Goal: Check status: Check status

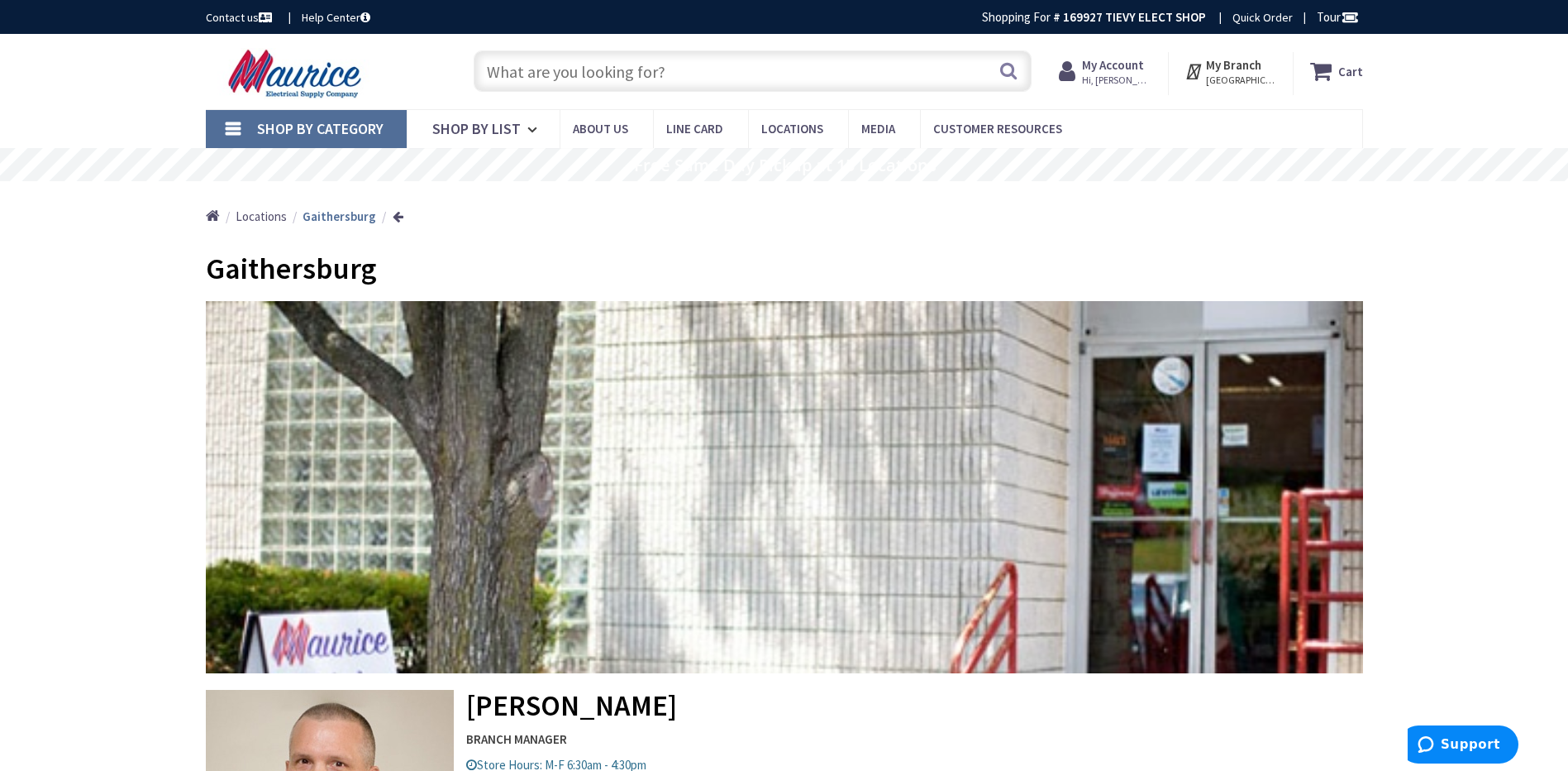
click at [1104, 71] on strong "My Account" at bounding box center [1113, 65] width 62 height 16
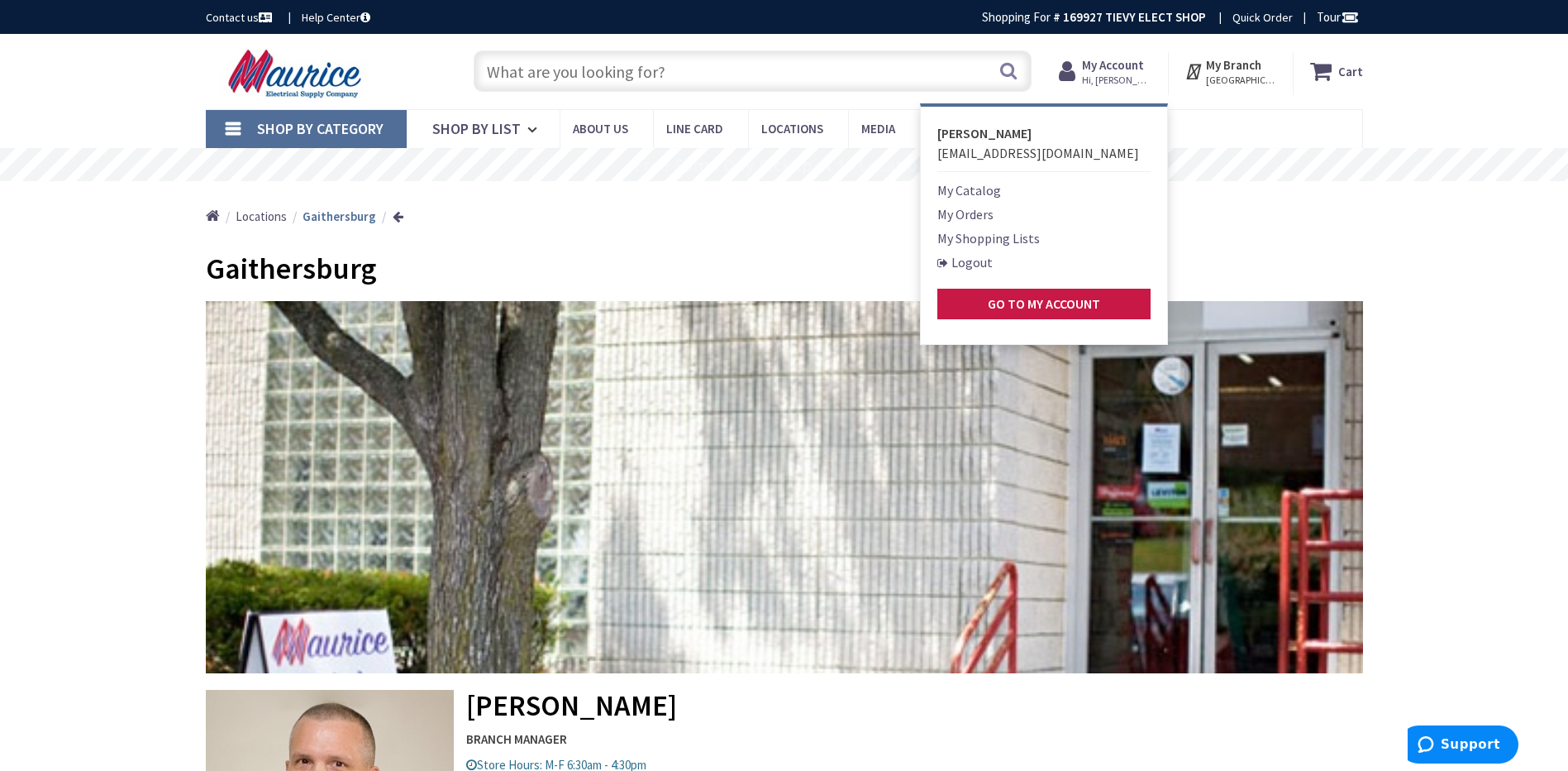
click at [978, 216] on link "My Orders" at bounding box center [965, 213] width 56 height 20
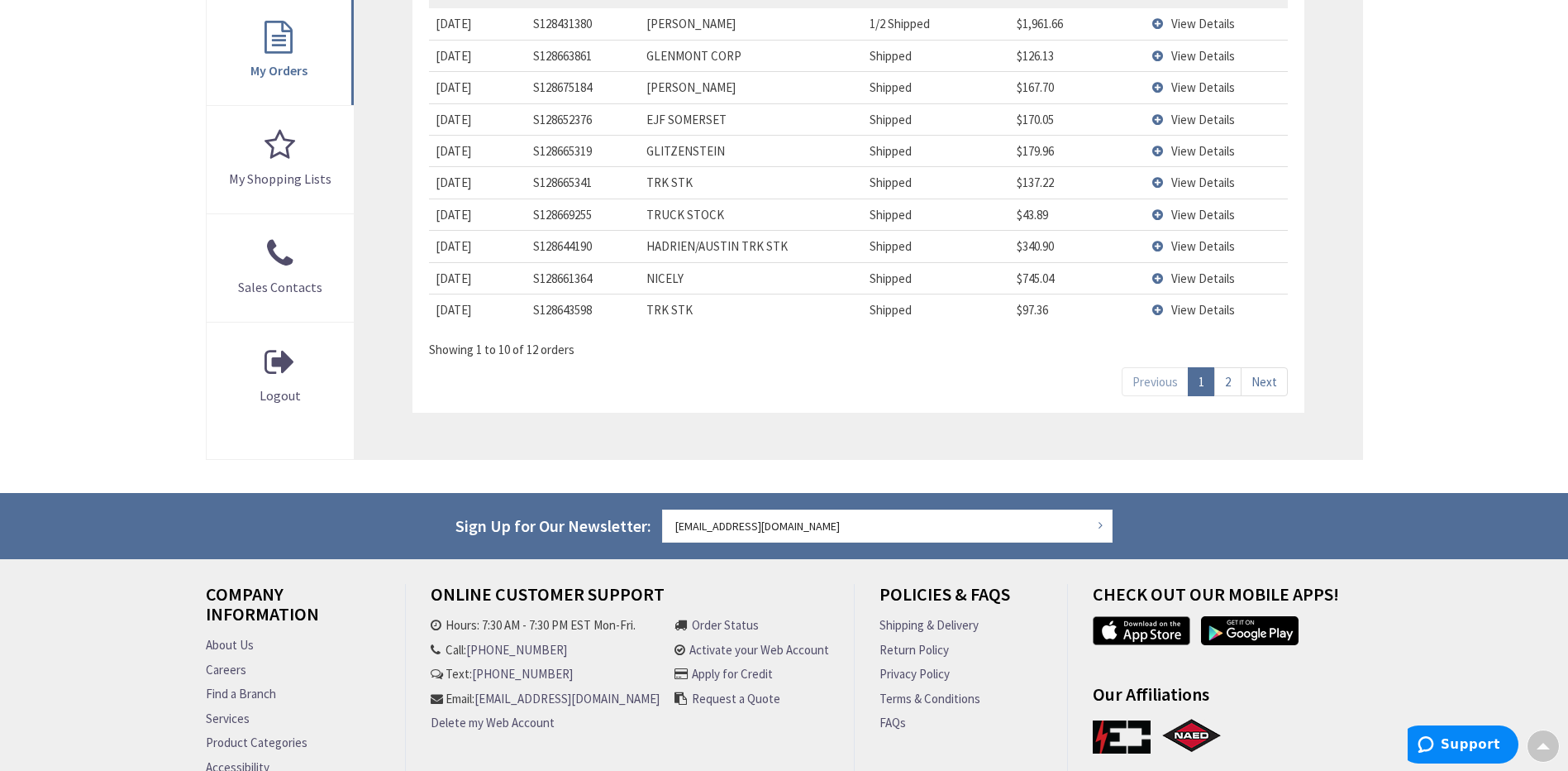
scroll to position [331, 0]
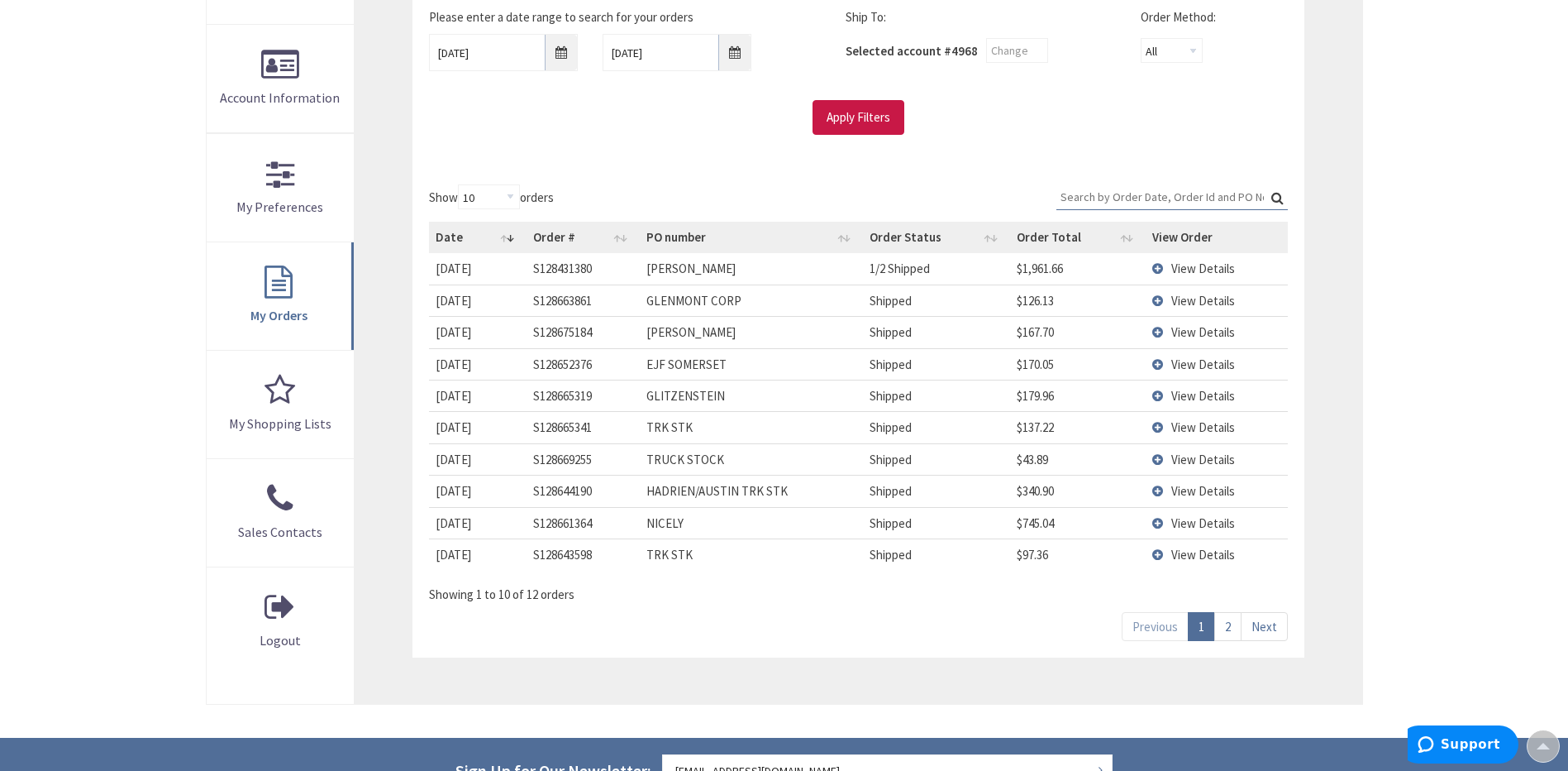
click at [1230, 625] on link "2" at bounding box center [1228, 626] width 27 height 29
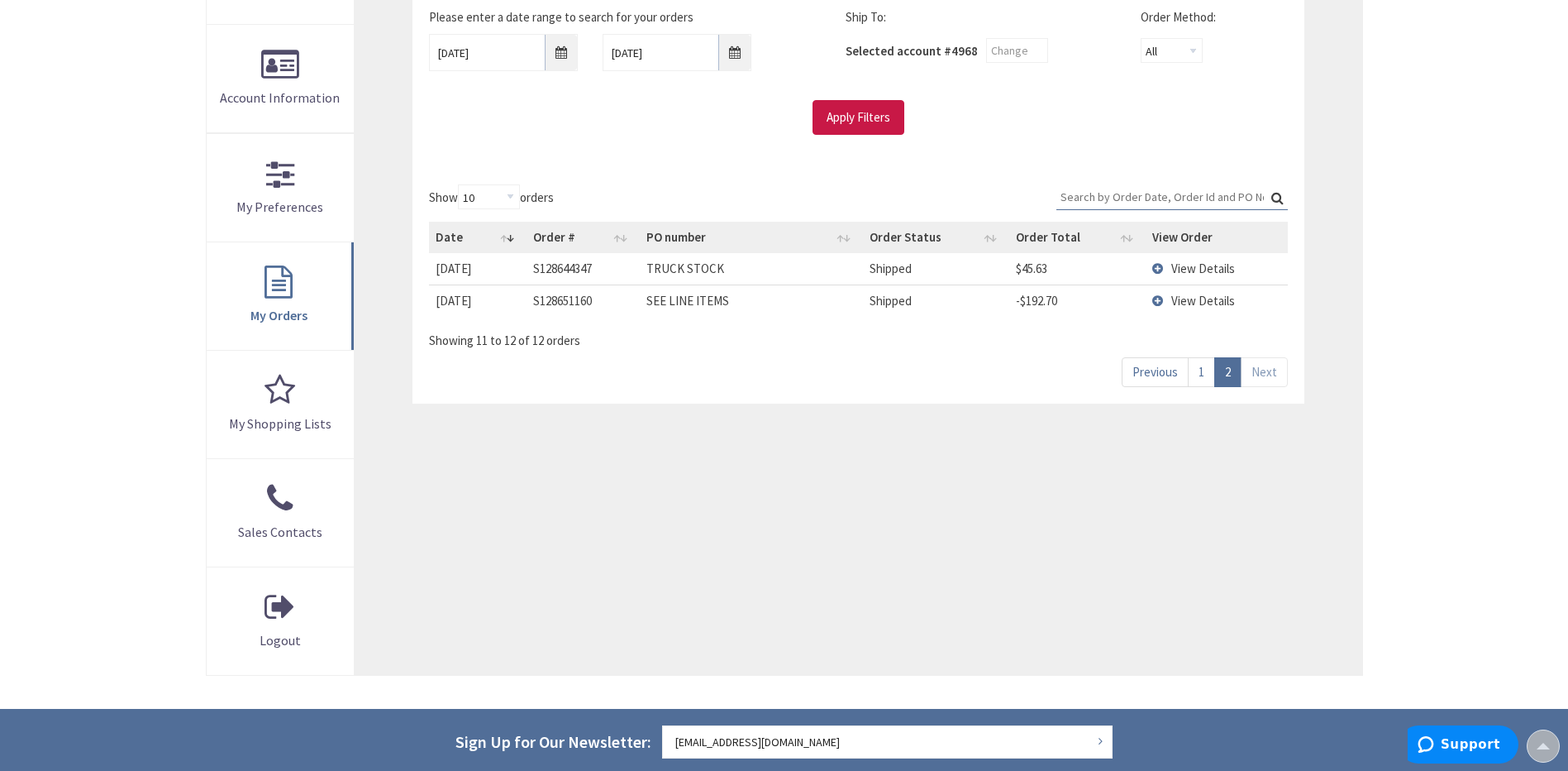
click at [1198, 374] on link "1" at bounding box center [1201, 371] width 27 height 29
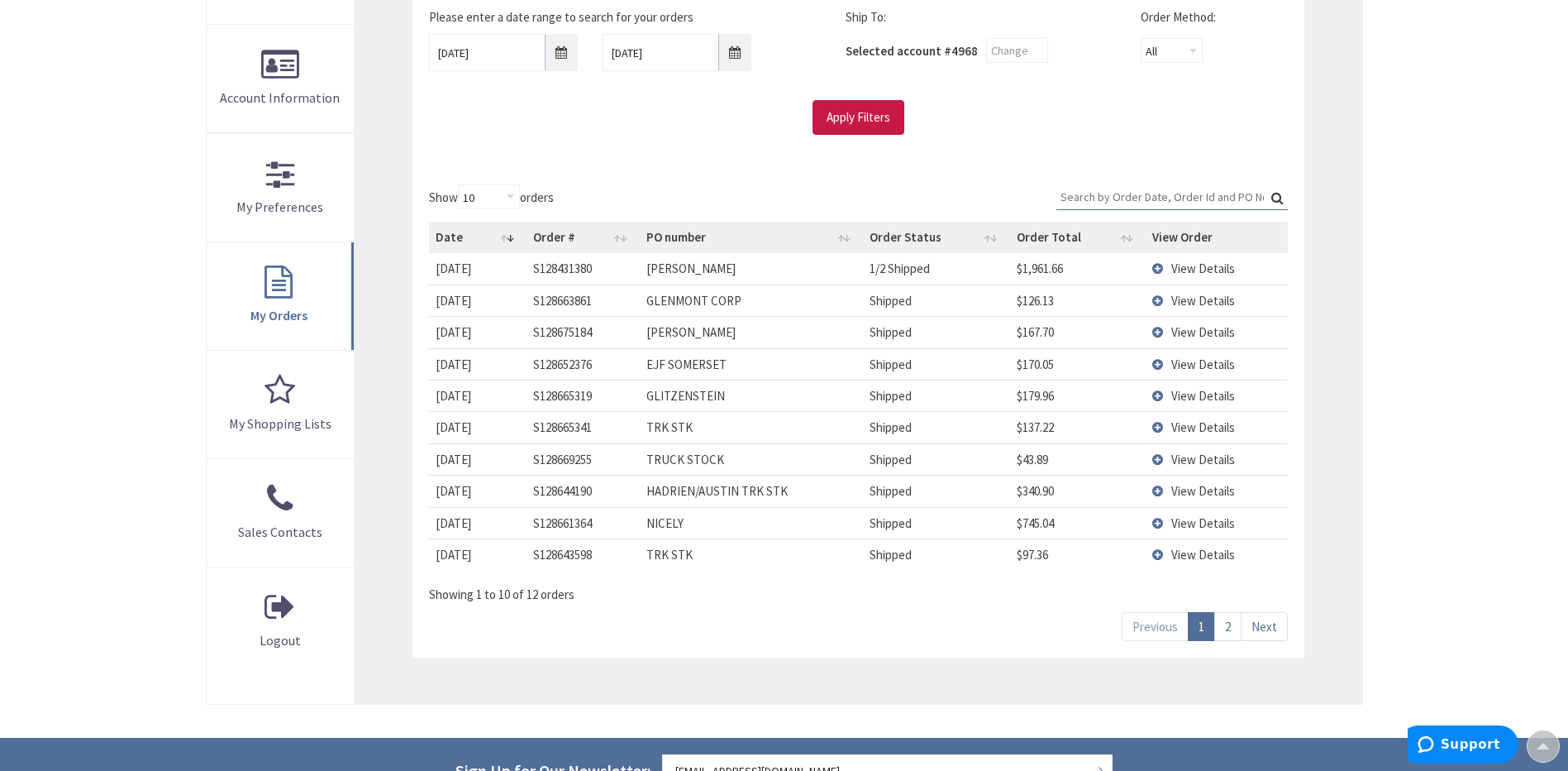
click at [1157, 197] on input "Search:" at bounding box center [1172, 197] width 231 height 24
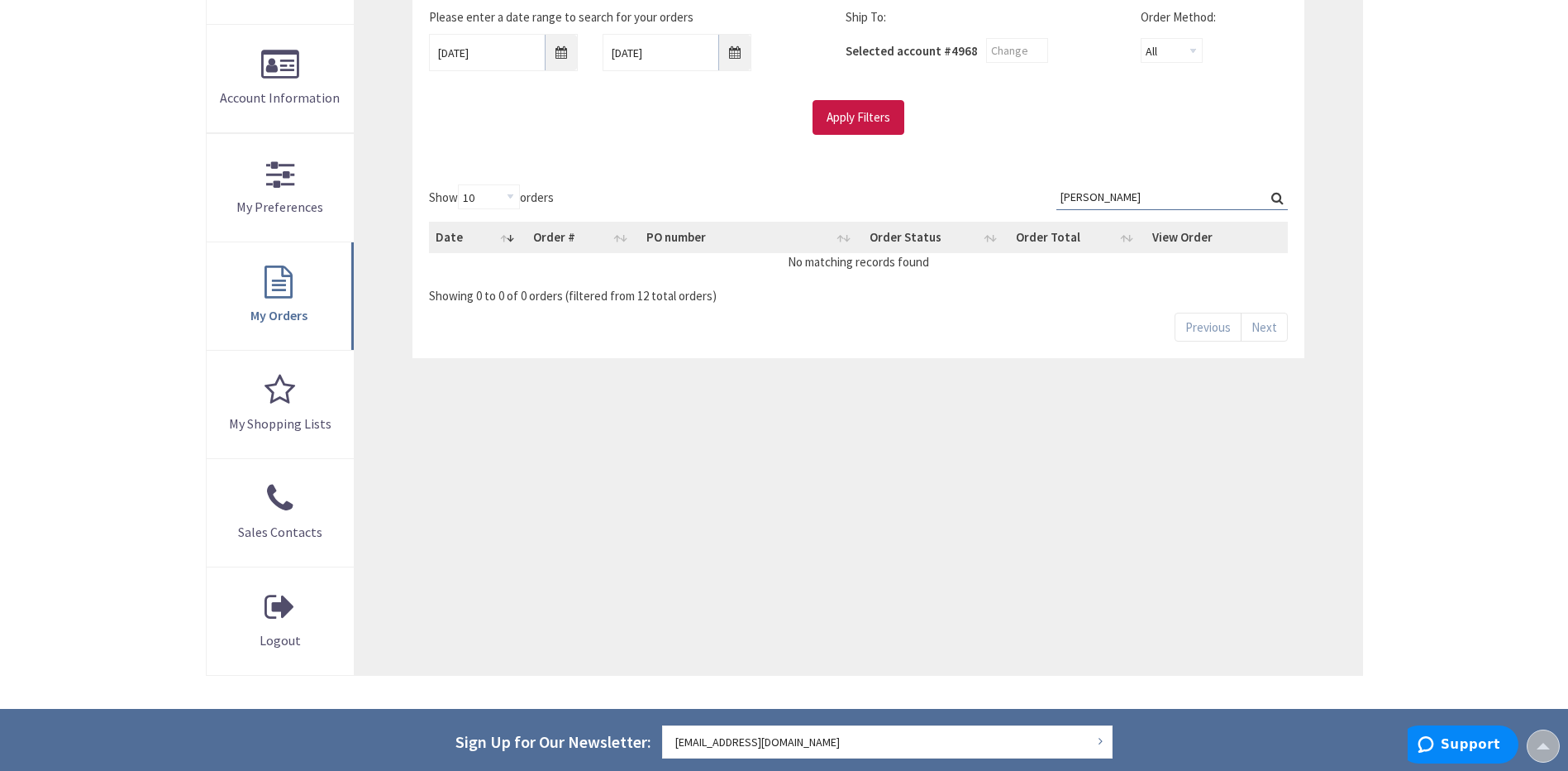
type input "herson"
click at [558, 55] on input "8/26/2025" at bounding box center [503, 53] width 149 height 38
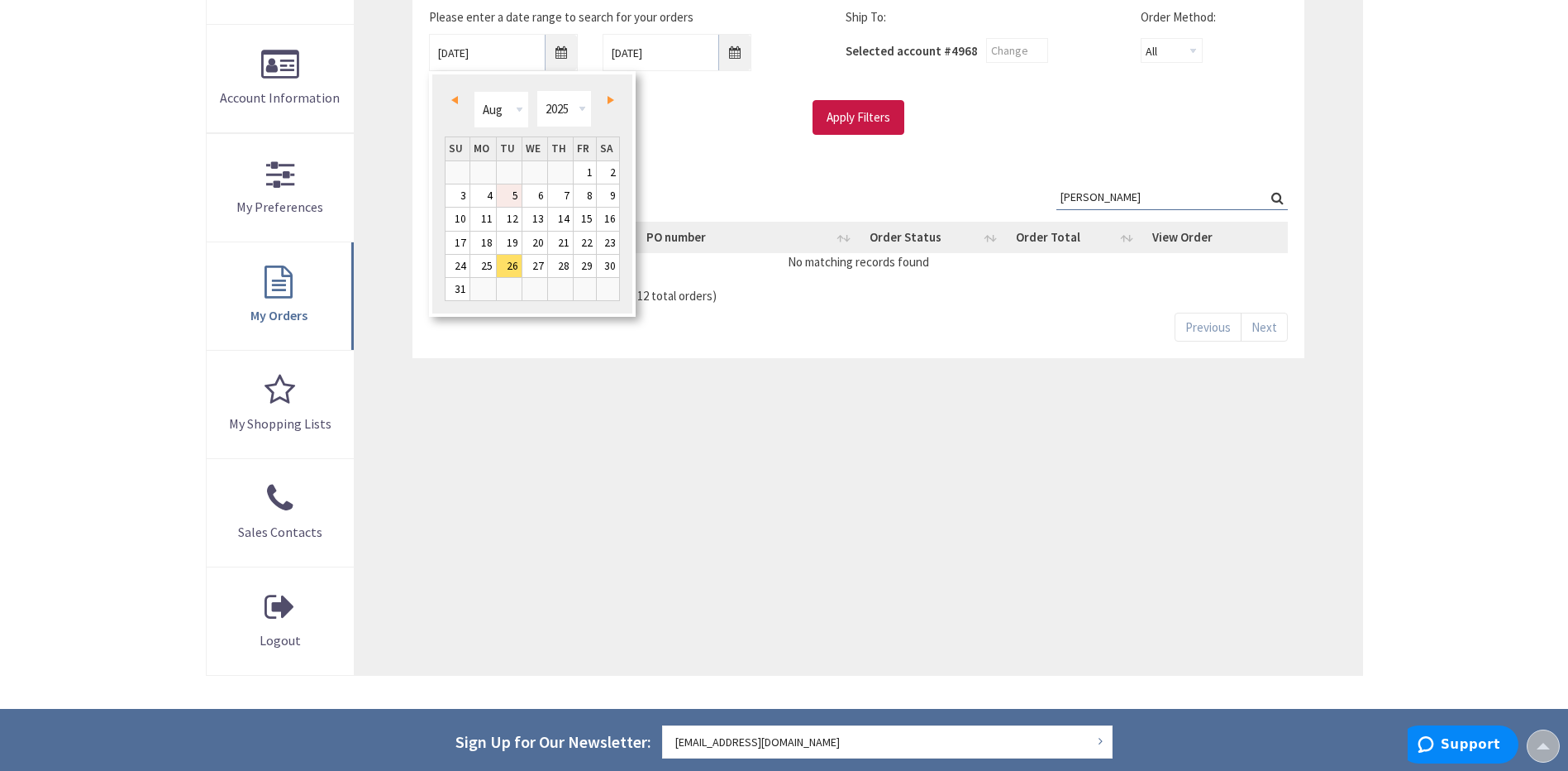
click at [518, 191] on link "5" at bounding box center [510, 196] width 24 height 23
type input "08/05/2025"
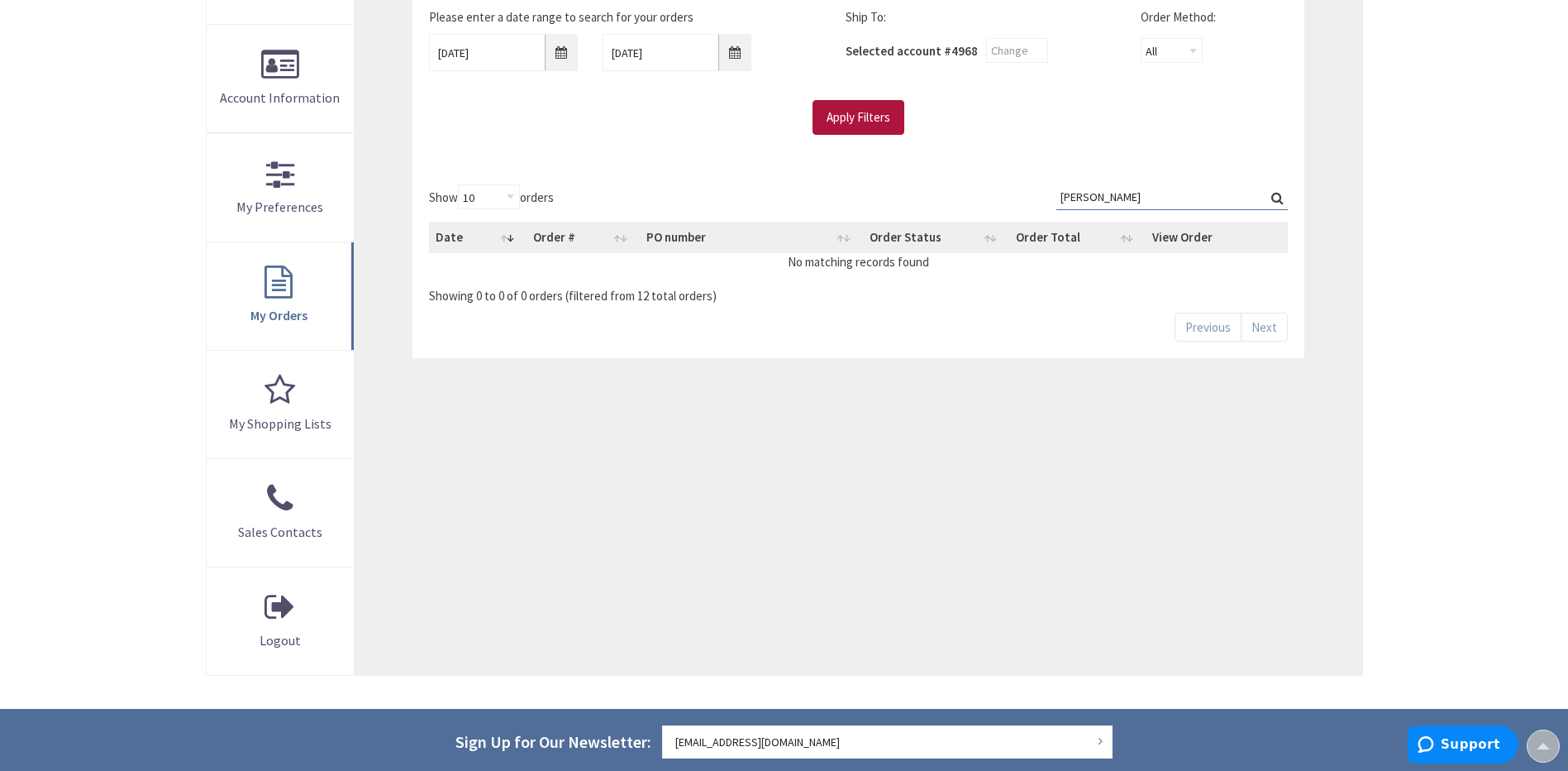
click at [852, 116] on input "Apply Filters" at bounding box center [858, 117] width 92 height 35
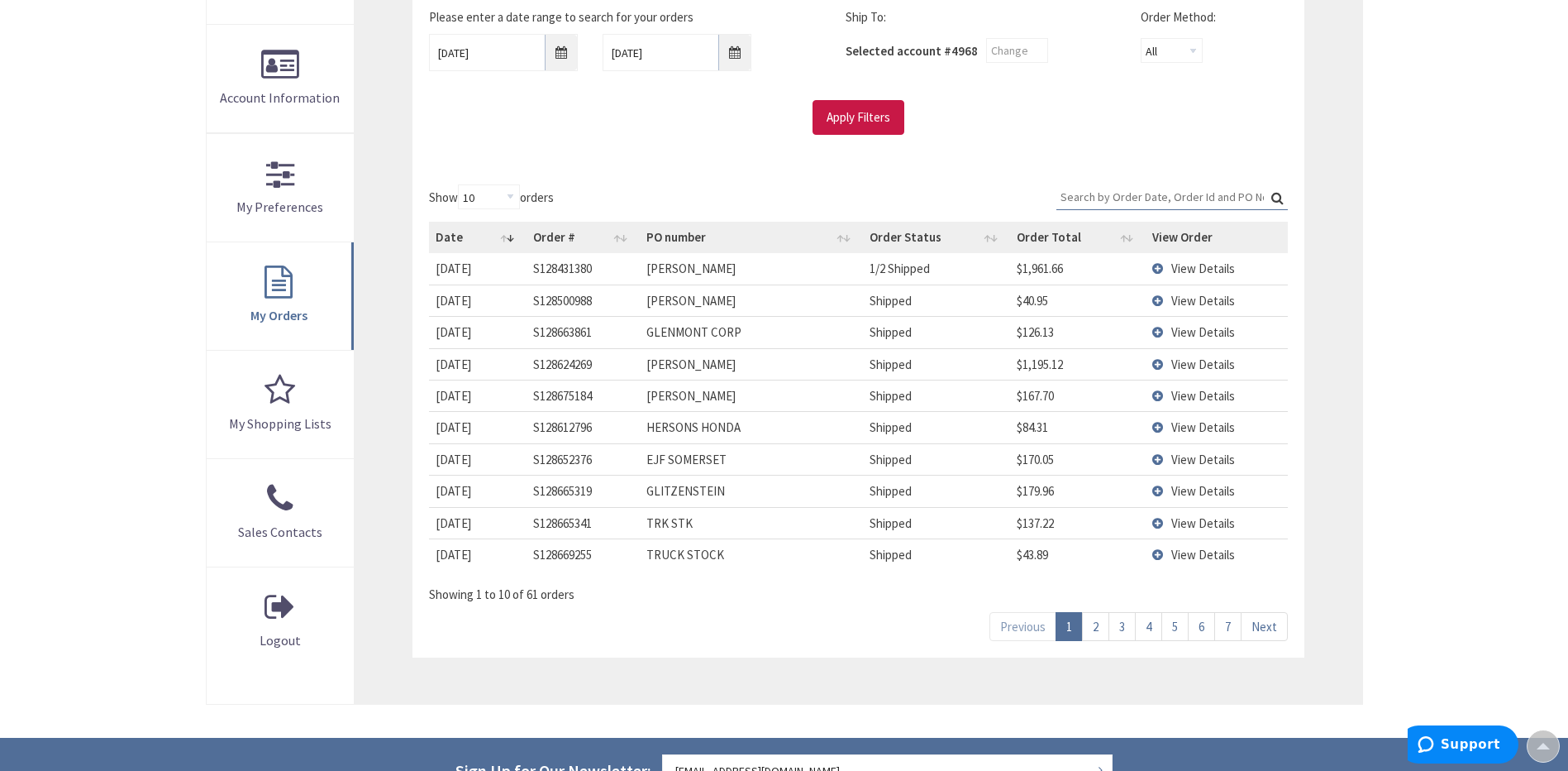
click at [1123, 198] on input "Search:" at bounding box center [1172, 197] width 231 height 24
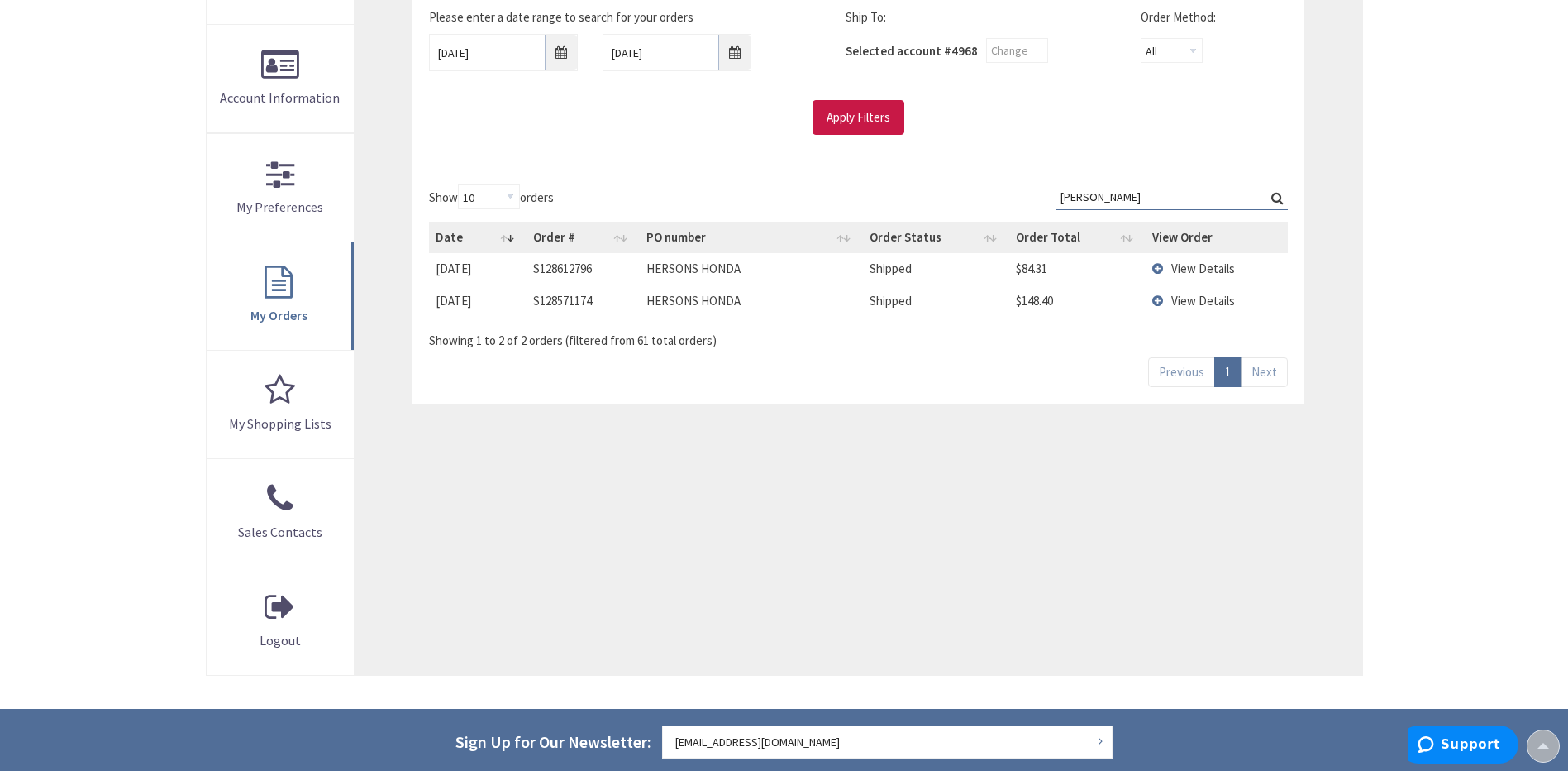
type input "herson"
click at [1162, 304] on td "View Details" at bounding box center [1216, 300] width 142 height 31
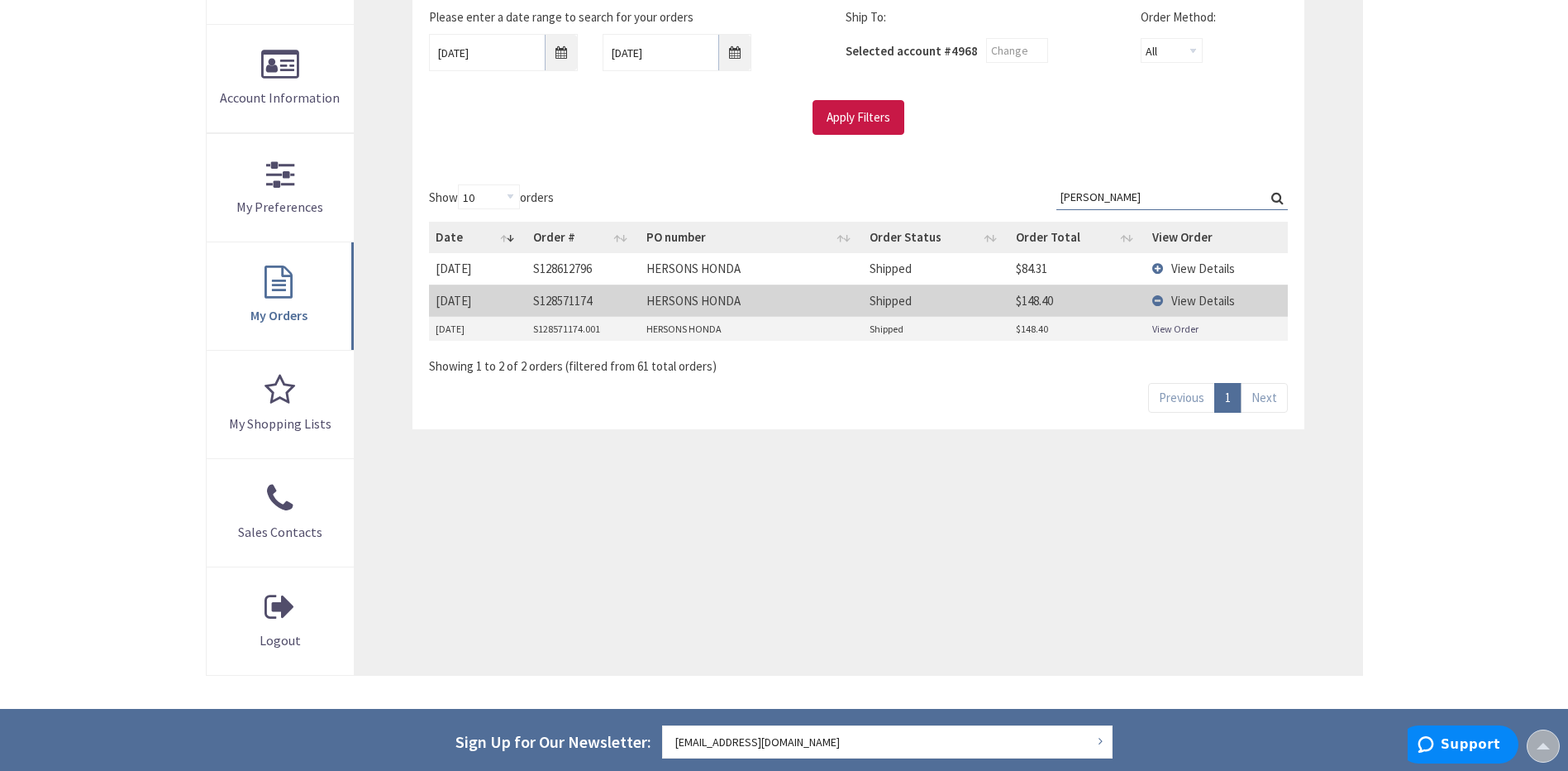
click at [1162, 304] on td "View Details" at bounding box center [1216, 300] width 142 height 31
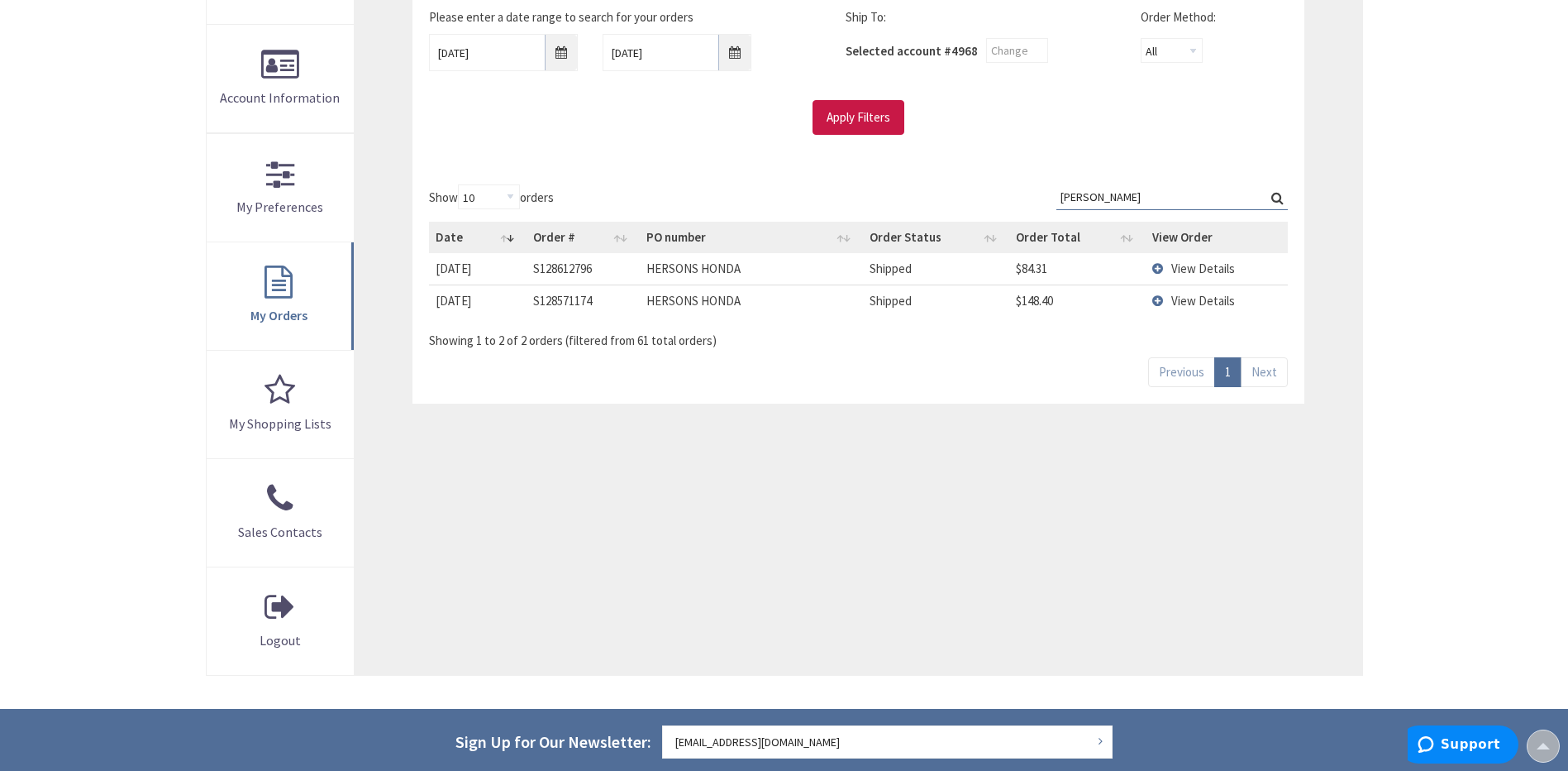
click at [1159, 268] on td "View Details" at bounding box center [1216, 268] width 142 height 31
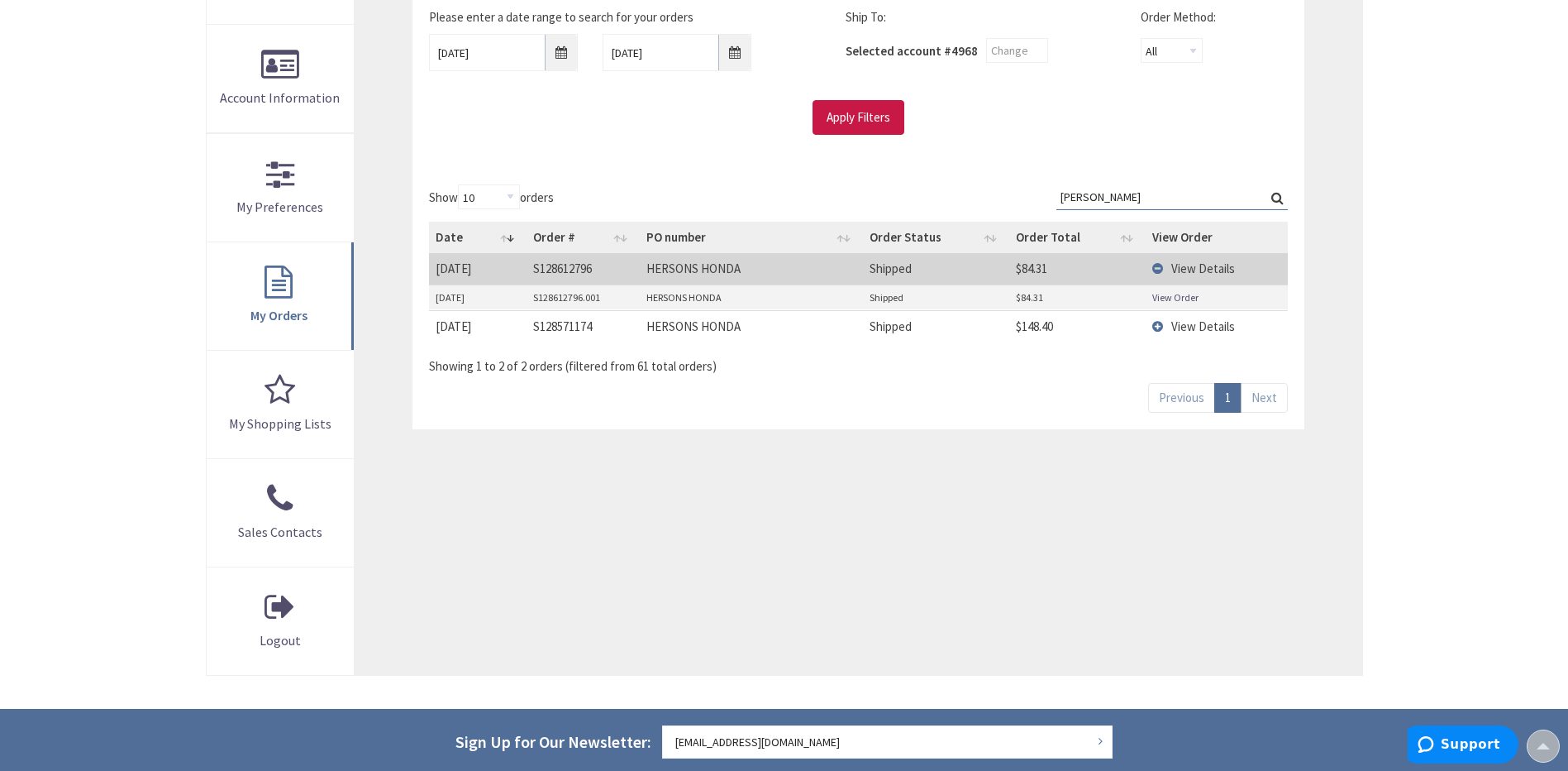
click at [1167, 298] on link "View Order" at bounding box center [1175, 297] width 46 height 14
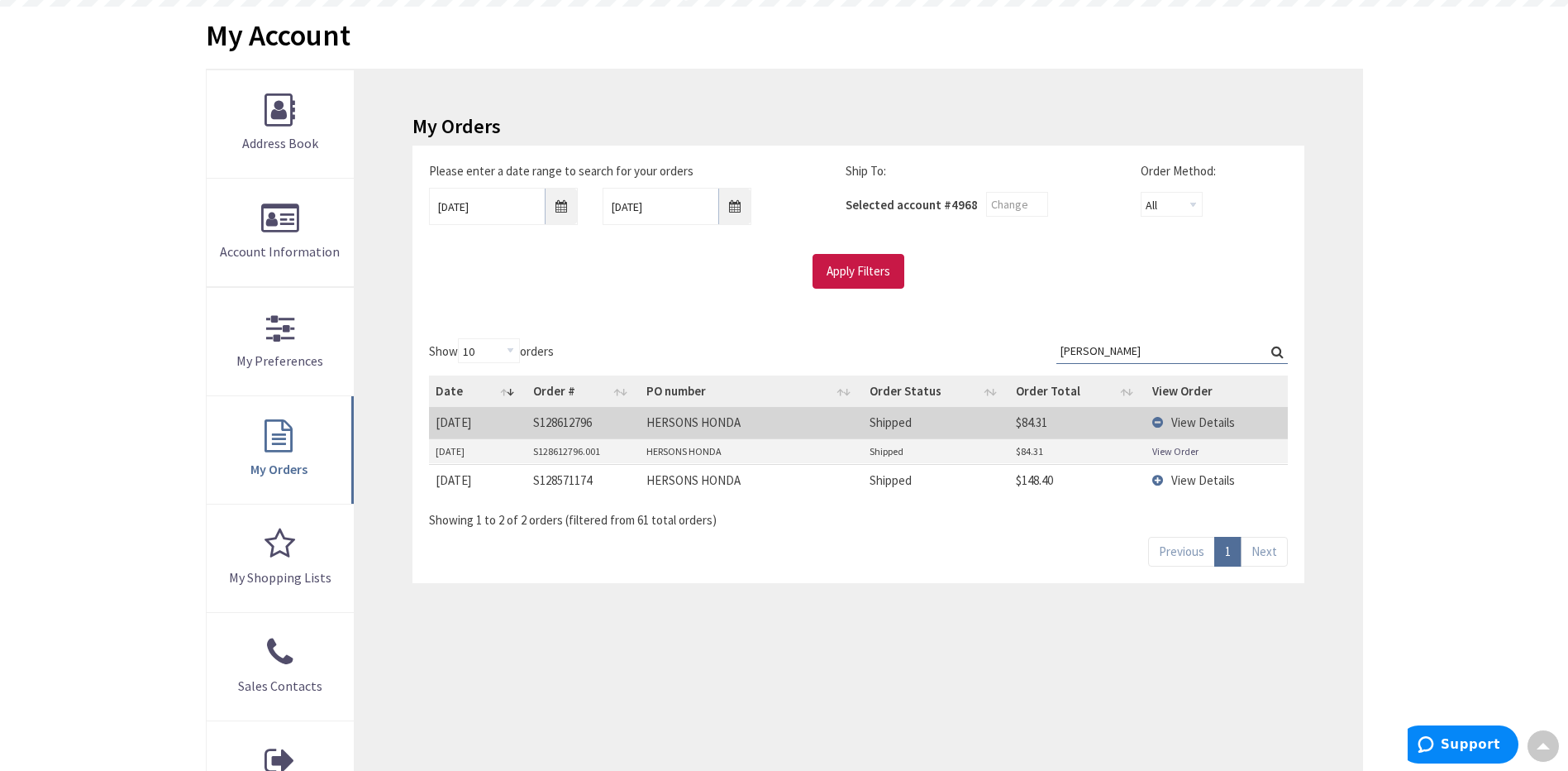
scroll to position [0, 0]
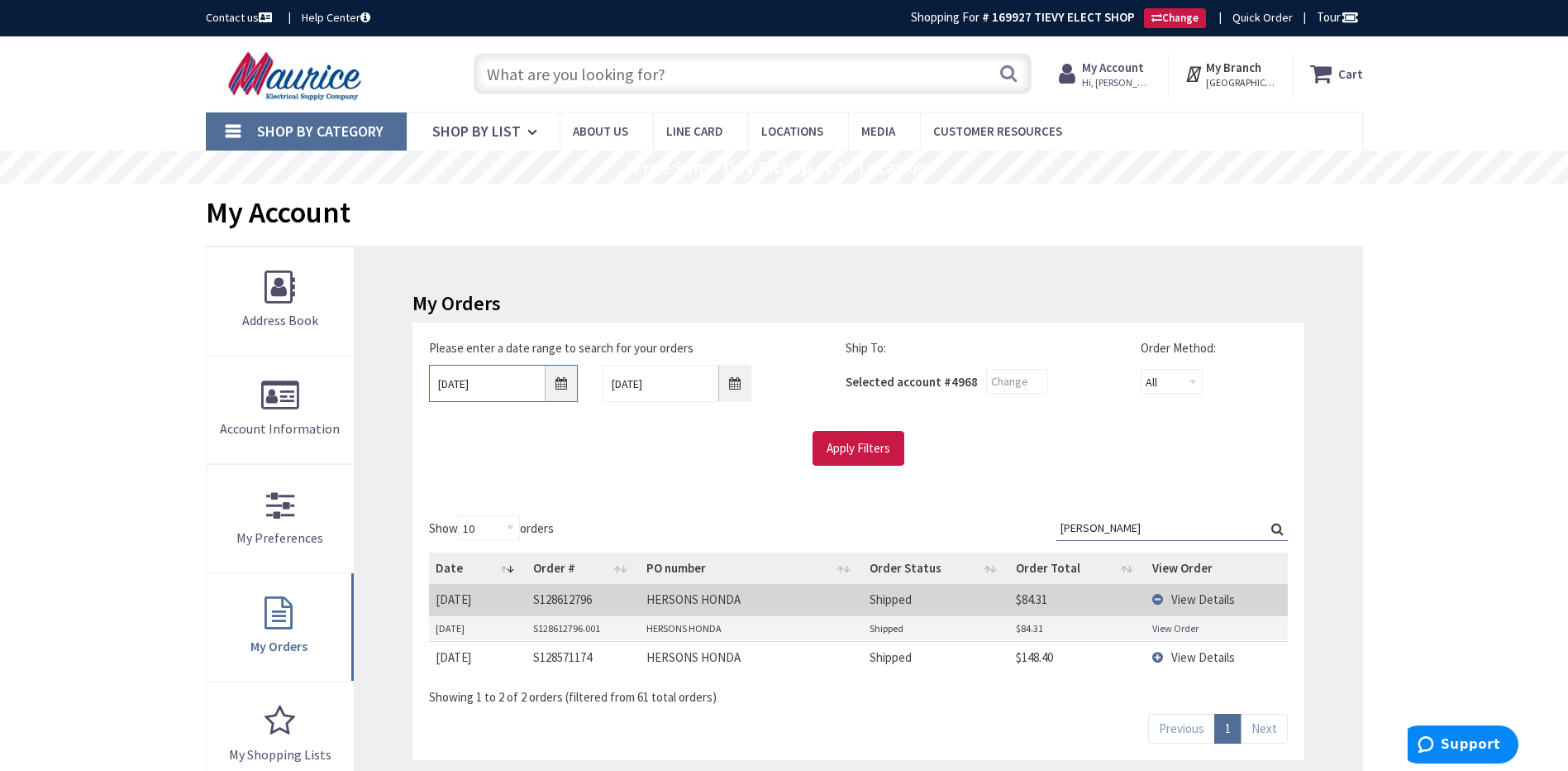
click at [562, 383] on input "08/05/2025" at bounding box center [503, 384] width 149 height 38
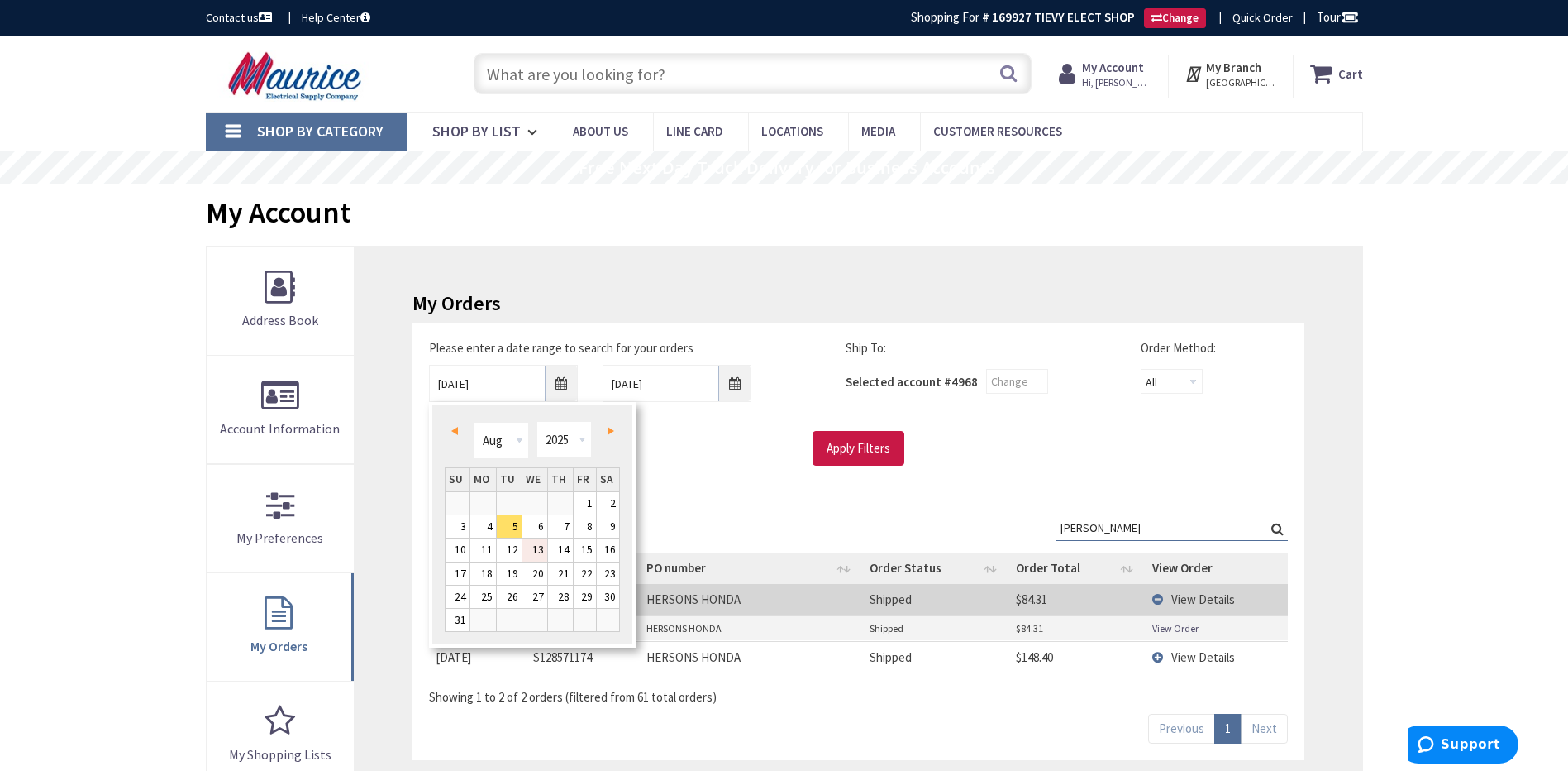
click at [541, 556] on link "13" at bounding box center [535, 549] width 24 height 23
type input "08/13/2025"
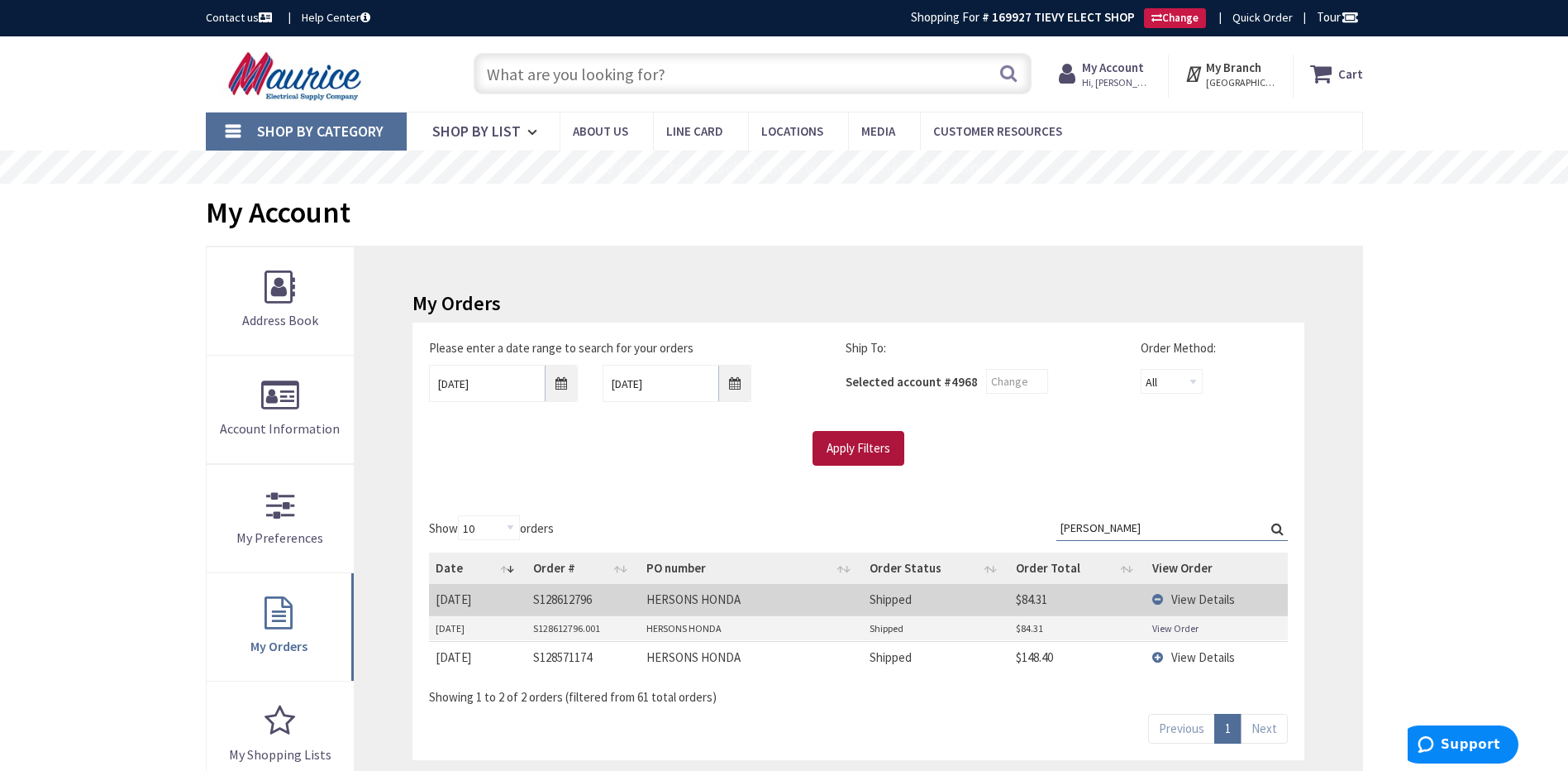
click at [859, 451] on input "Apply Filters" at bounding box center [858, 448] width 92 height 35
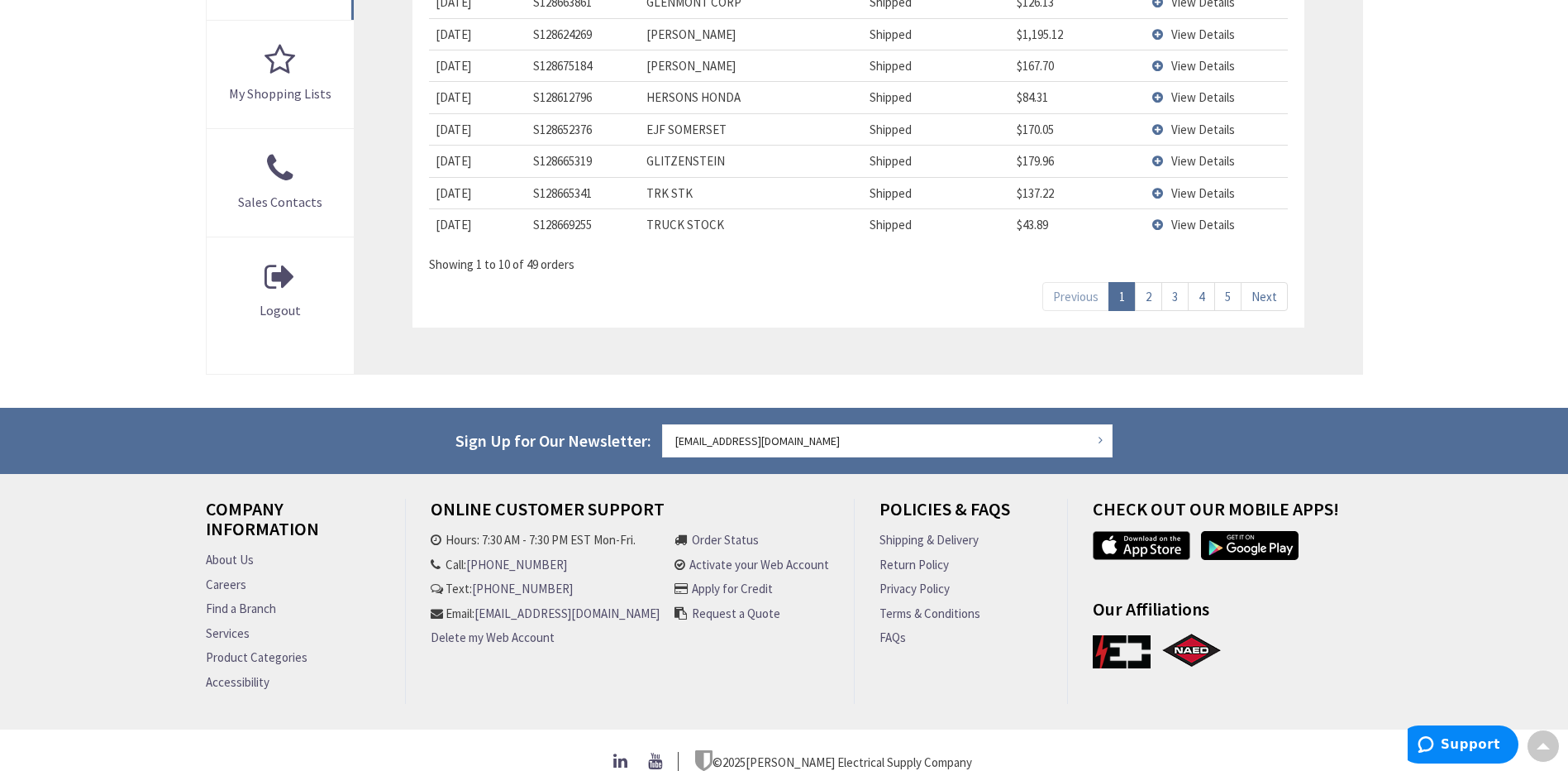
scroll to position [662, 0]
click at [1226, 295] on link "5" at bounding box center [1228, 295] width 27 height 29
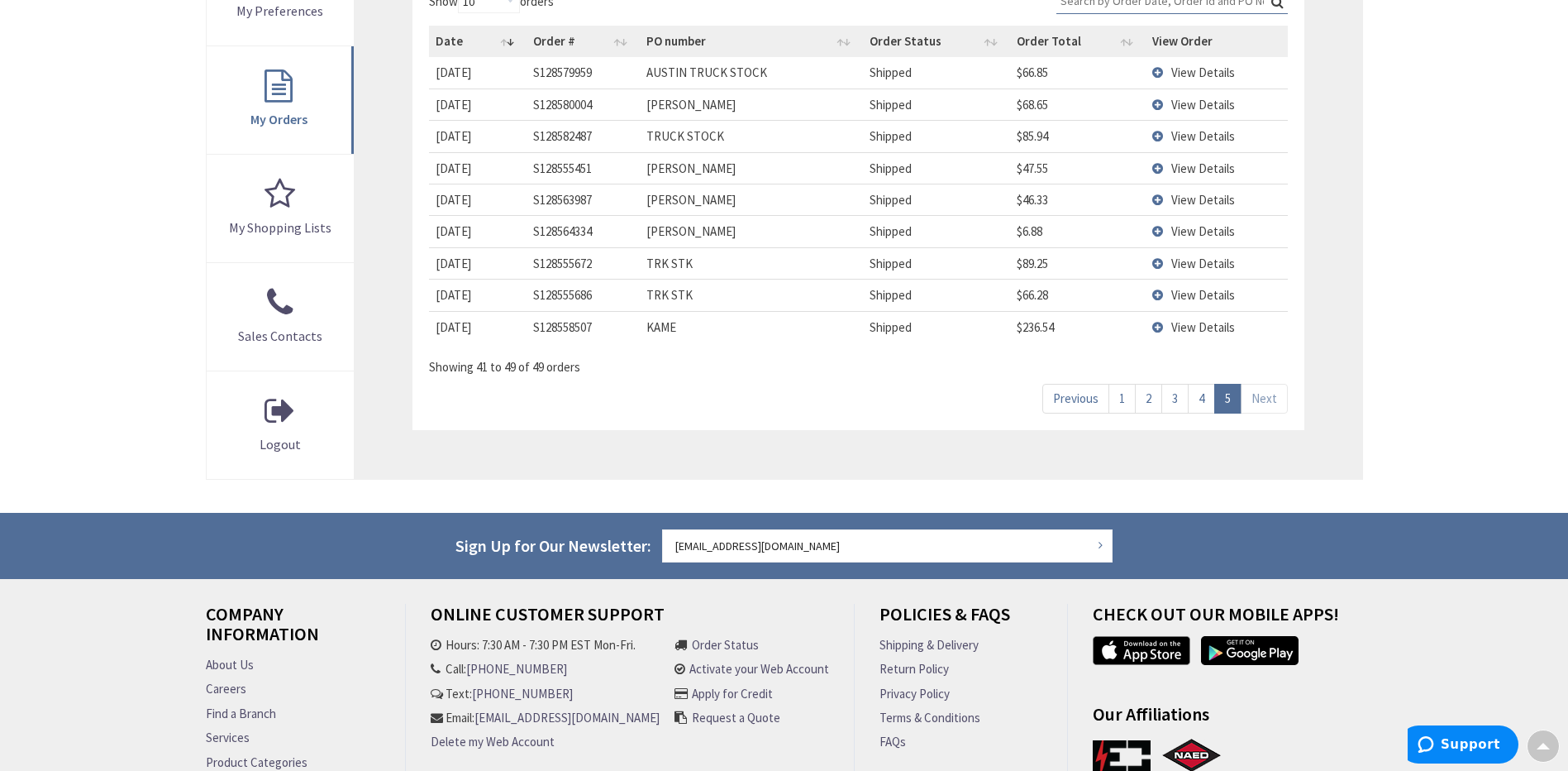
scroll to position [325, 0]
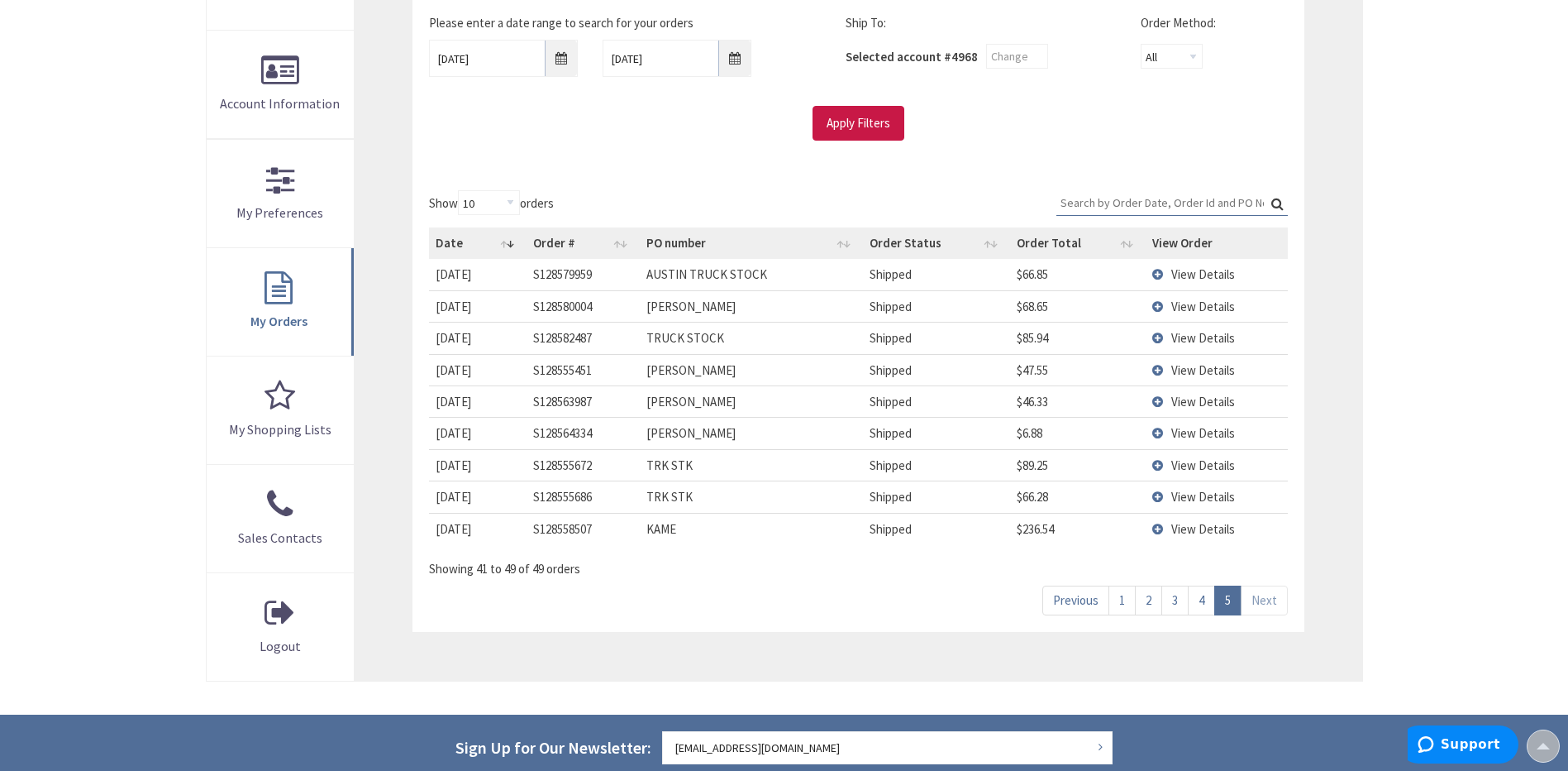
click at [1209, 604] on link "4" at bounding box center [1201, 600] width 27 height 29
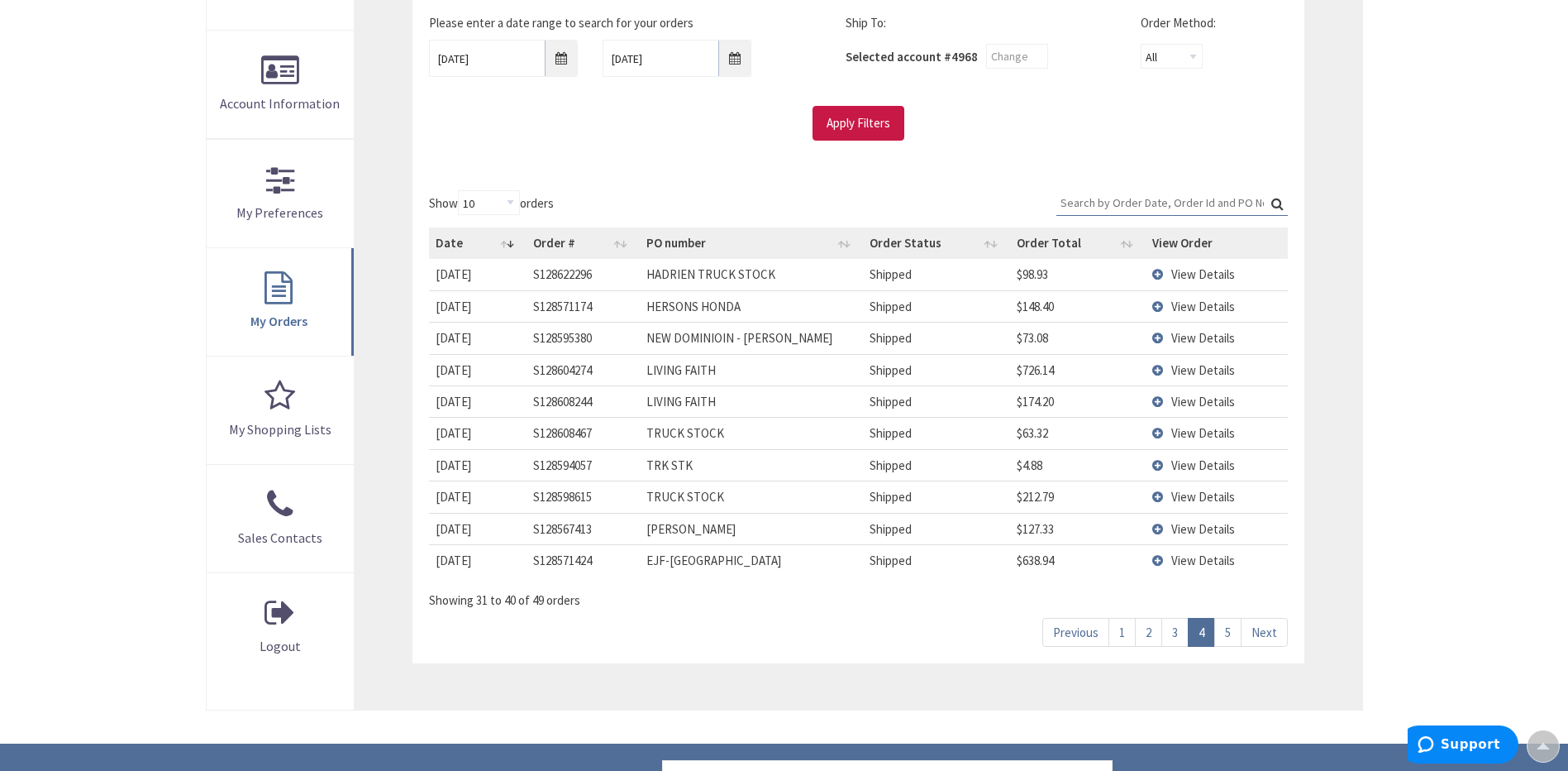
click at [1180, 634] on link "3" at bounding box center [1175, 632] width 27 height 29
click at [1155, 632] on link "2" at bounding box center [1148, 632] width 27 height 29
click at [1158, 367] on td "View Details" at bounding box center [1216, 369] width 142 height 31
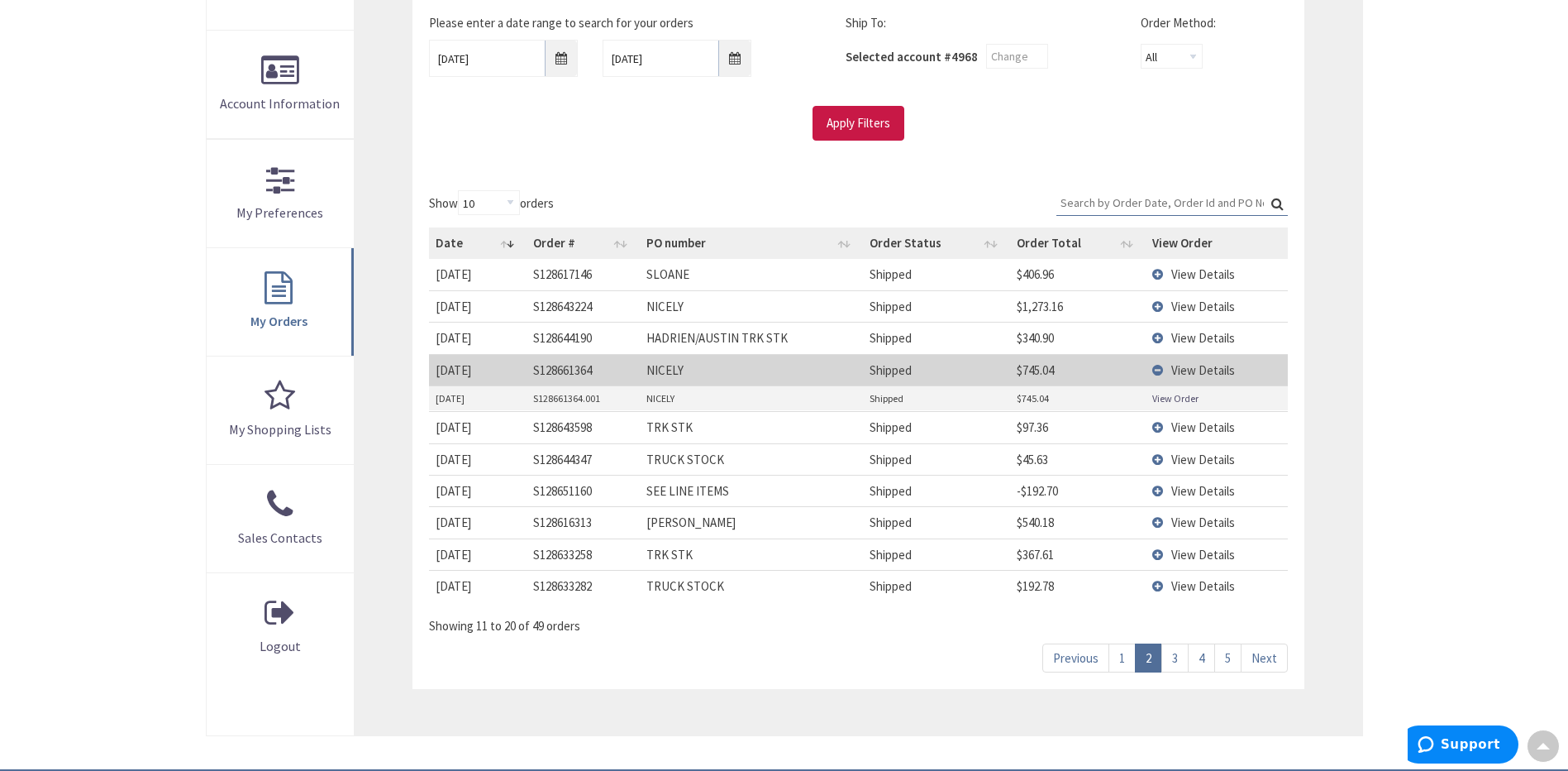
click at [1162, 403] on link "View Order" at bounding box center [1175, 398] width 46 height 14
click at [1156, 370] on td "View Details" at bounding box center [1216, 369] width 142 height 31
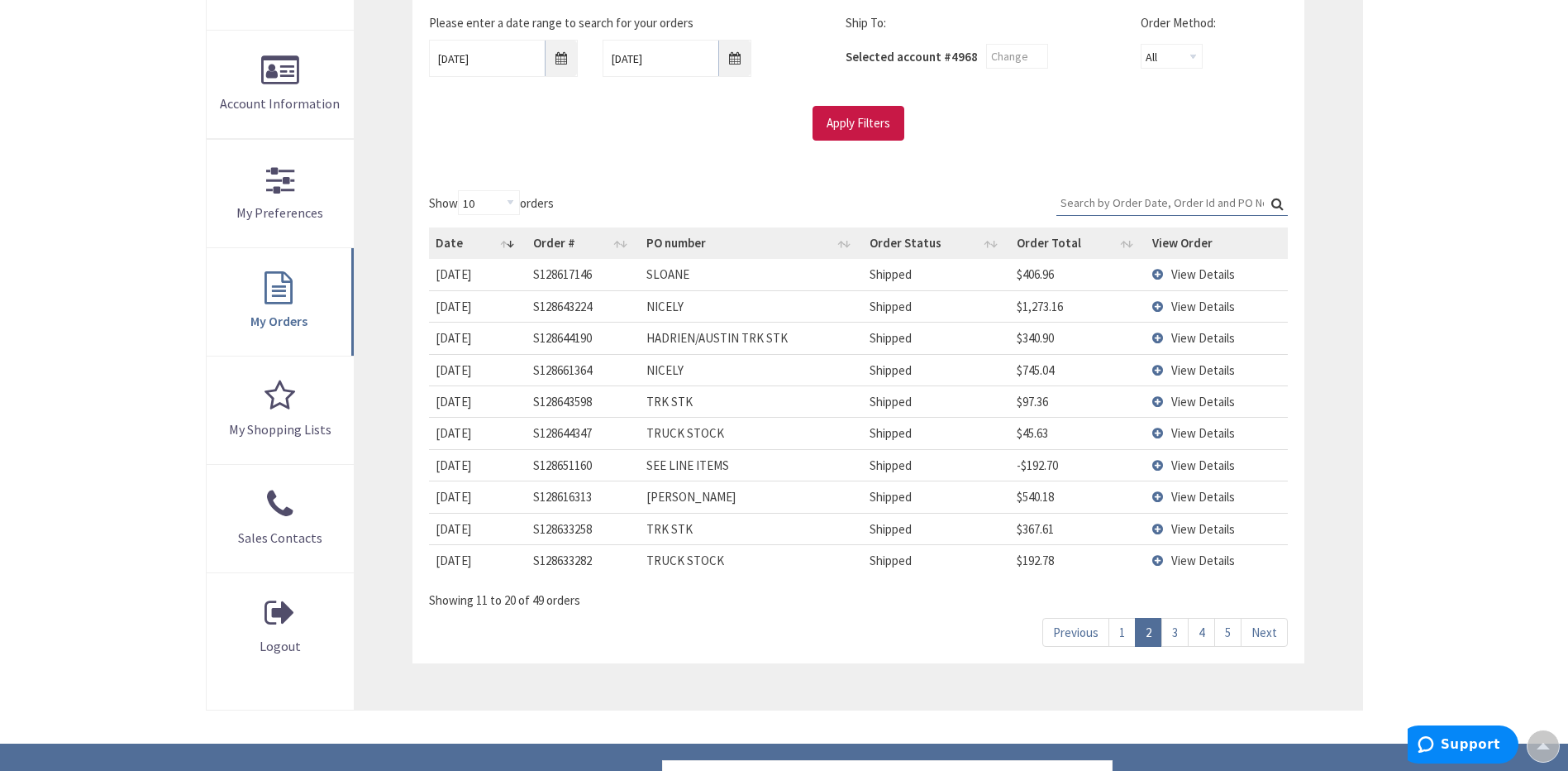
click at [1158, 304] on td "View Details" at bounding box center [1216, 306] width 142 height 31
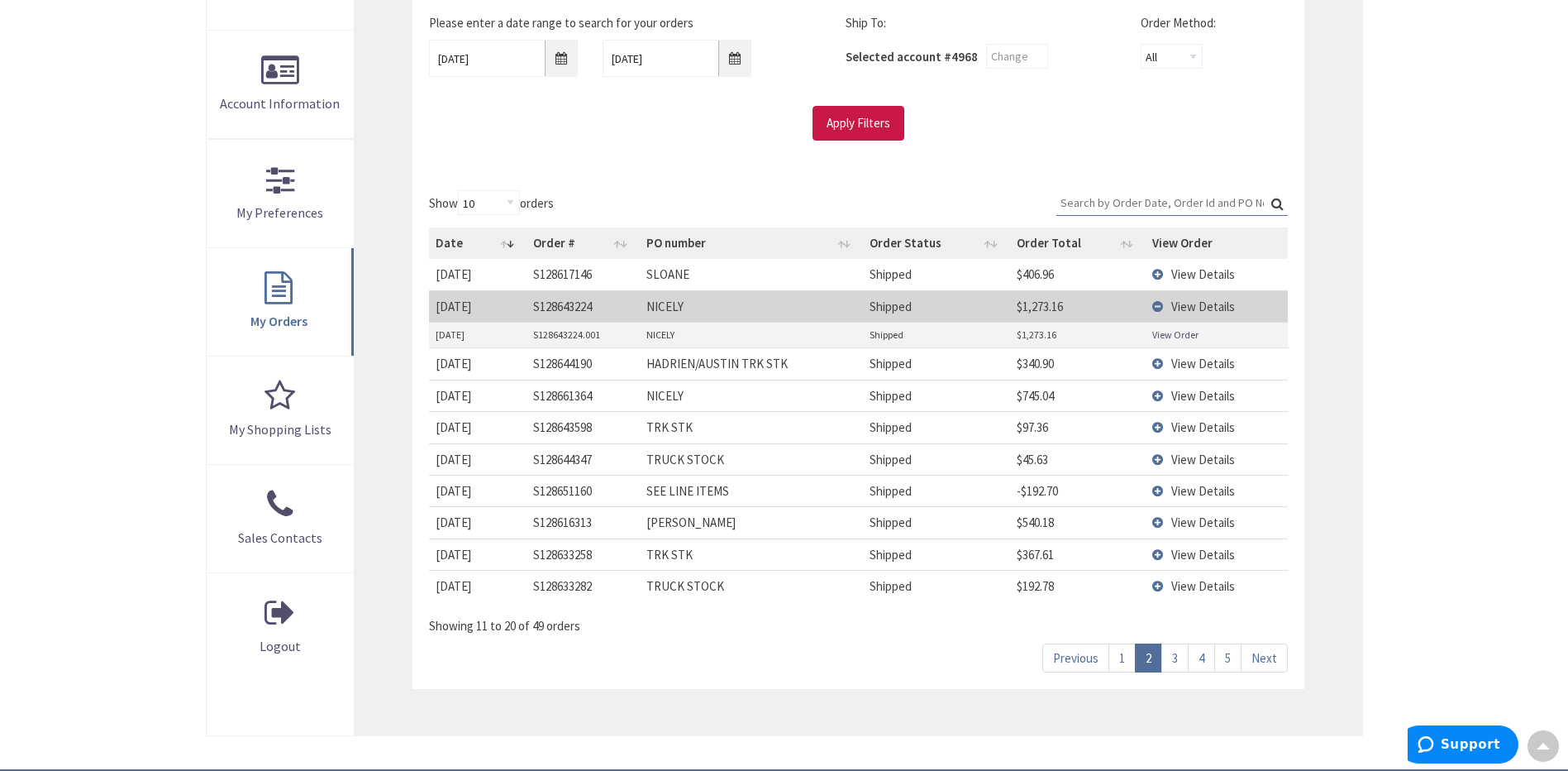
click at [1158, 305] on td "View Details" at bounding box center [1216, 306] width 142 height 31
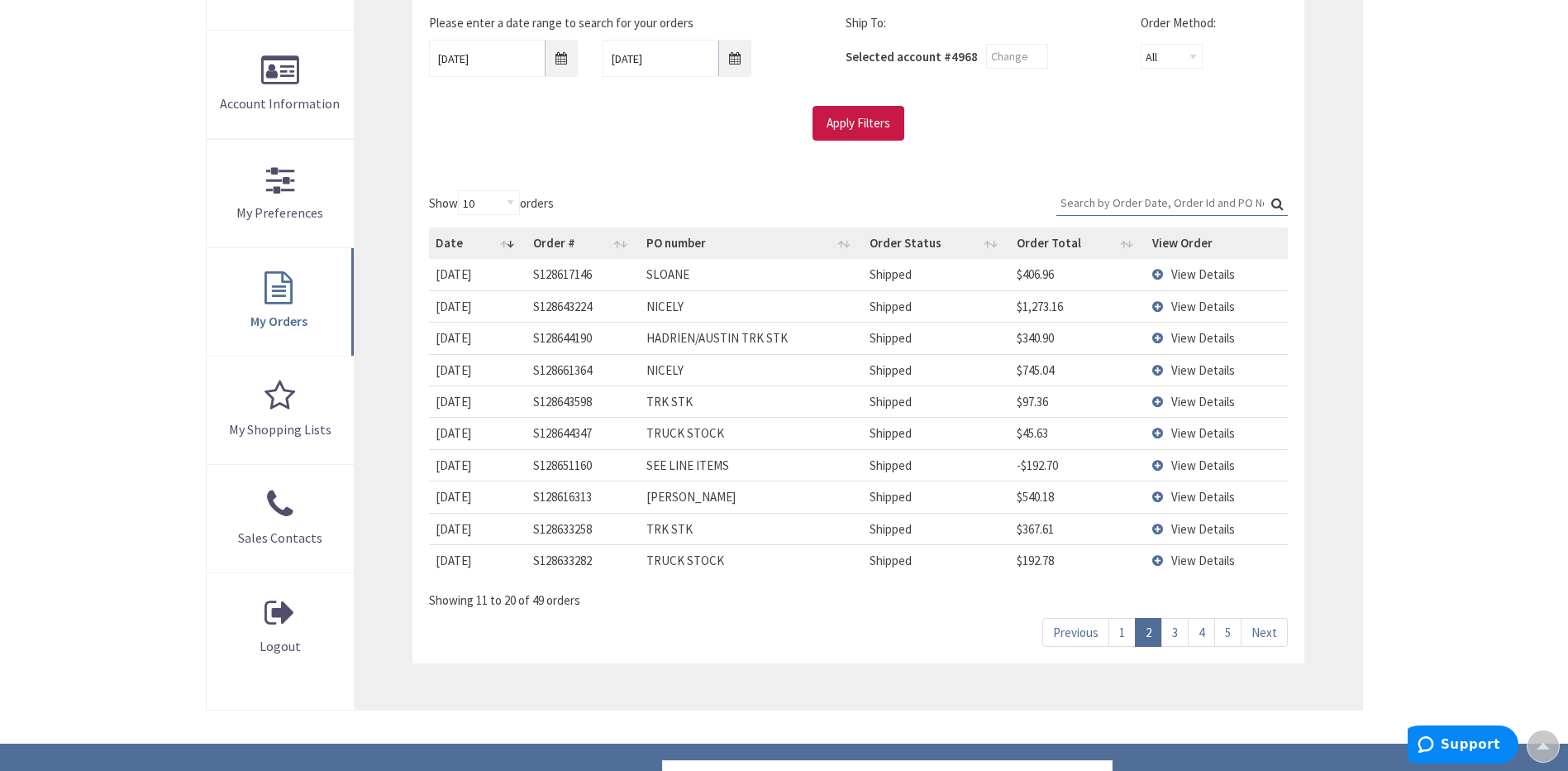
click at [1155, 274] on td "View Details" at bounding box center [1216, 274] width 142 height 31
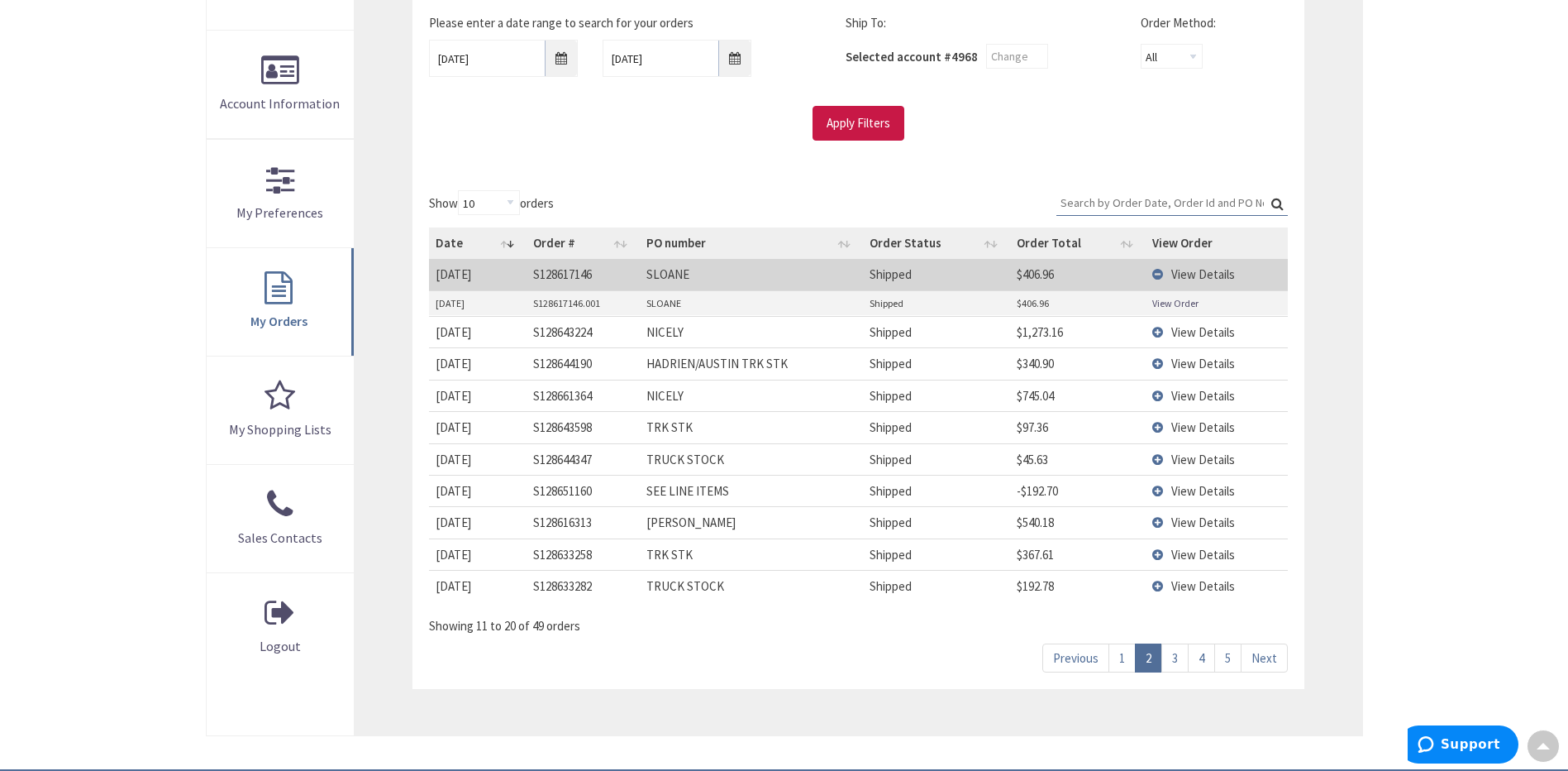
click at [1168, 306] on link "View Order" at bounding box center [1175, 303] width 46 height 14
click at [1155, 277] on td "View Details" at bounding box center [1216, 274] width 142 height 31
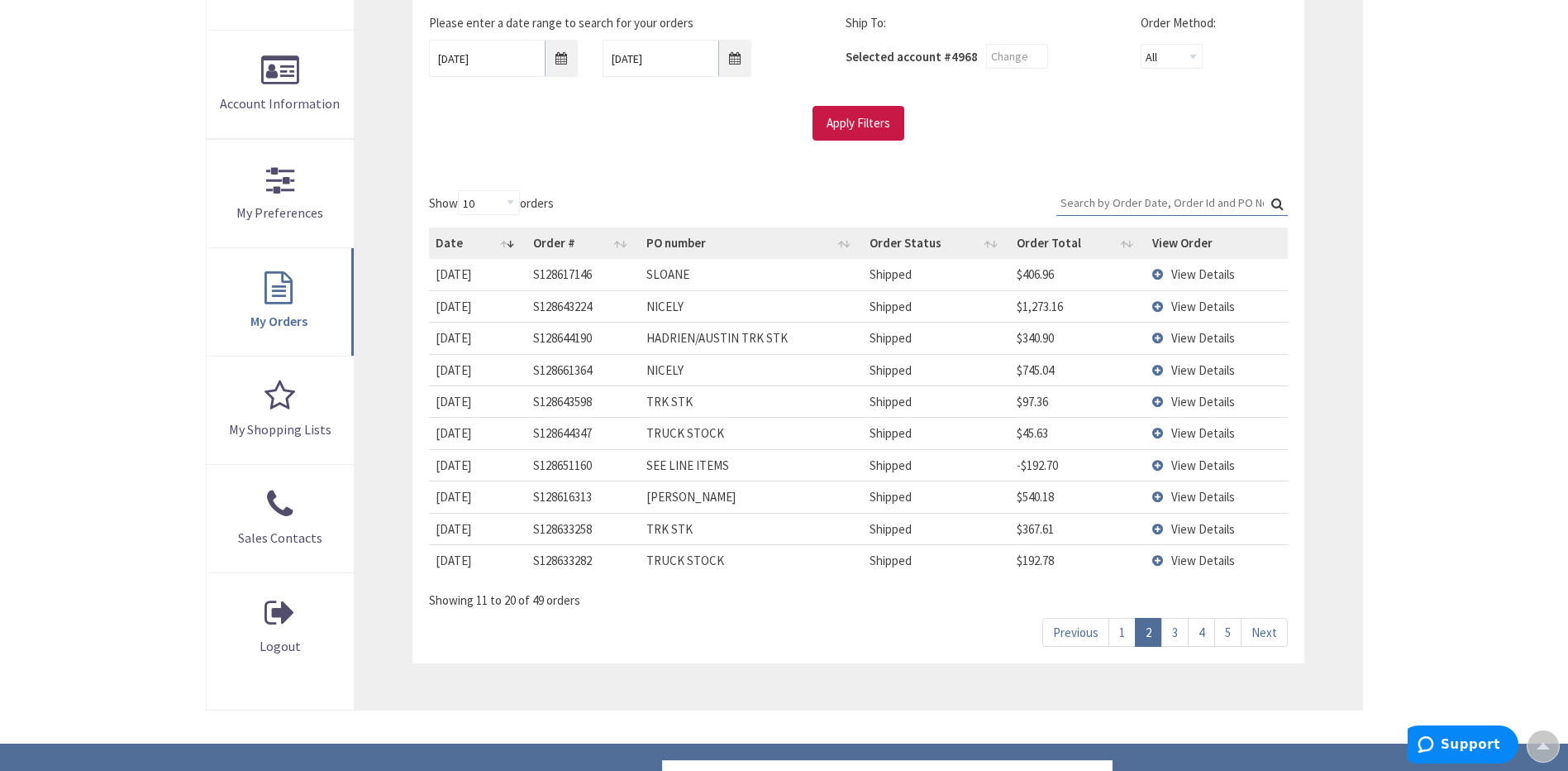
click at [1121, 635] on link "1" at bounding box center [1121, 632] width 27 height 29
click at [1158, 496] on td "View Details" at bounding box center [1216, 496] width 142 height 31
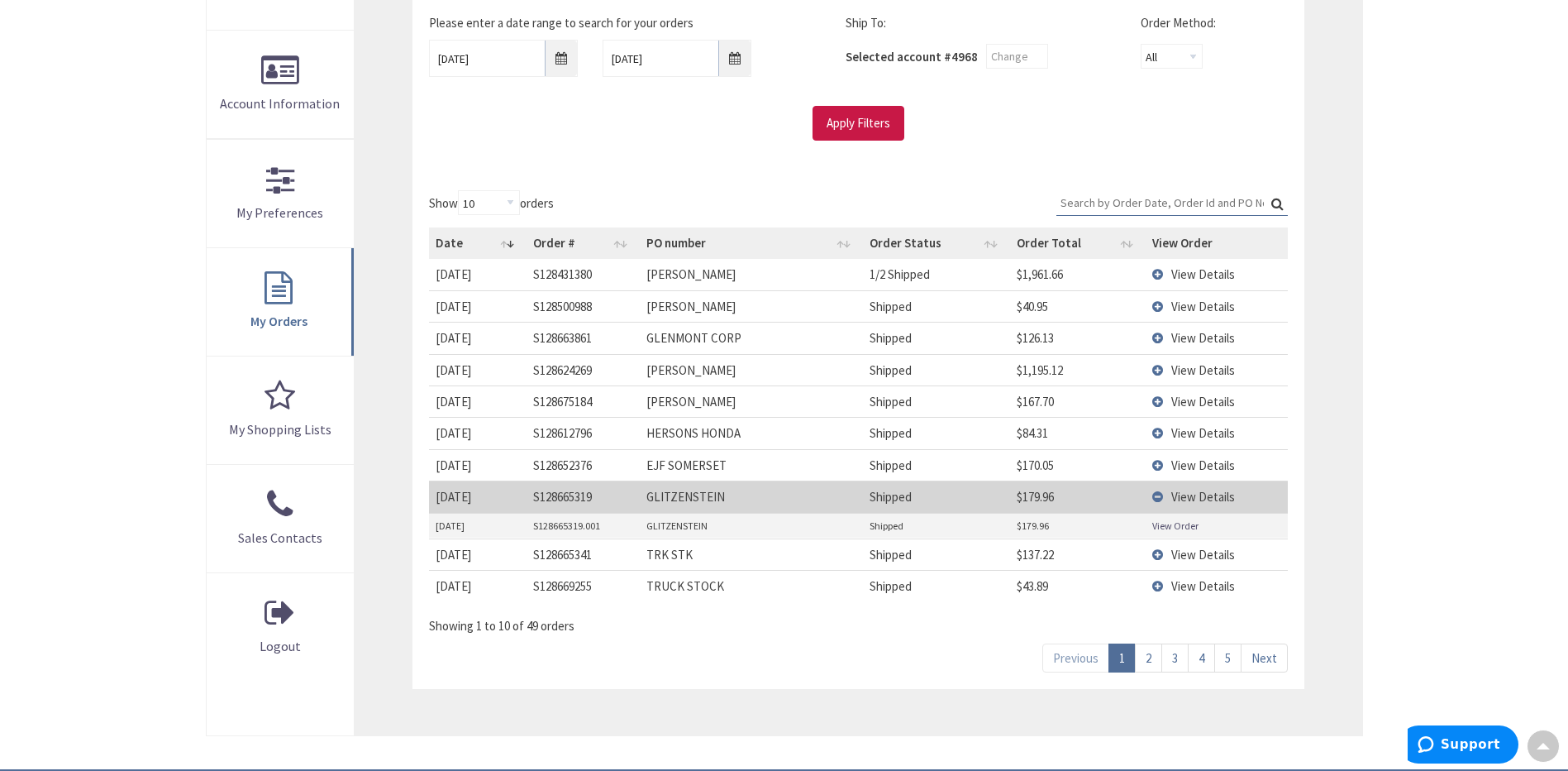
click at [1159, 497] on td "View Details" at bounding box center [1216, 496] width 142 height 31
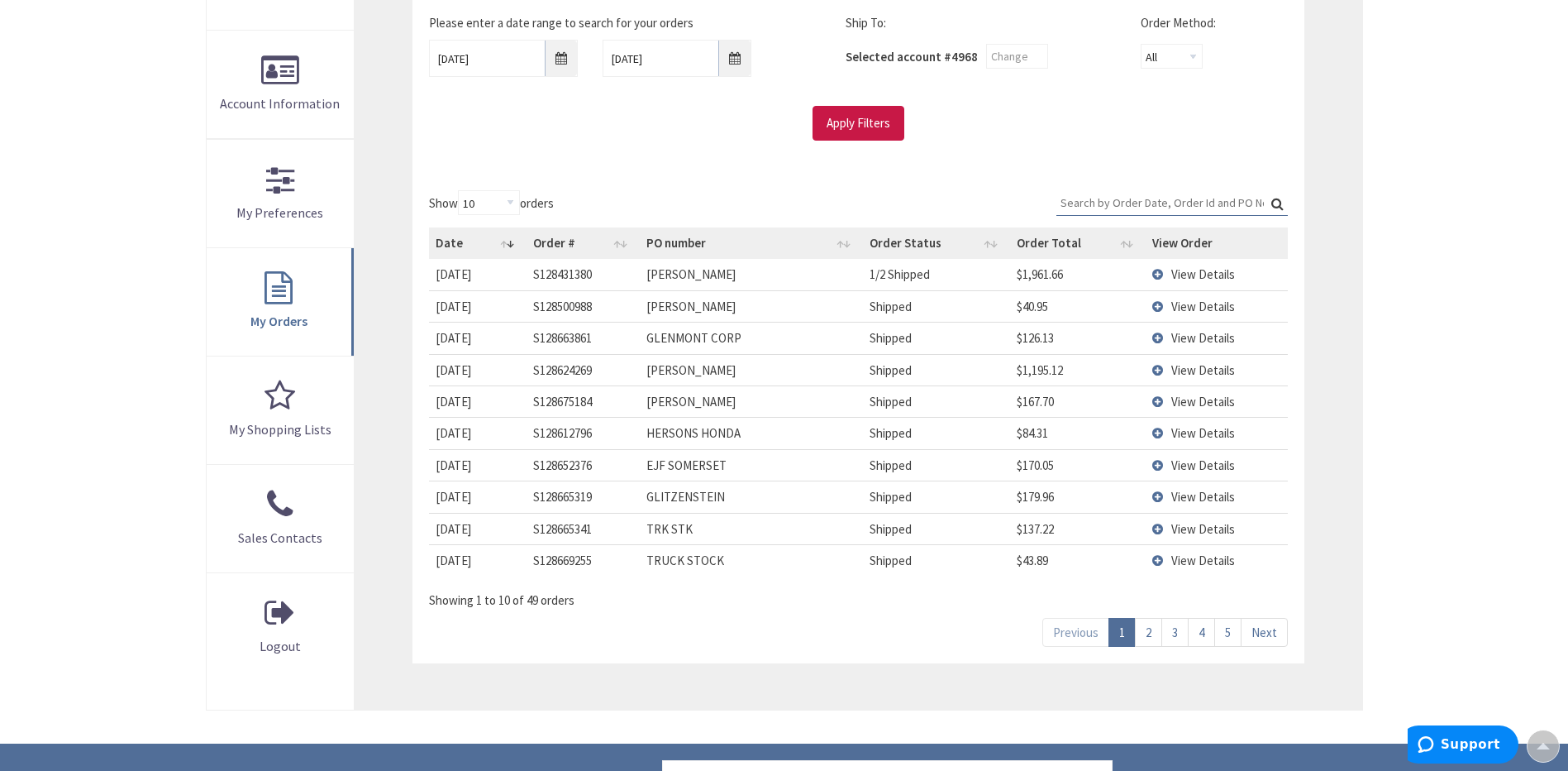
click at [1159, 497] on td "View Details" at bounding box center [1216, 496] width 142 height 31
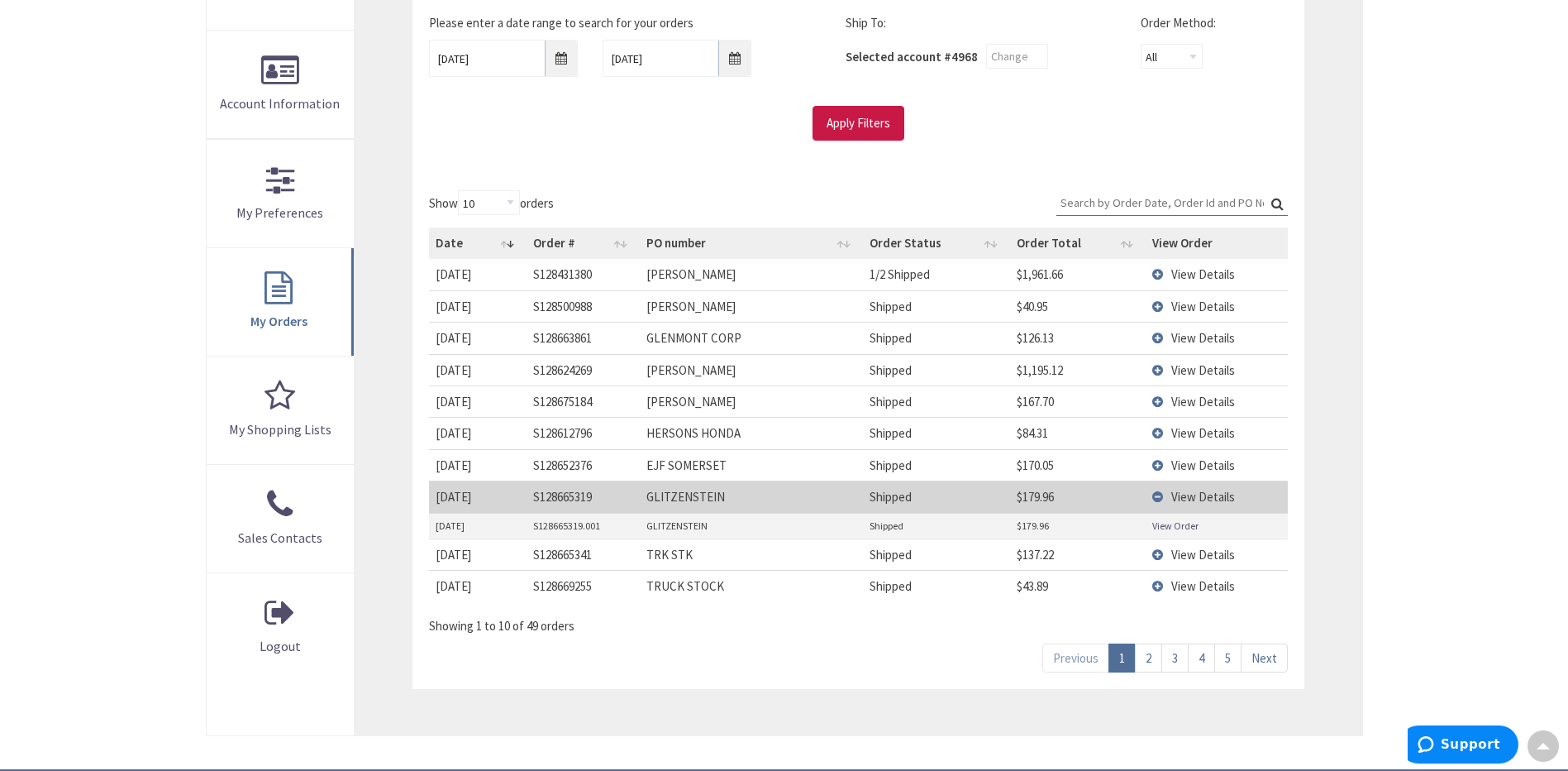
click at [1156, 499] on td "View Details" at bounding box center [1216, 496] width 142 height 31
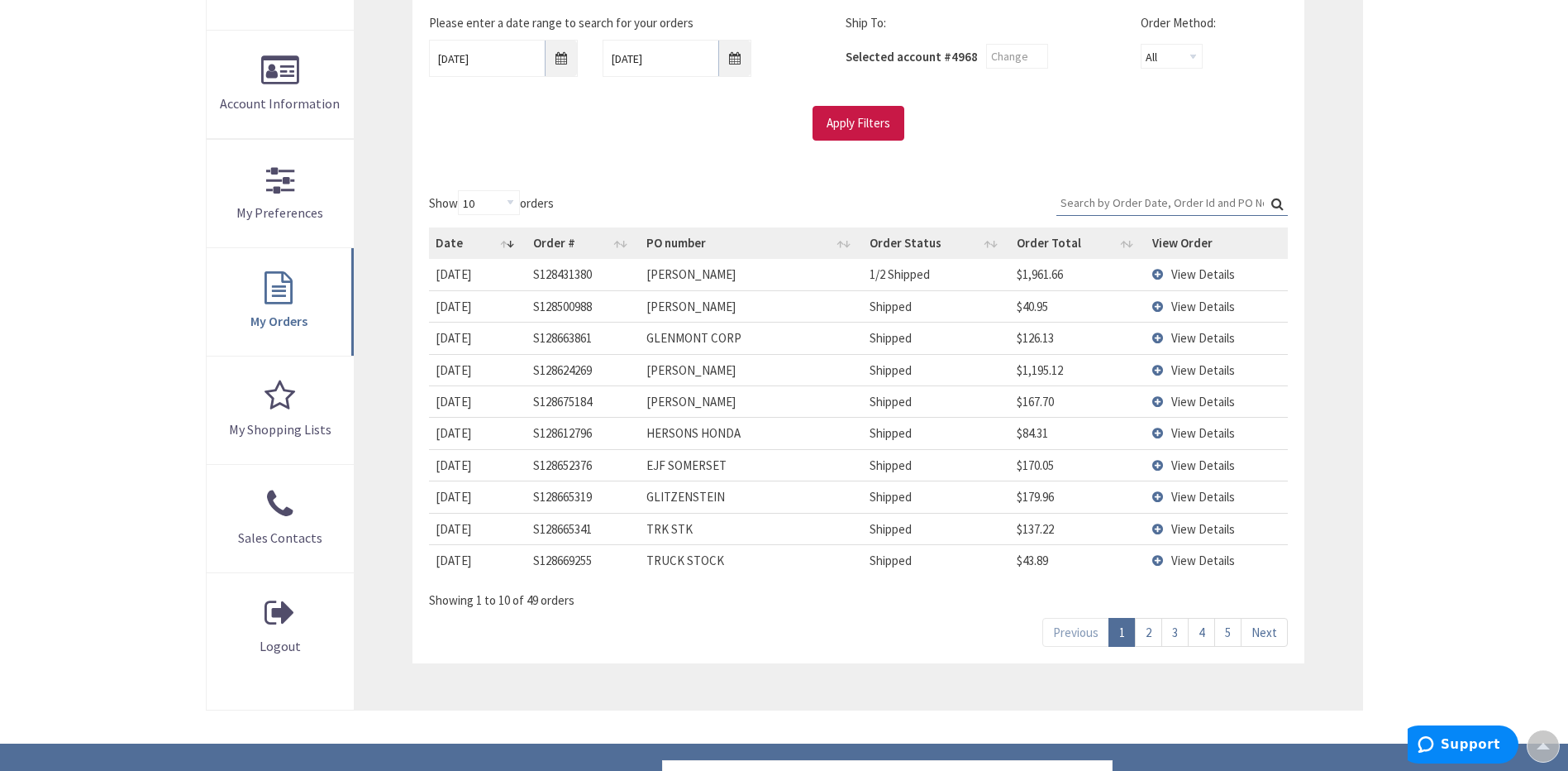
click at [1156, 464] on td "View Details" at bounding box center [1216, 464] width 142 height 31
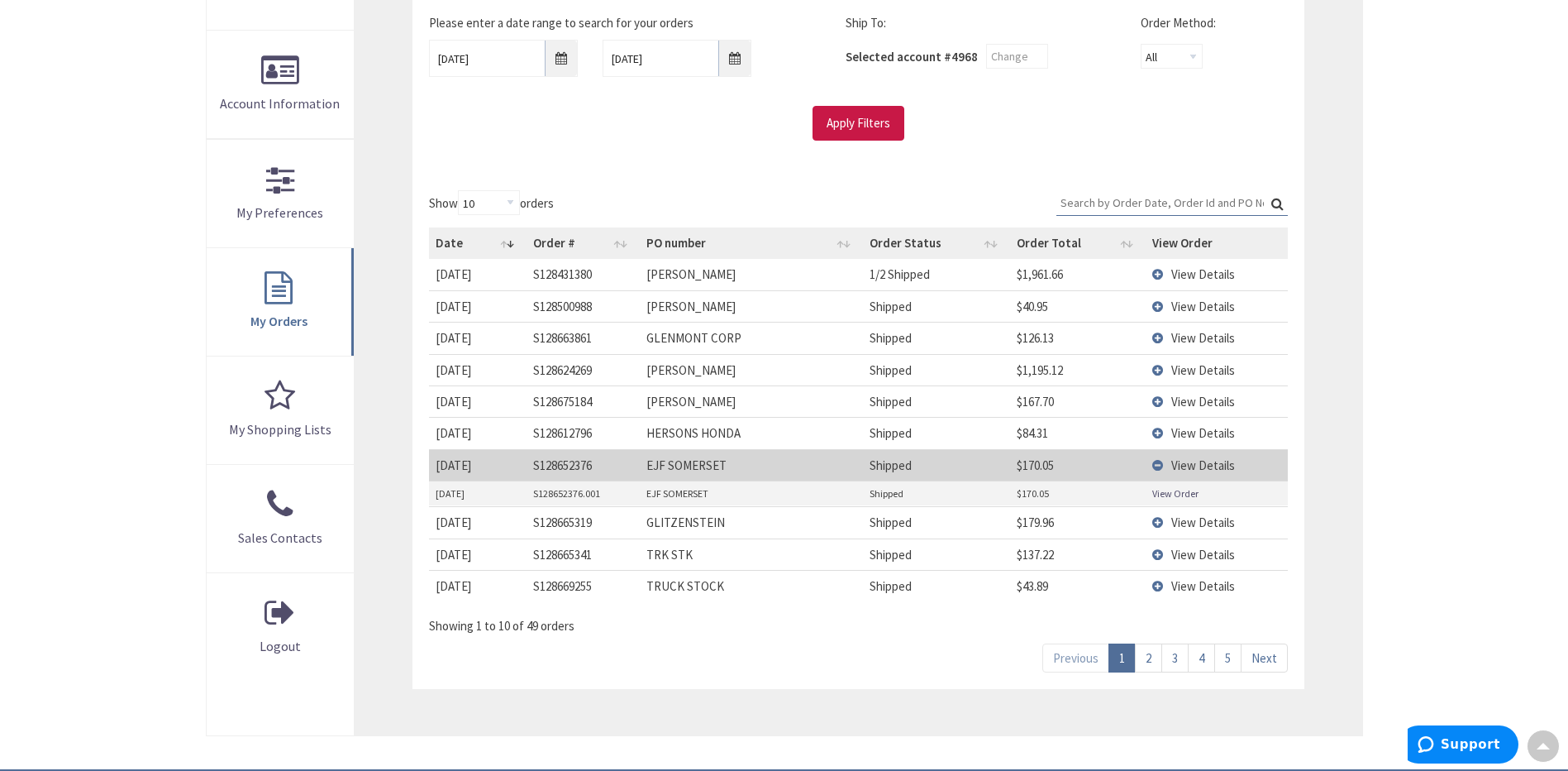
click at [1162, 495] on link "View Order" at bounding box center [1175, 493] width 46 height 14
click at [1163, 468] on td "View Details" at bounding box center [1216, 464] width 142 height 31
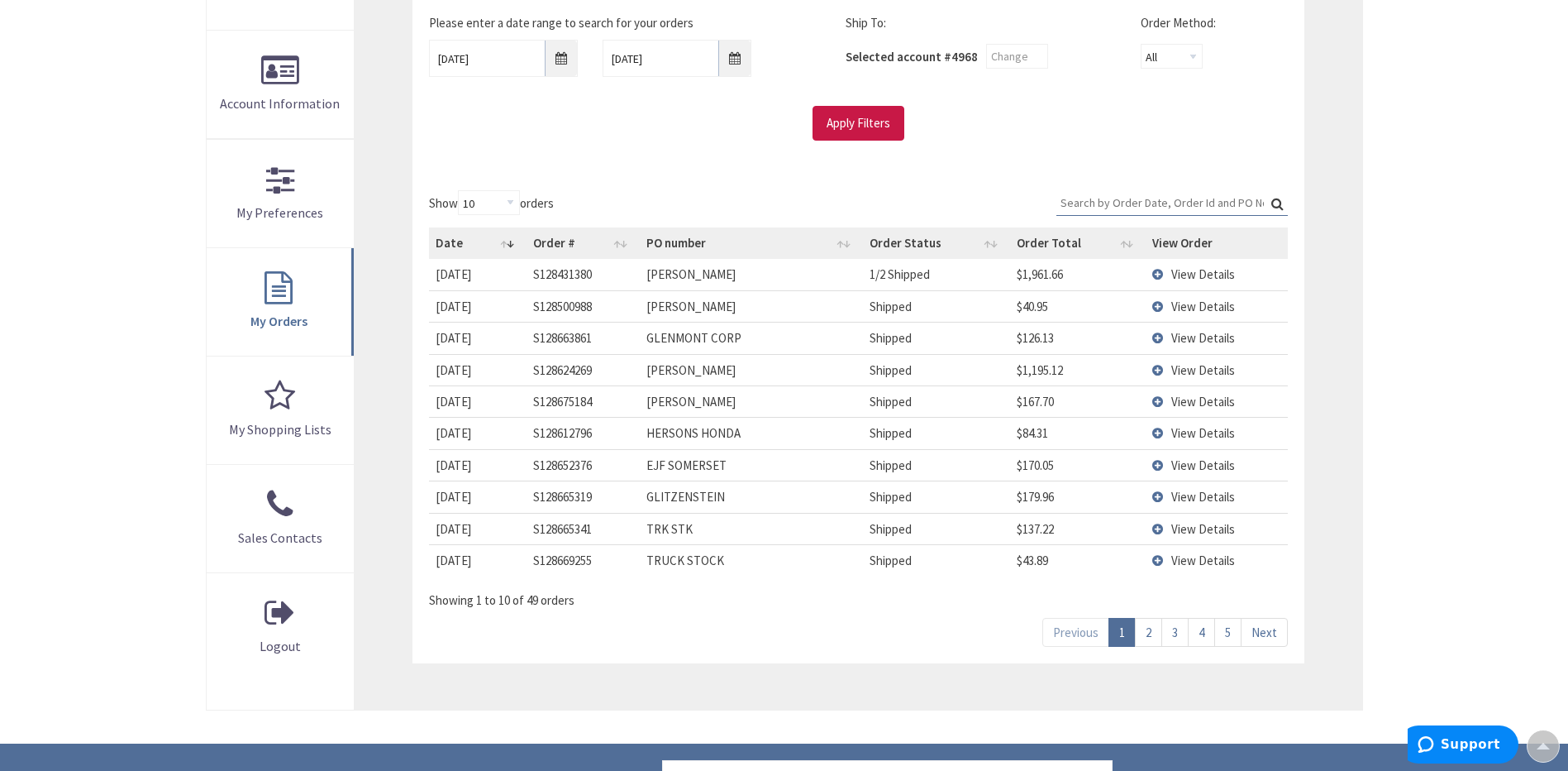
click at [1156, 433] on td "View Details" at bounding box center [1216, 432] width 142 height 31
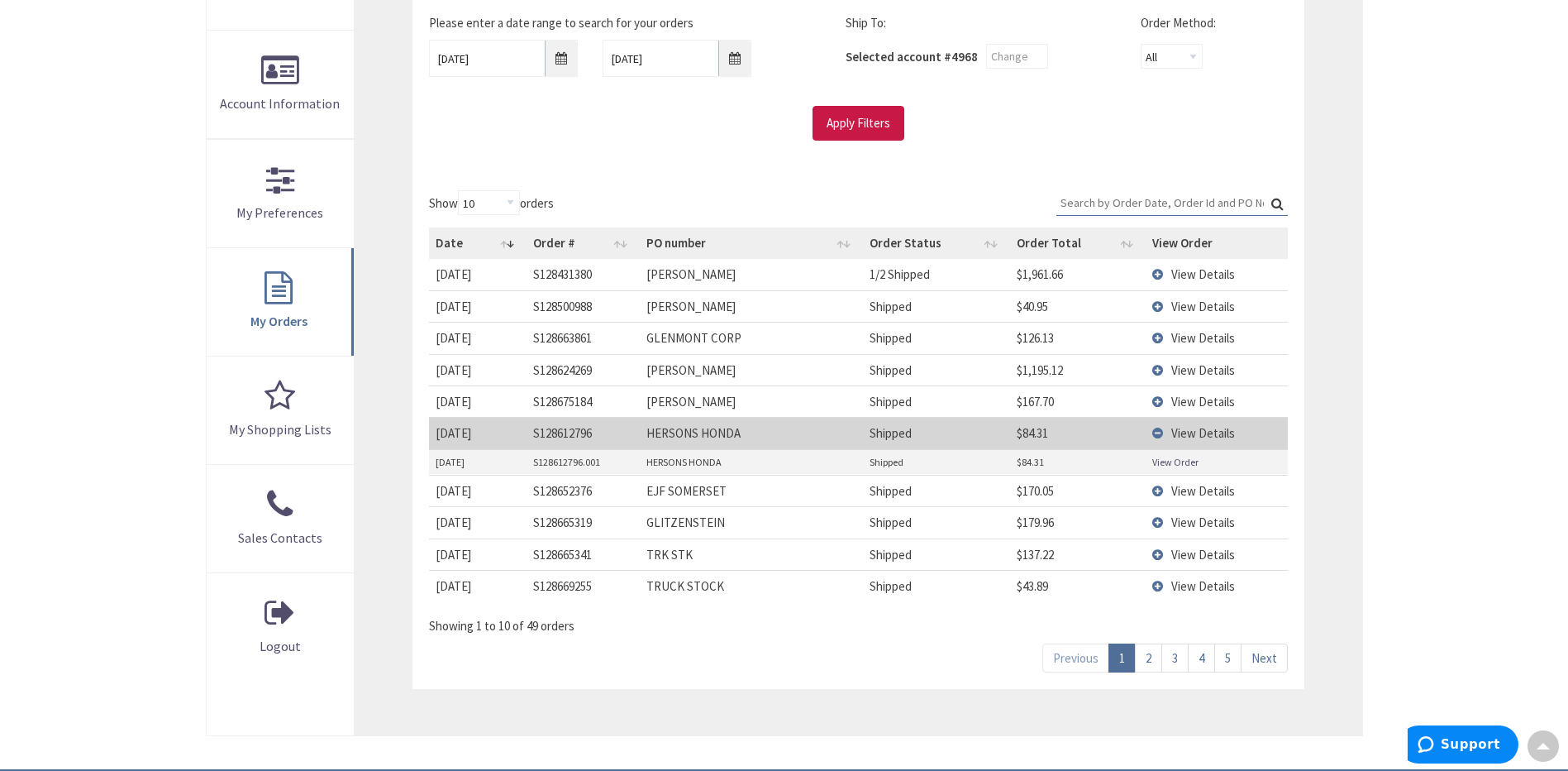
click at [1169, 465] on link "View Order" at bounding box center [1175, 462] width 46 height 14
click at [1158, 433] on td "View Details" at bounding box center [1216, 432] width 142 height 31
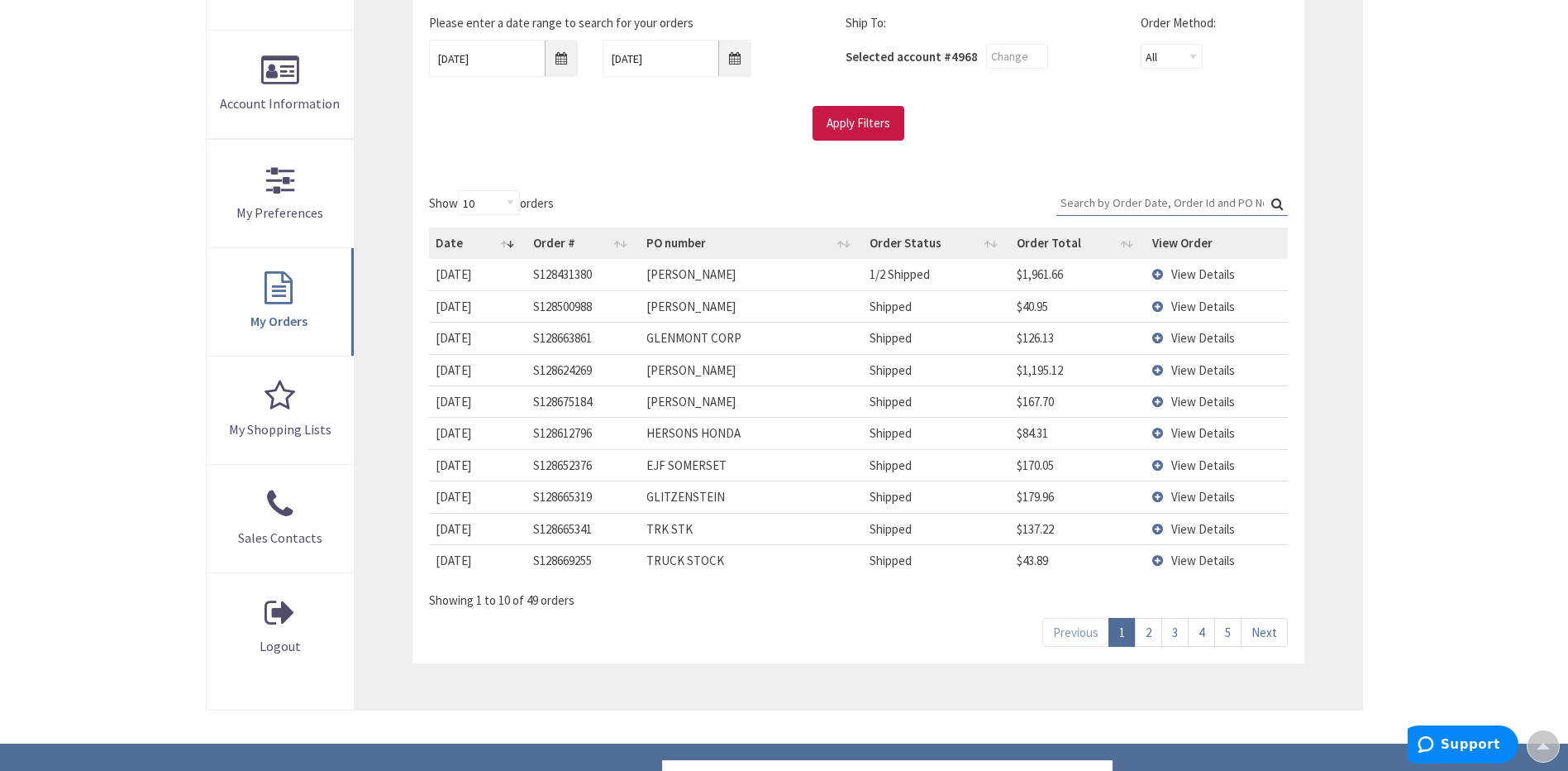
click at [1158, 403] on td "View Details" at bounding box center [1216, 401] width 142 height 31
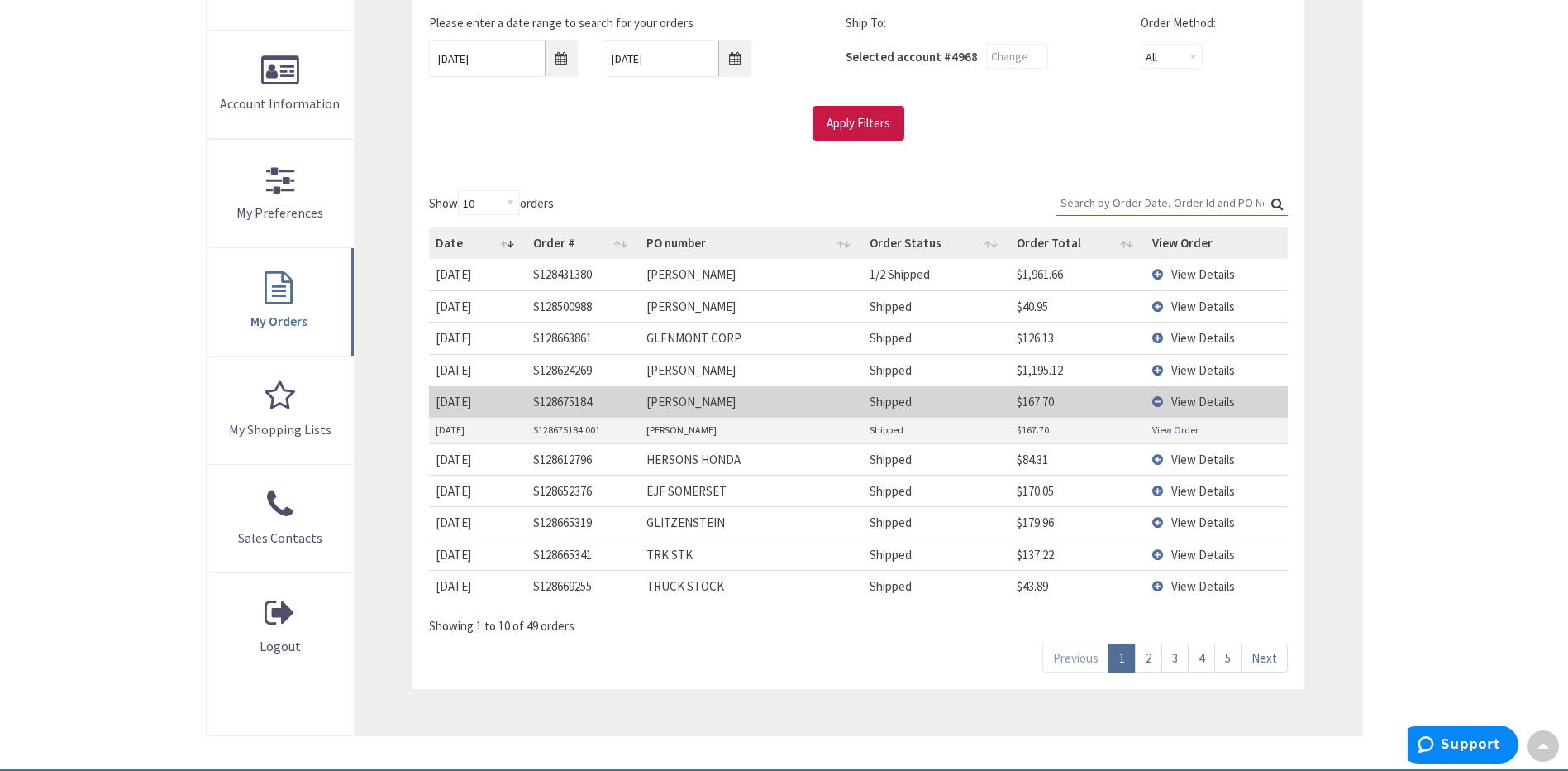
click at [1168, 431] on link "View Order" at bounding box center [1175, 429] width 46 height 14
click at [1161, 405] on td "View Details" at bounding box center [1216, 401] width 142 height 31
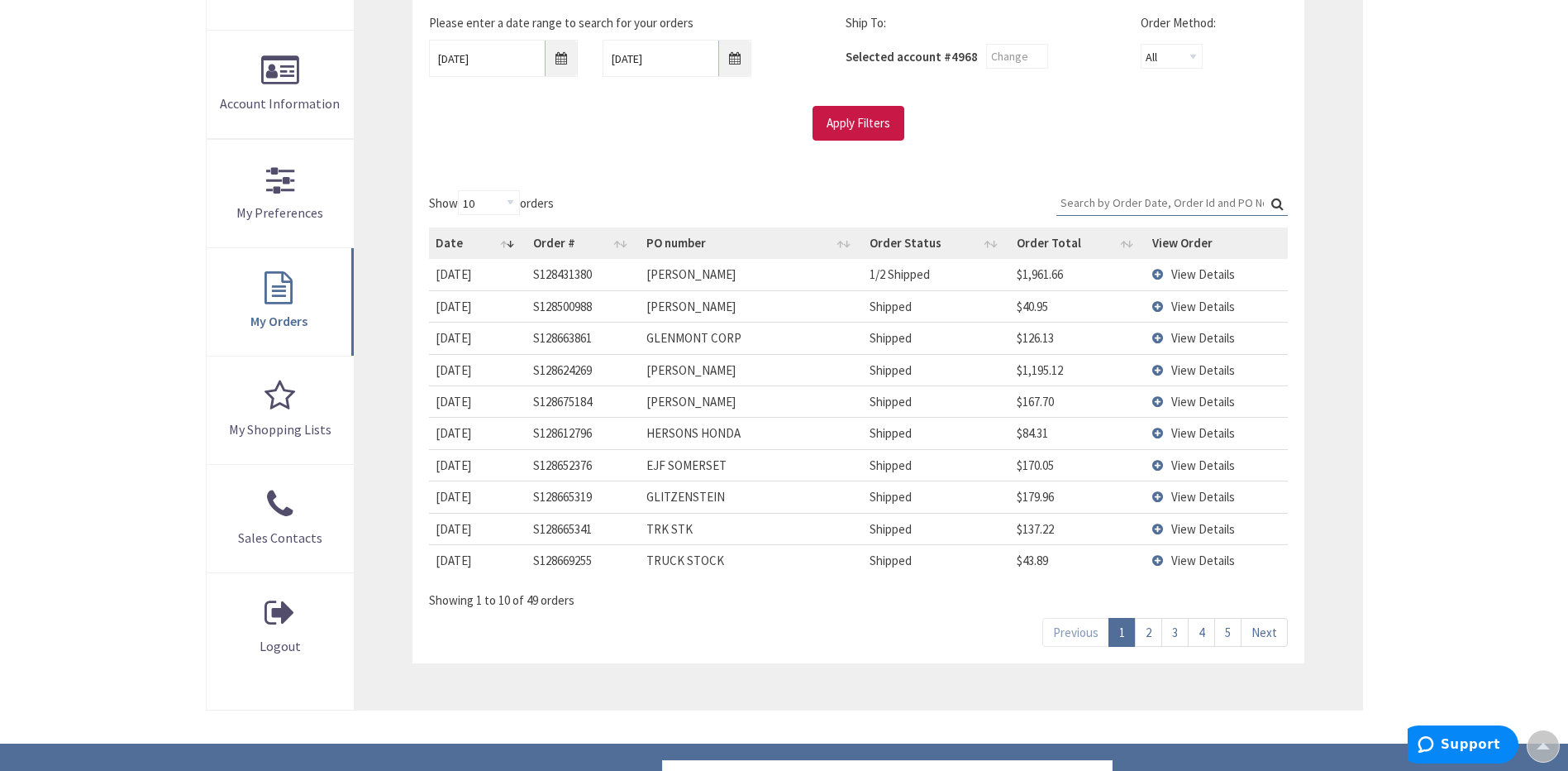
click at [1151, 634] on link "2" at bounding box center [1148, 632] width 27 height 29
click at [1173, 634] on link "3" at bounding box center [1175, 632] width 27 height 29
click at [1176, 195] on input "Search:" at bounding box center [1172, 202] width 231 height 24
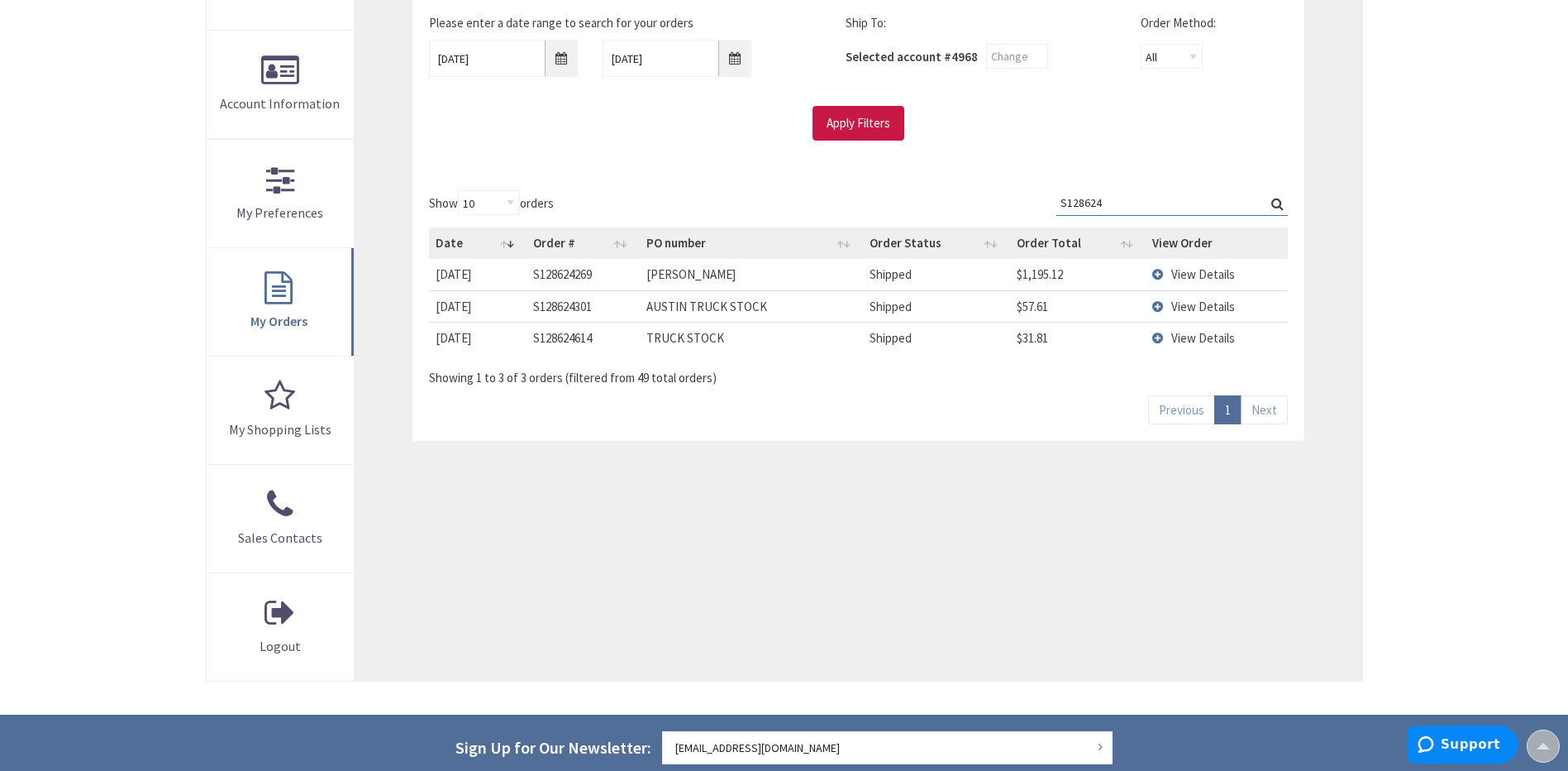
click at [1157, 275] on td "View Details" at bounding box center [1216, 274] width 142 height 31
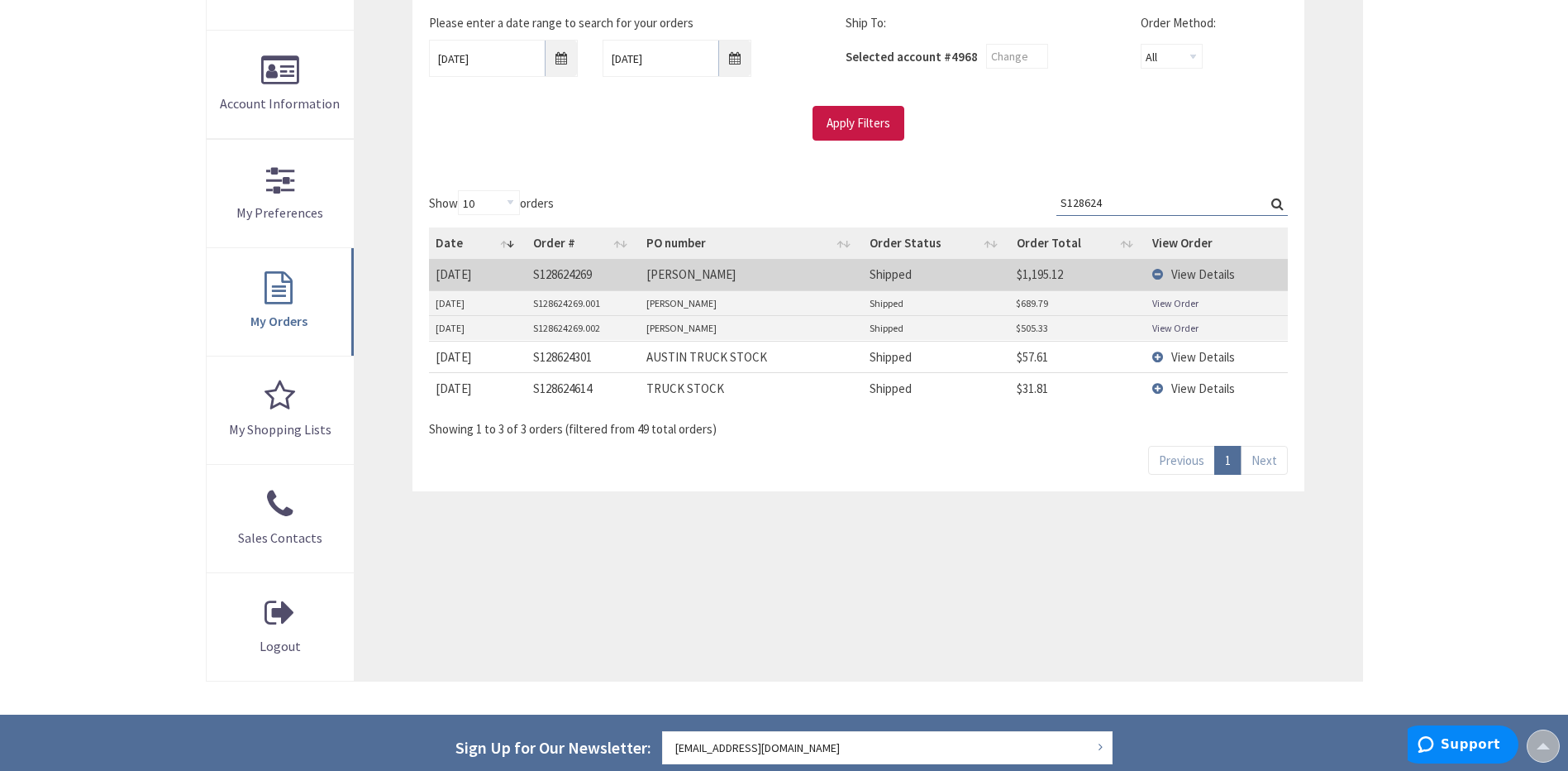
click at [1179, 332] on link "View Order" at bounding box center [1175, 327] width 46 height 14
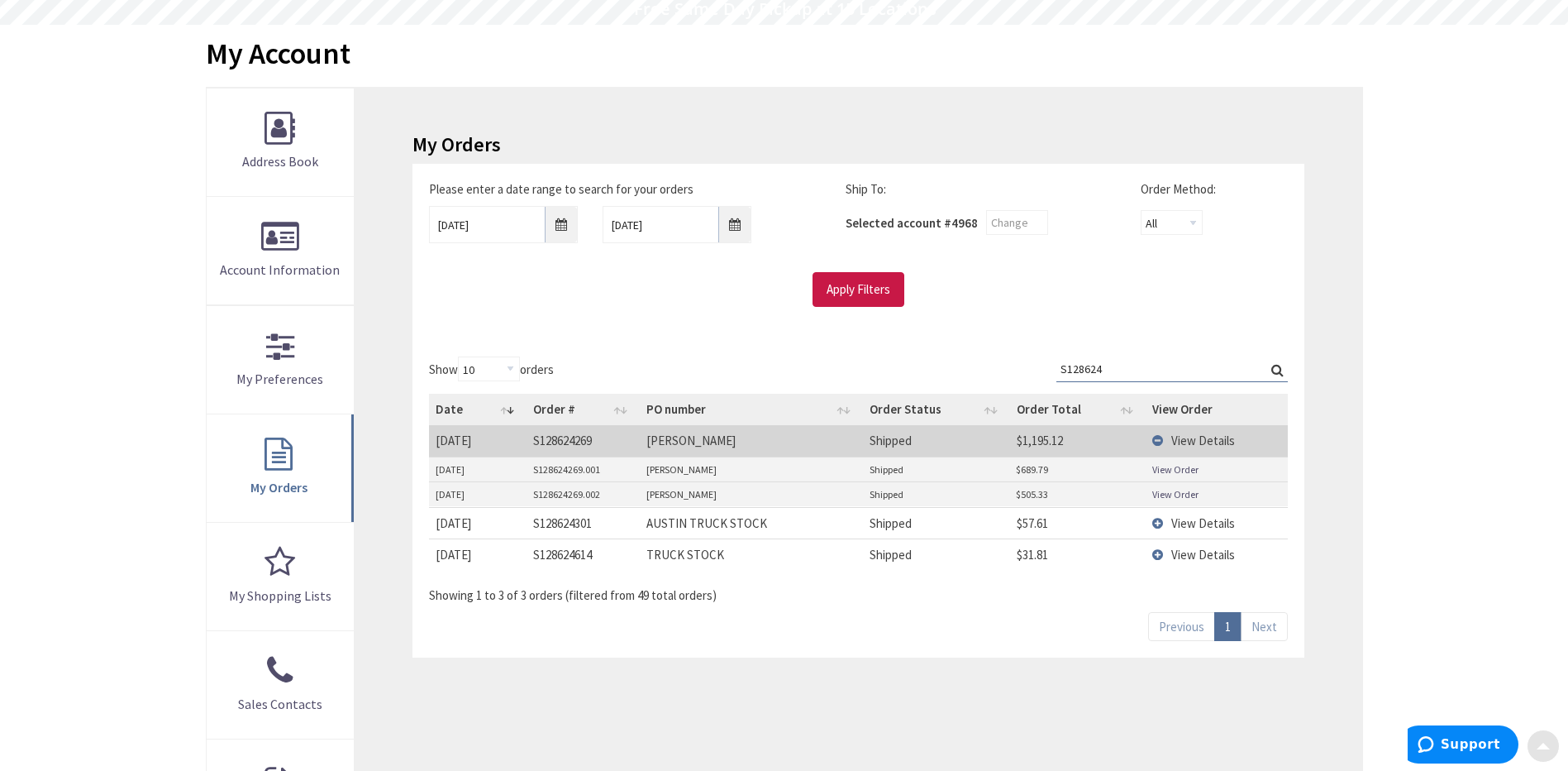
scroll to position [165, 0]
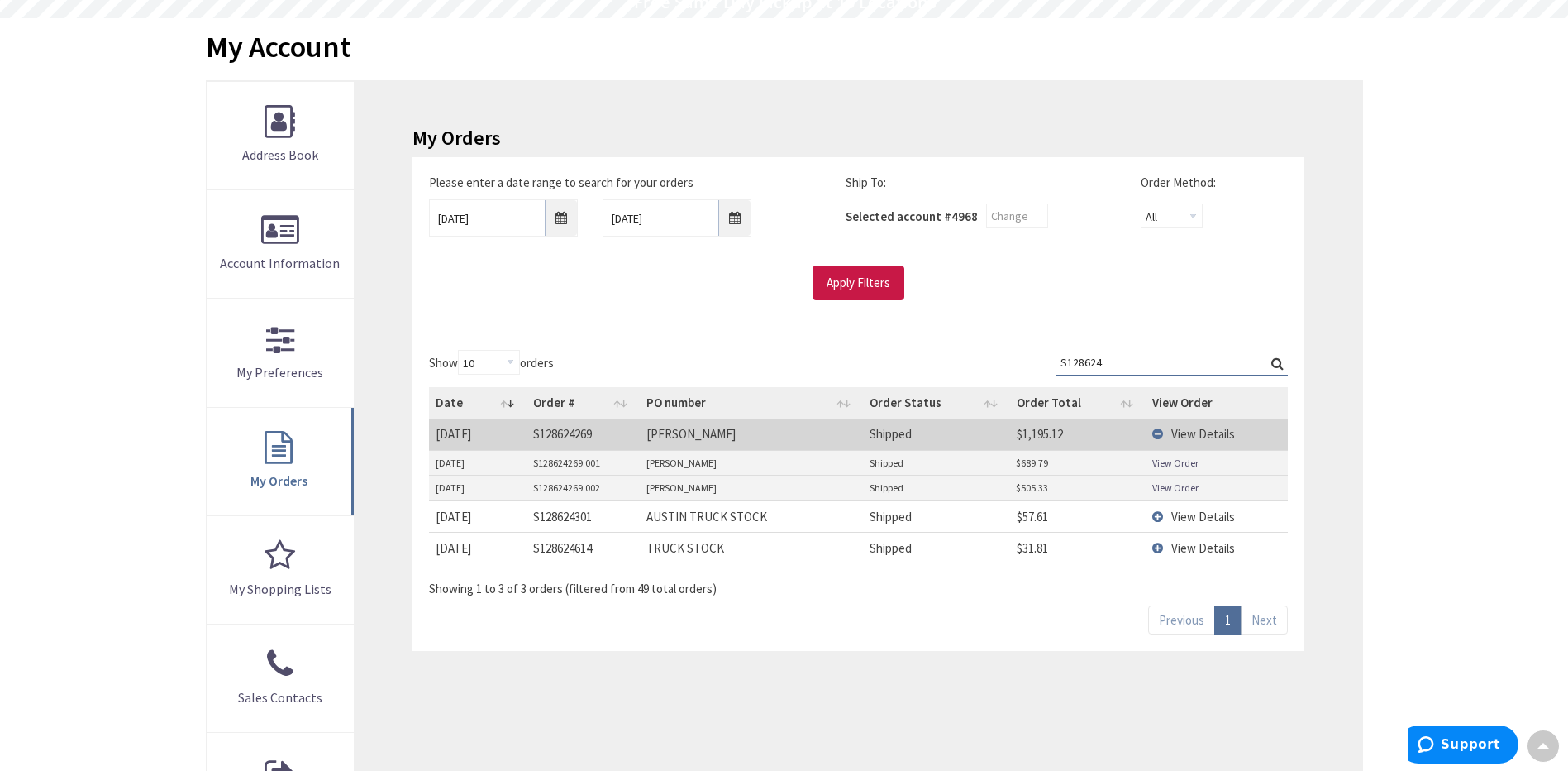
click at [1140, 365] on input "S128624" at bounding box center [1172, 362] width 231 height 24
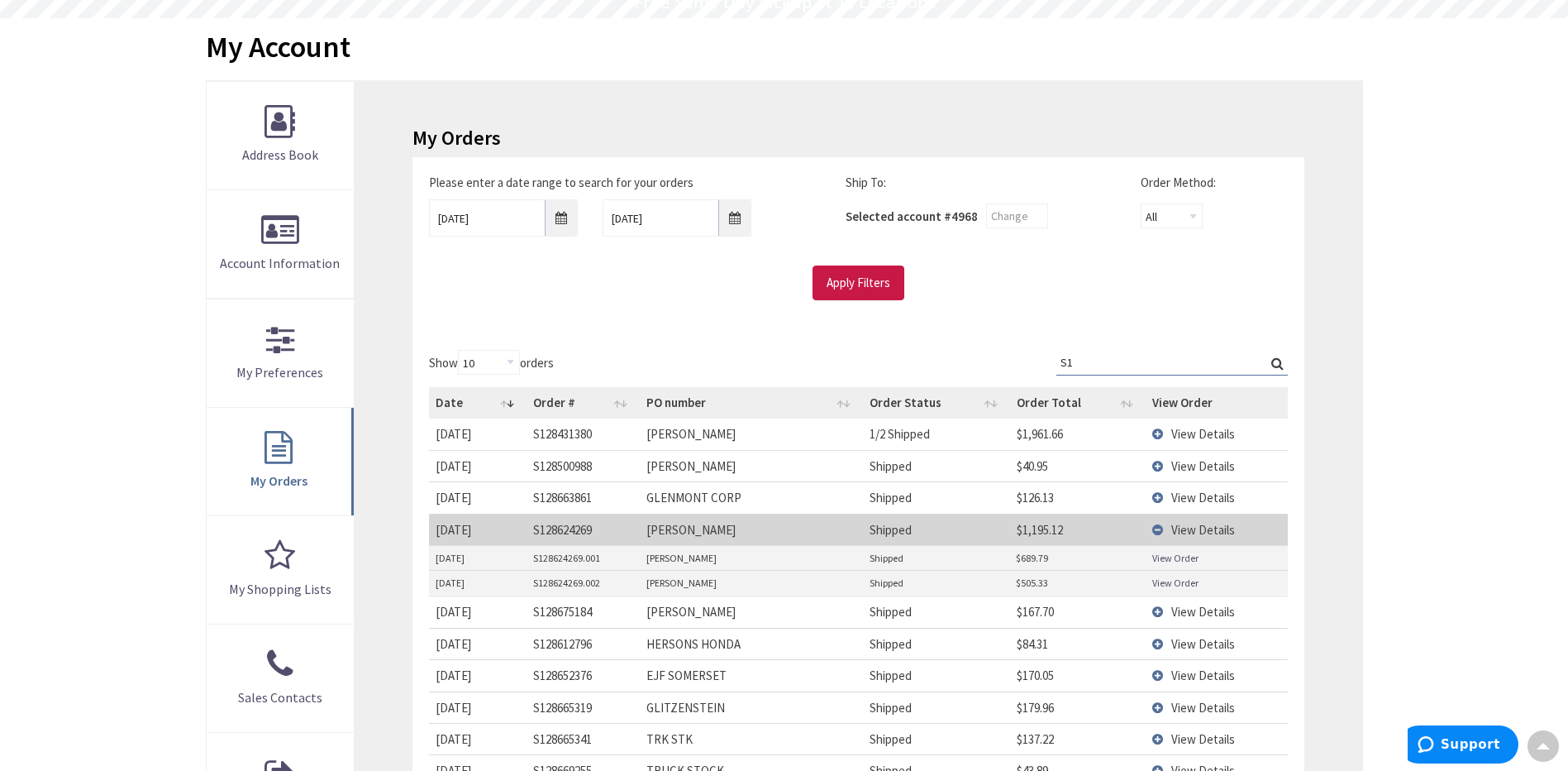
type input "S"
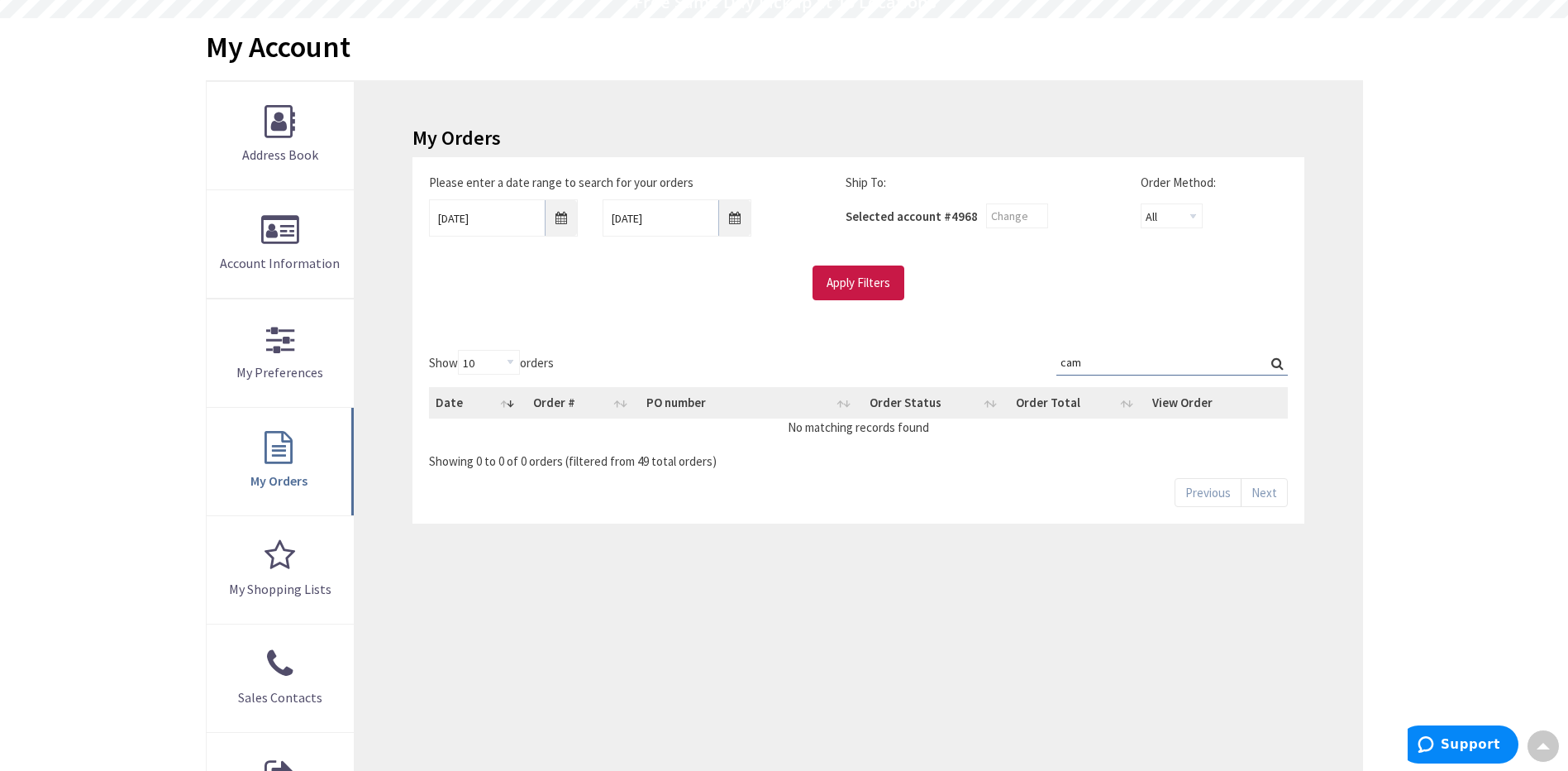
type input "cam"
click at [566, 223] on input "08/13/2025" at bounding box center [503, 218] width 149 height 38
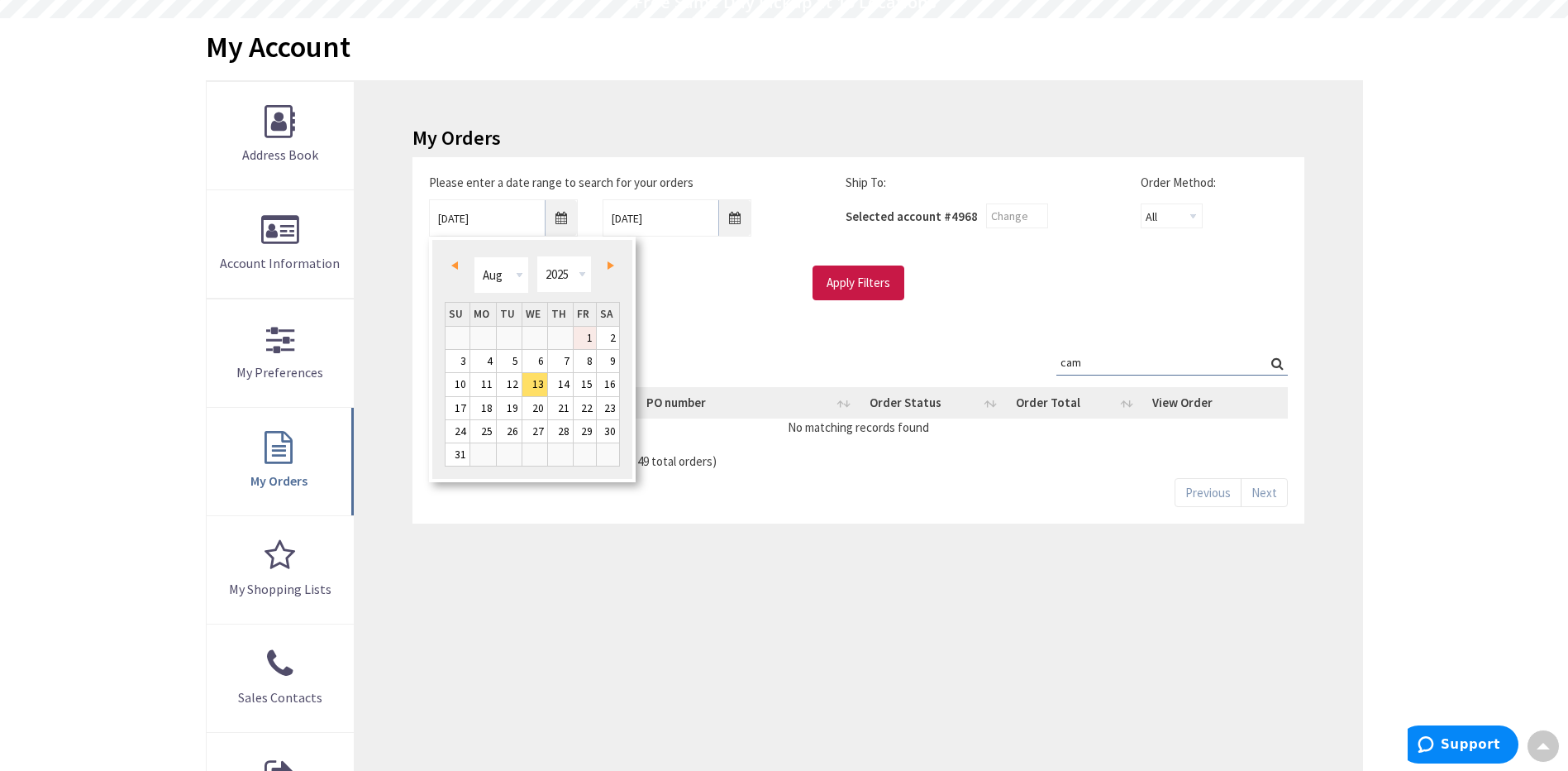
click at [590, 338] on link "1" at bounding box center [585, 338] width 23 height 23
type input "08/01/2025"
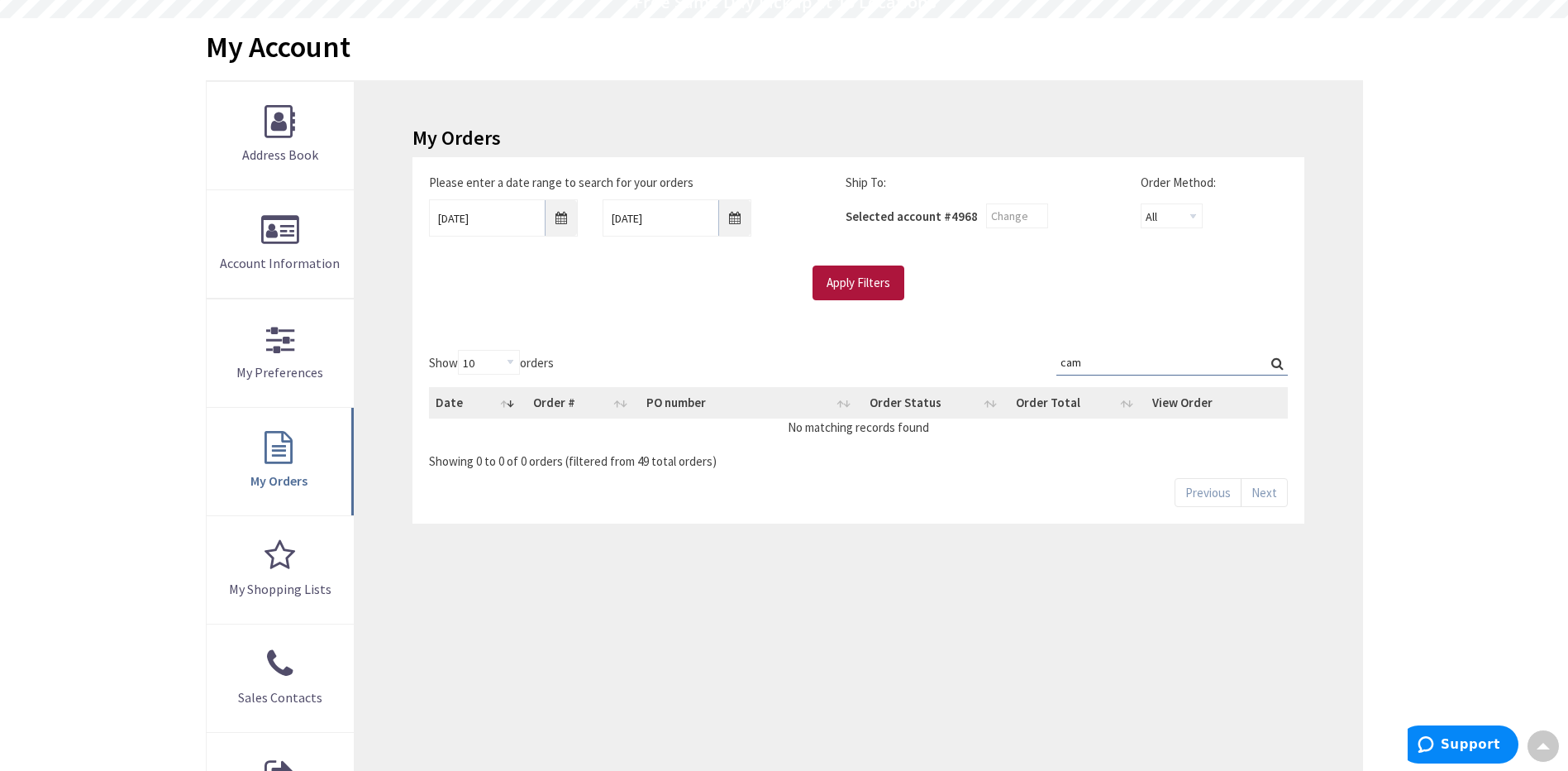
click at [850, 280] on input "Apply Filters" at bounding box center [858, 282] width 92 height 35
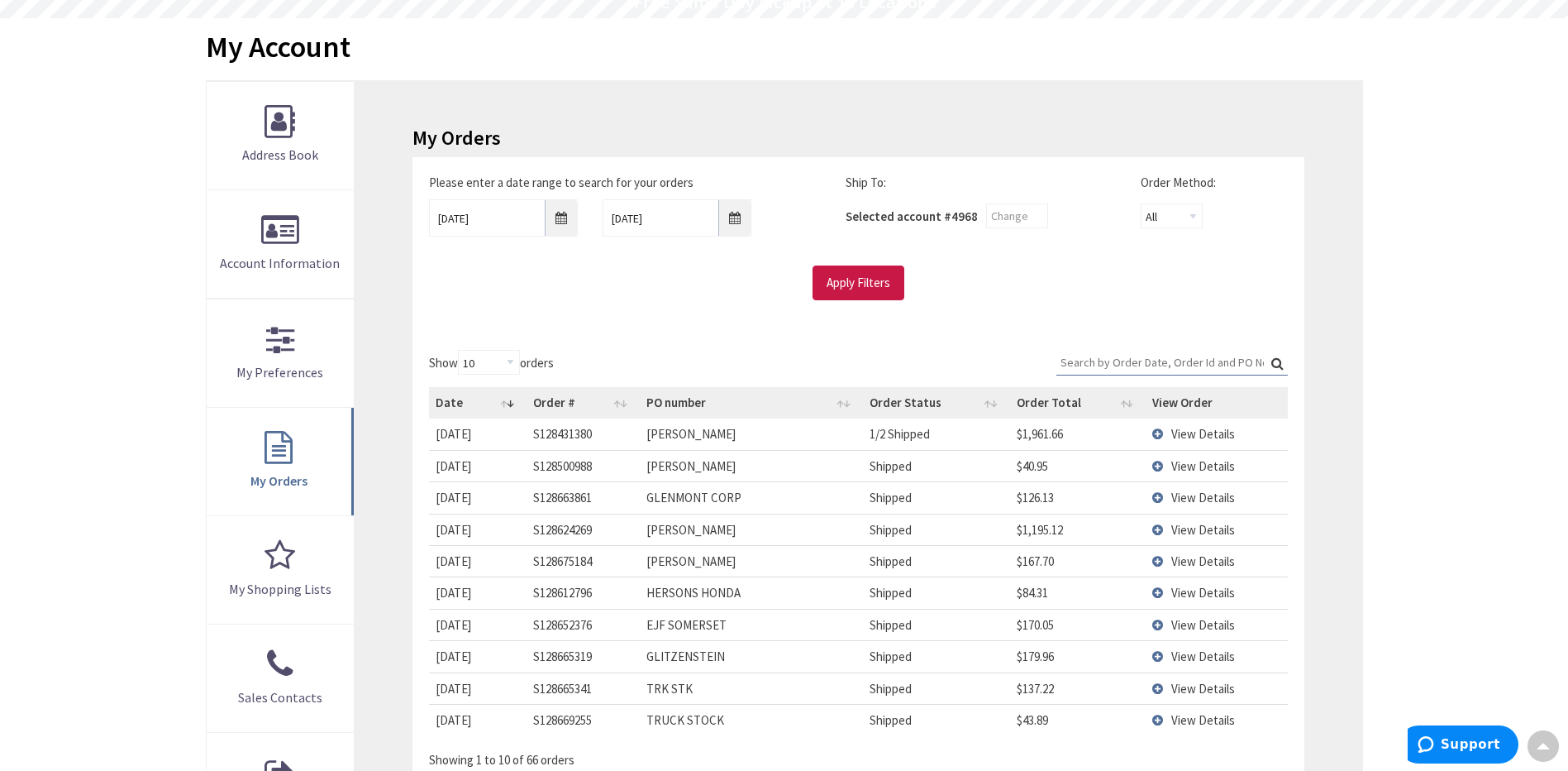
click at [1090, 361] on input "Search:" at bounding box center [1172, 362] width 231 height 24
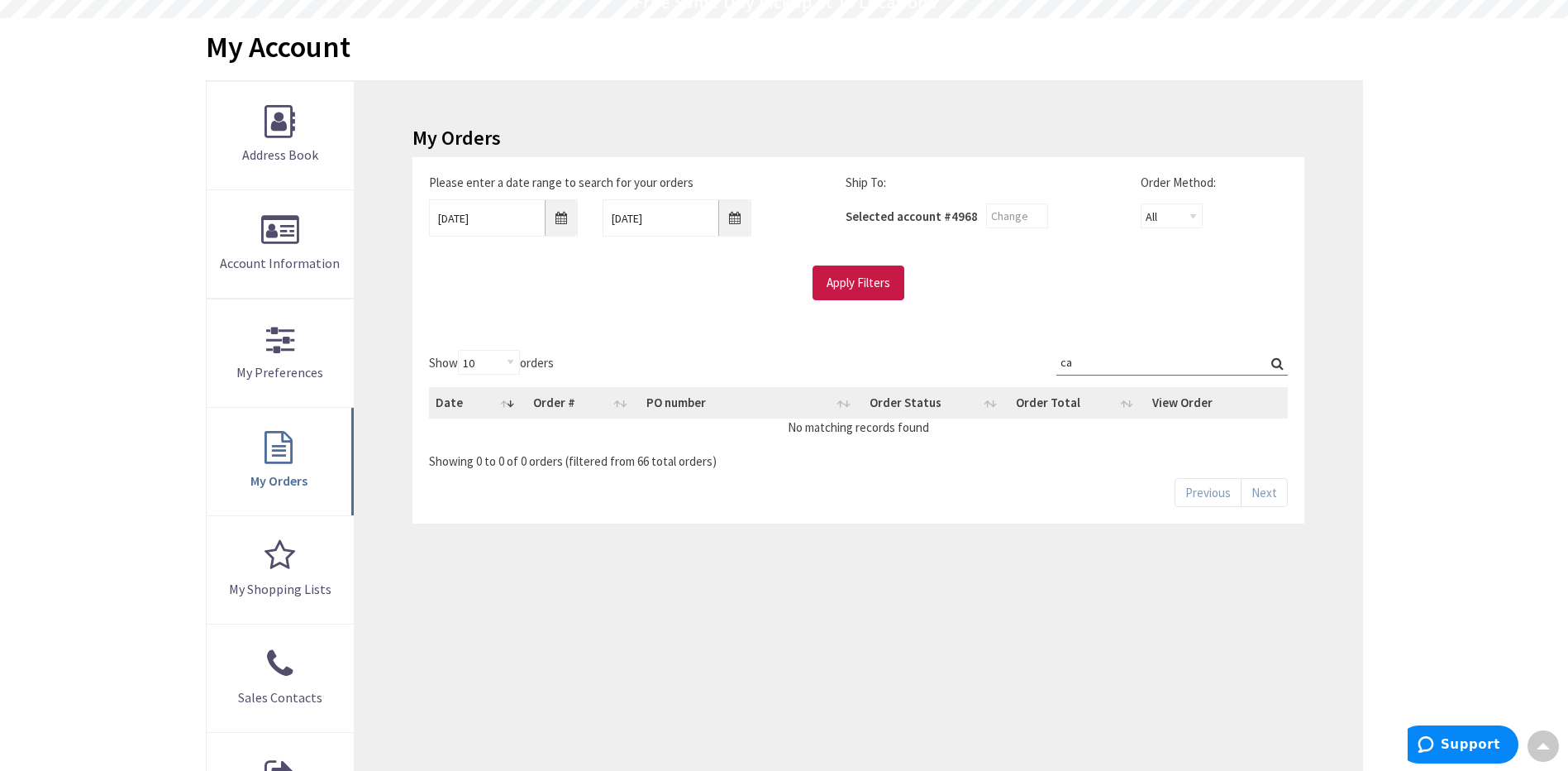
type input "c"
click at [1135, 365] on input "S128564382" at bounding box center [1172, 362] width 231 height 24
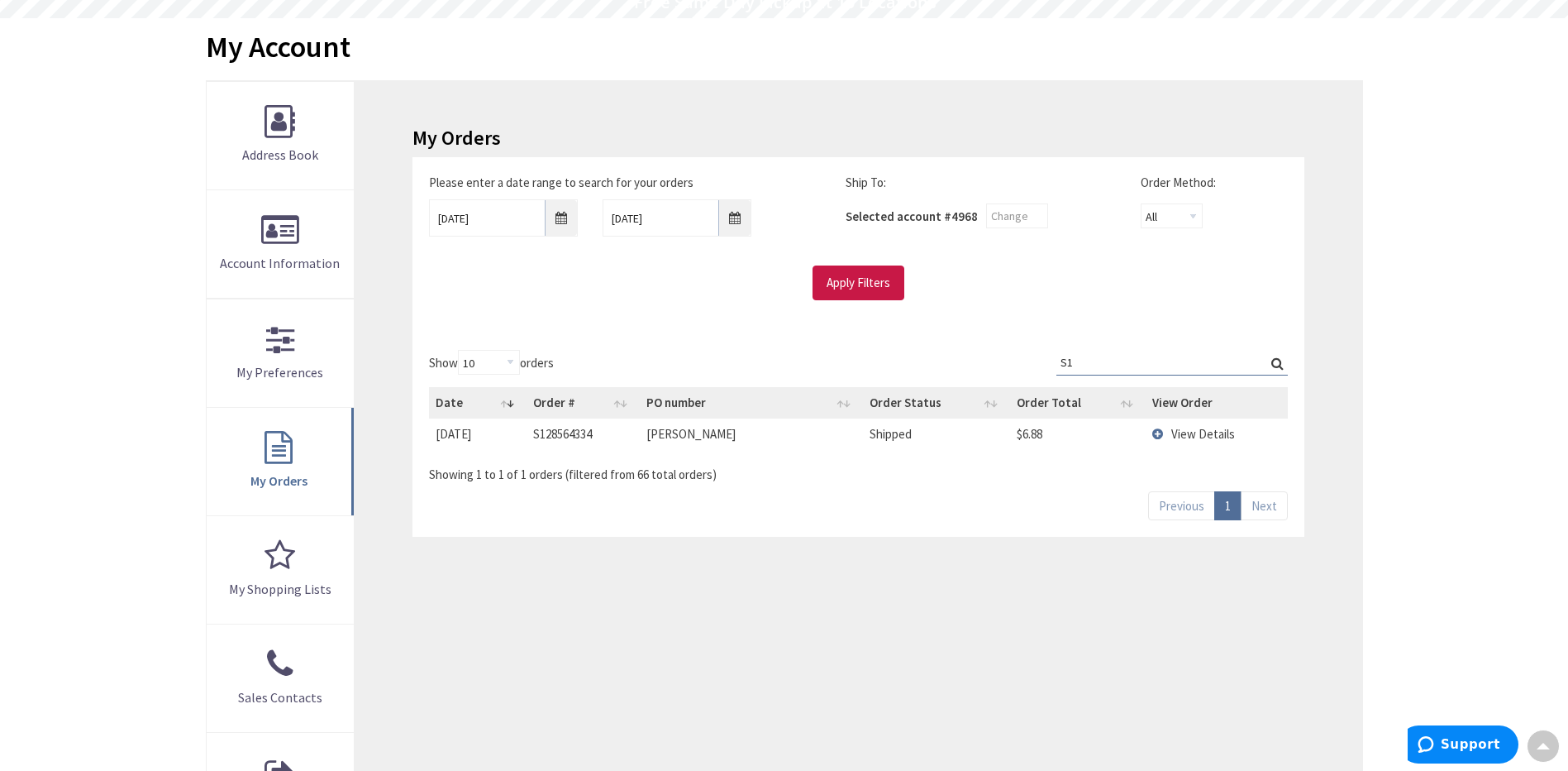
type input "S"
type input "Glen"
click at [1156, 437] on td "View Details" at bounding box center [1216, 433] width 142 height 31
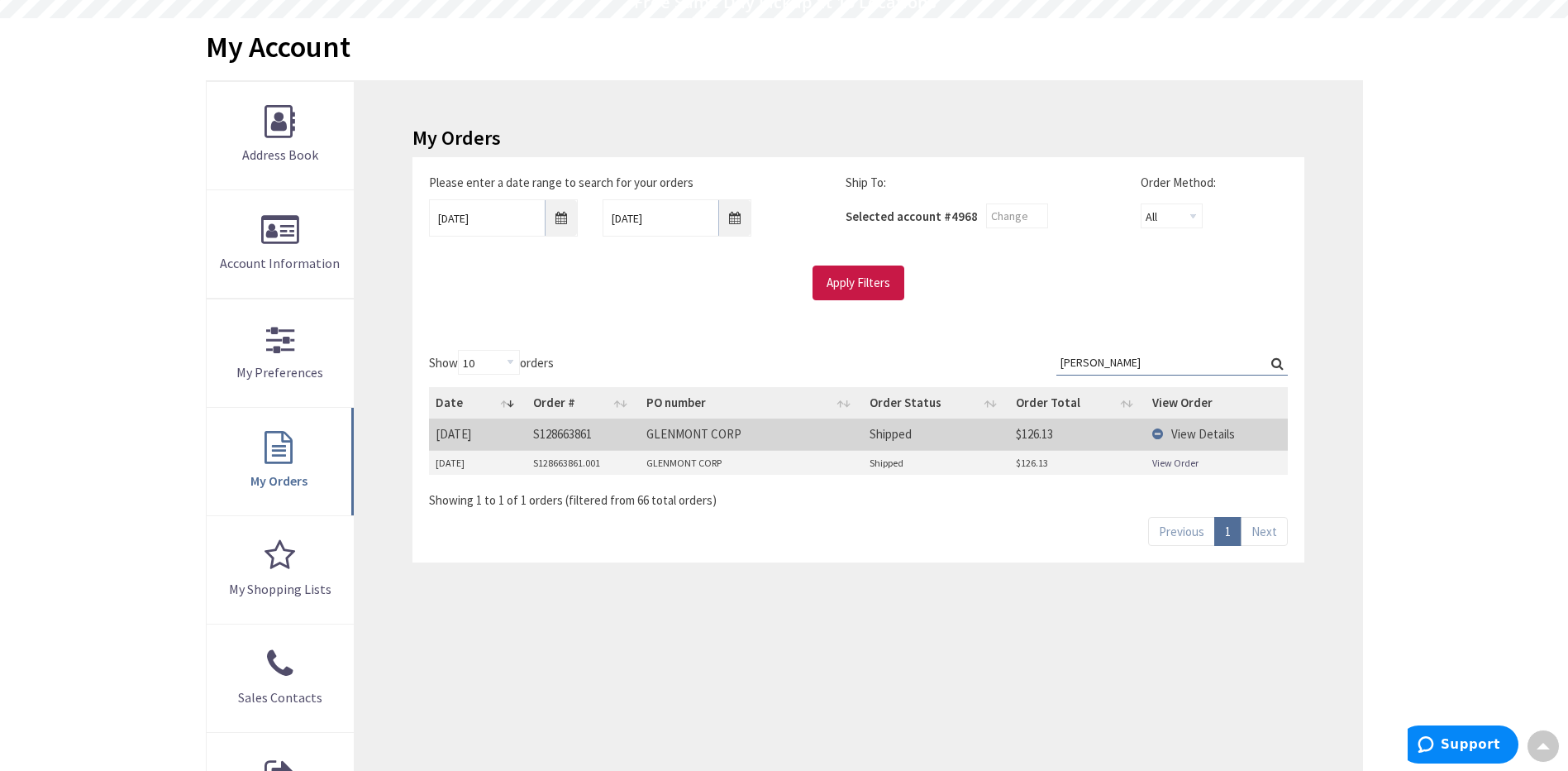
click at [1166, 464] on link "View Order" at bounding box center [1175, 463] width 46 height 14
click at [566, 217] on input "08/01/2025" at bounding box center [503, 218] width 149 height 38
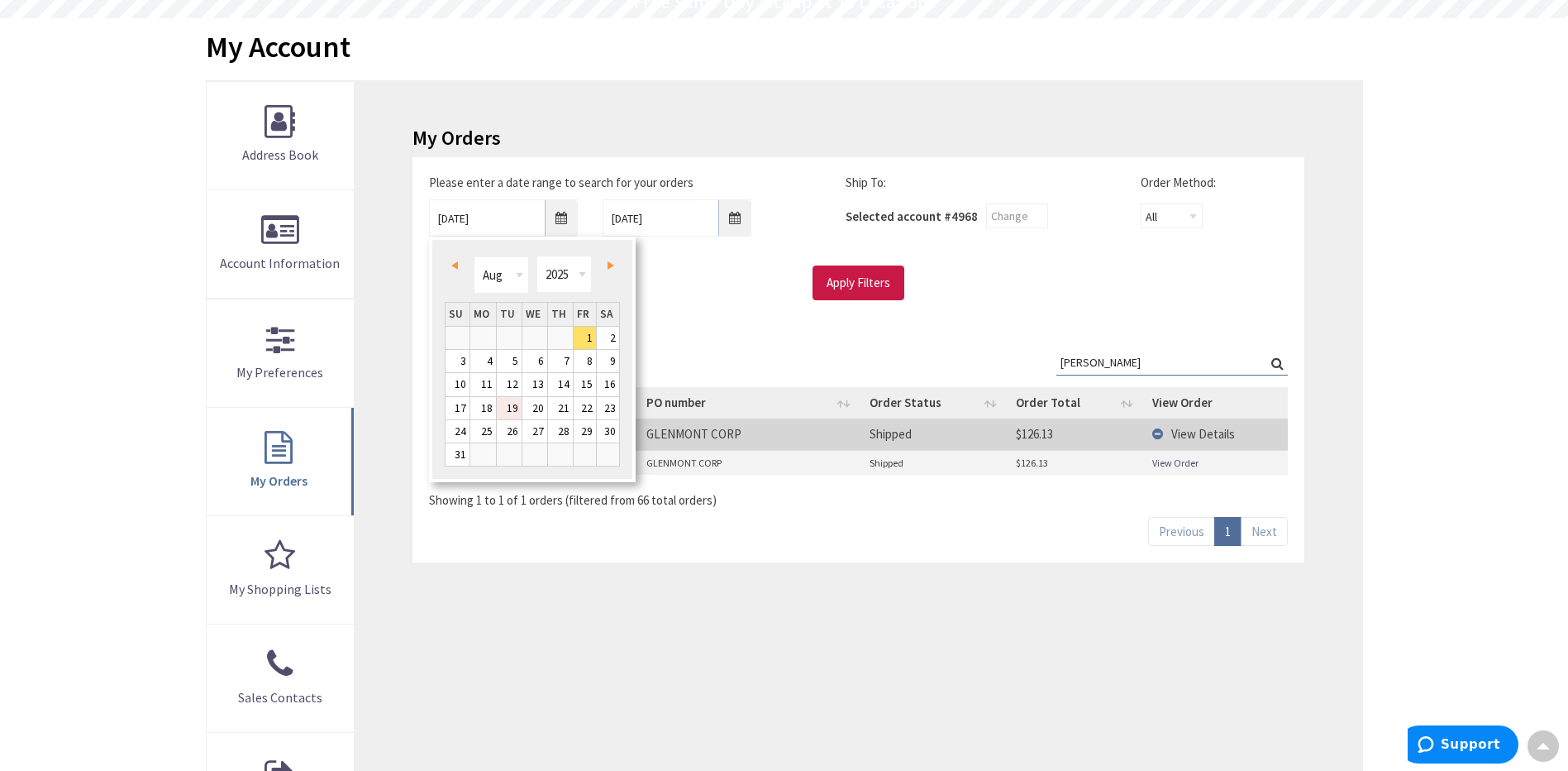
click at [515, 405] on link "19" at bounding box center [510, 408] width 24 height 23
type input "08/19/2025"
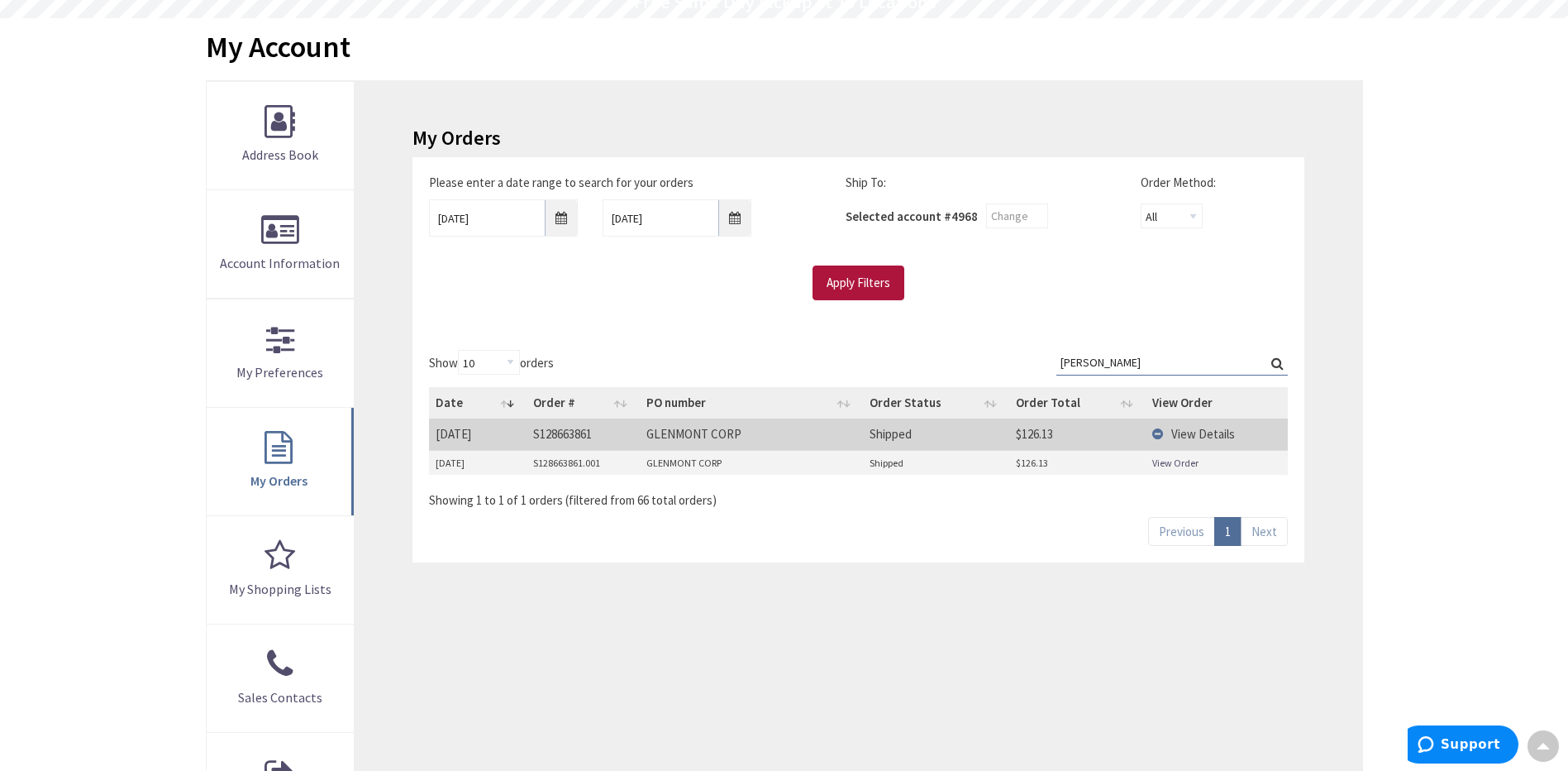
click at [869, 277] on input "Apply Filters" at bounding box center [858, 282] width 92 height 35
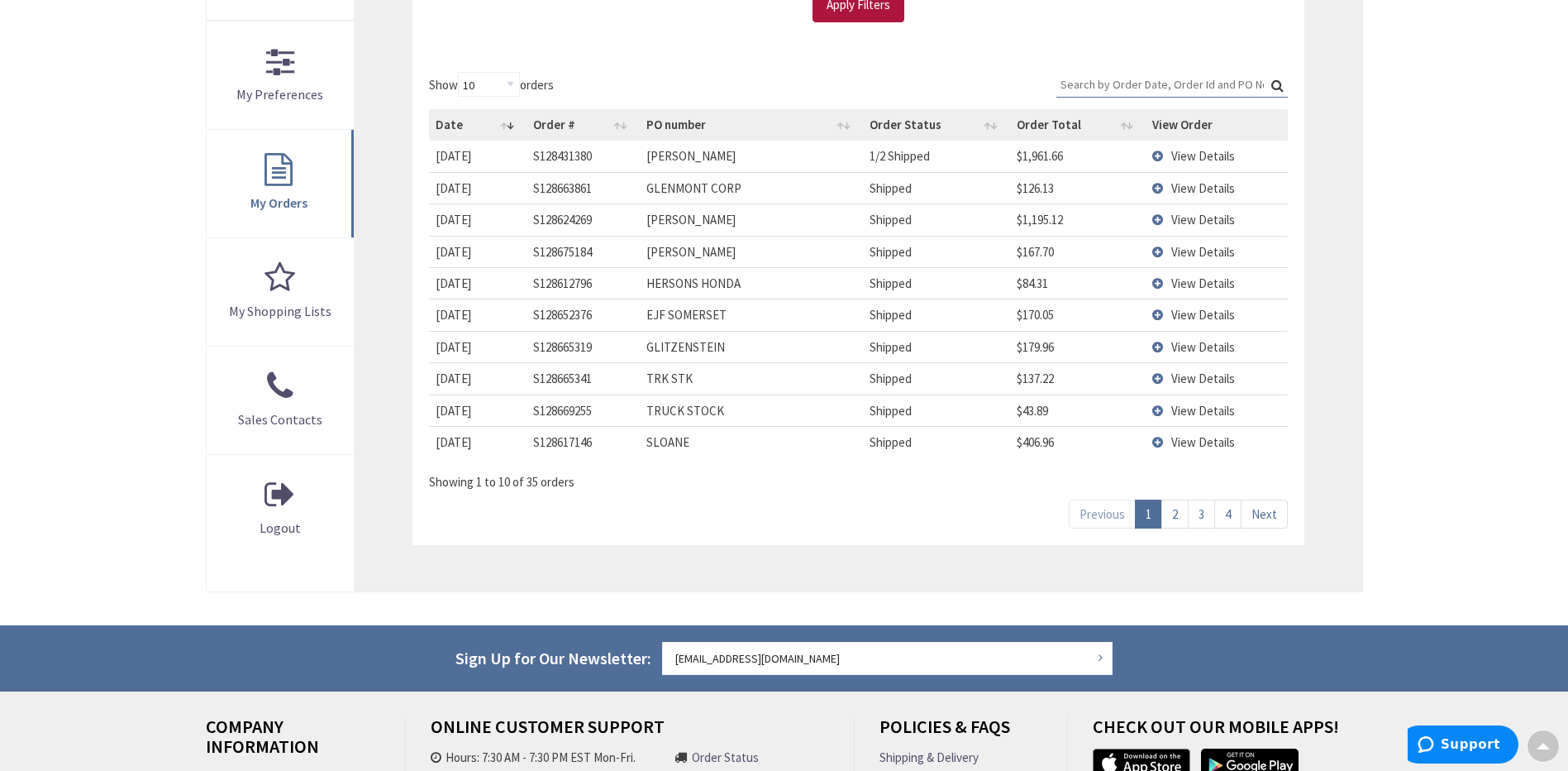
scroll to position [331, 0]
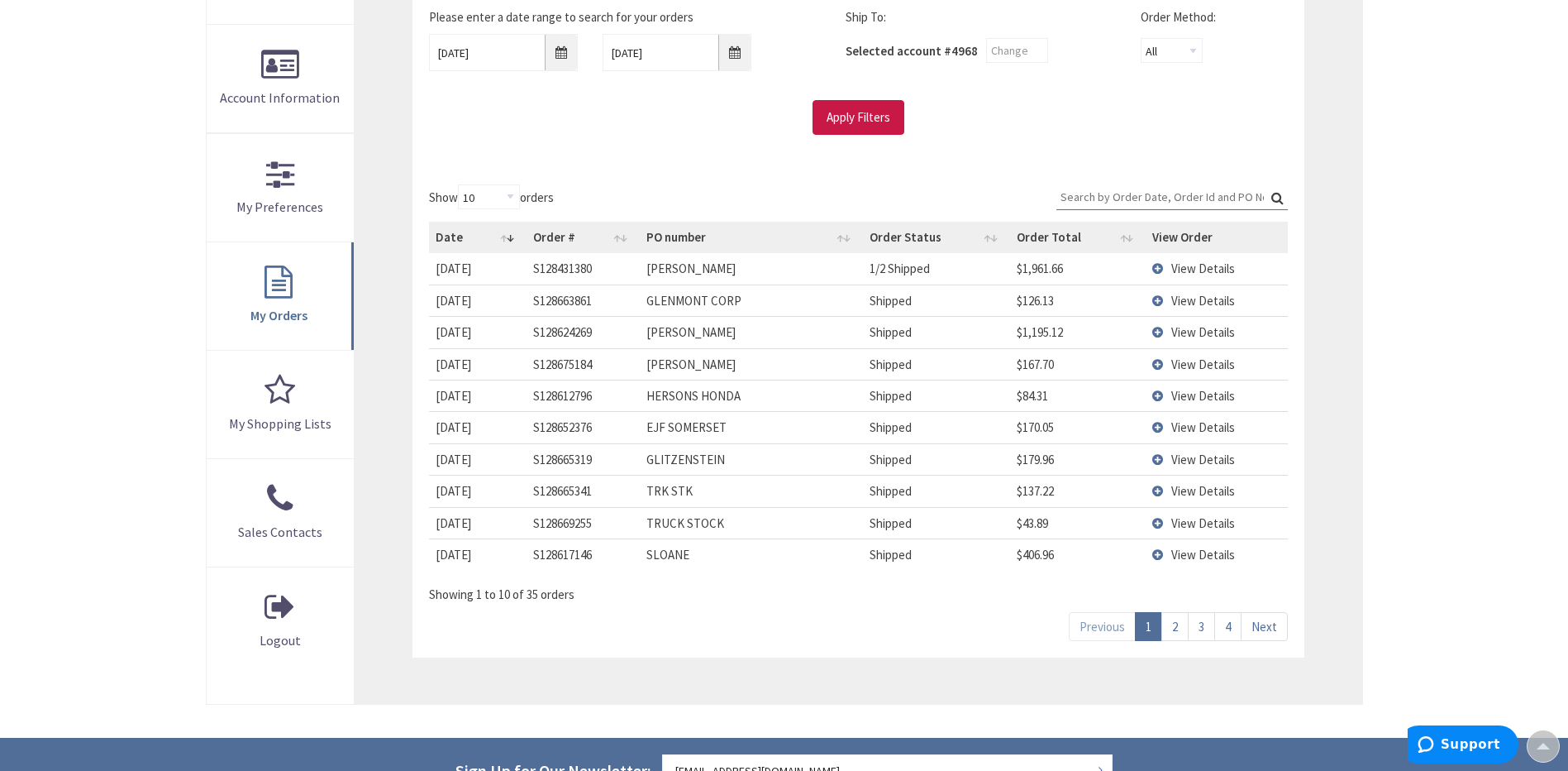
click at [1159, 394] on td "View Details" at bounding box center [1216, 395] width 142 height 31
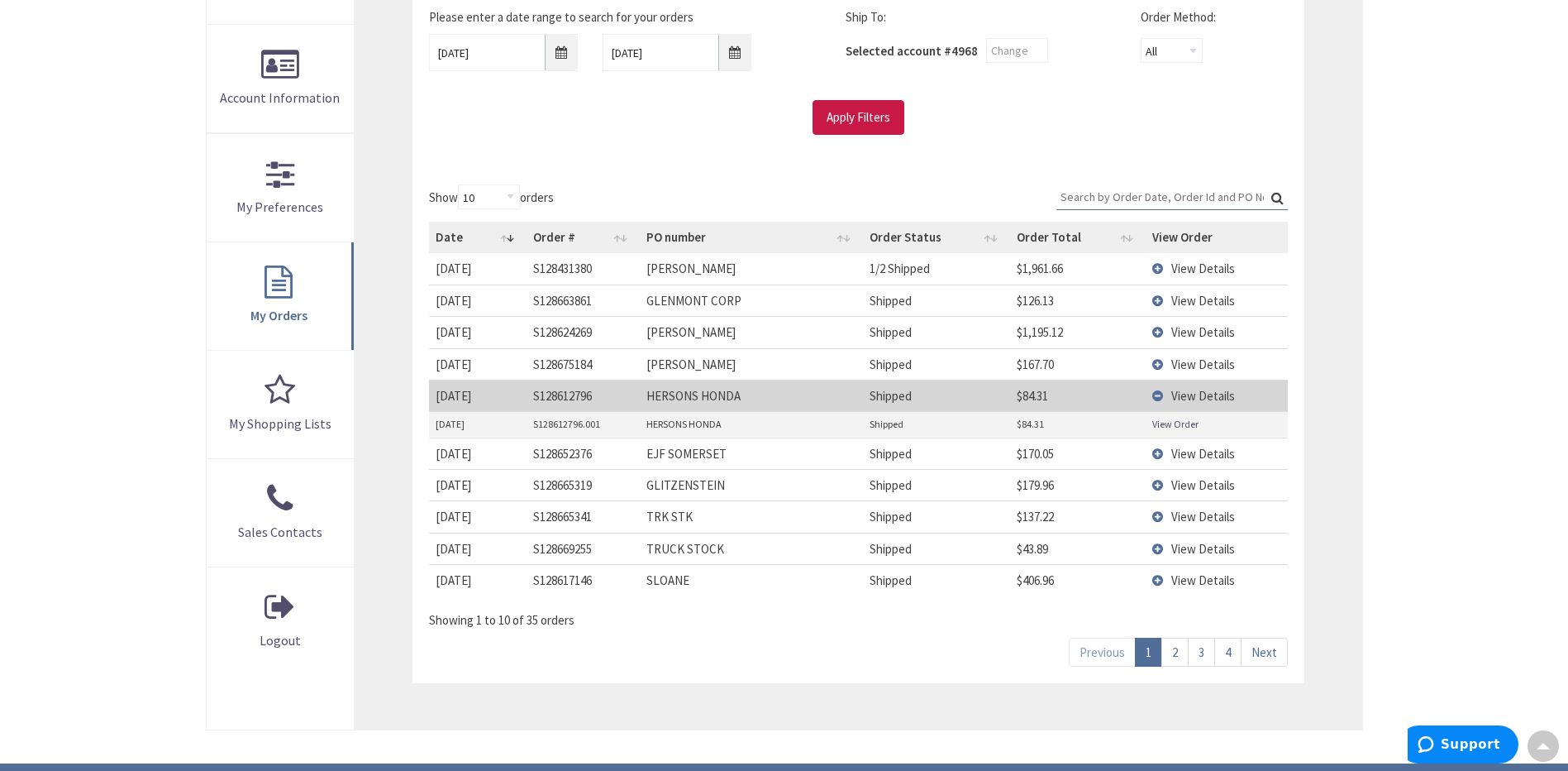
click at [1168, 422] on link "View Order" at bounding box center [1175, 423] width 46 height 14
click at [1156, 398] on td "View Details" at bounding box center [1216, 395] width 142 height 31
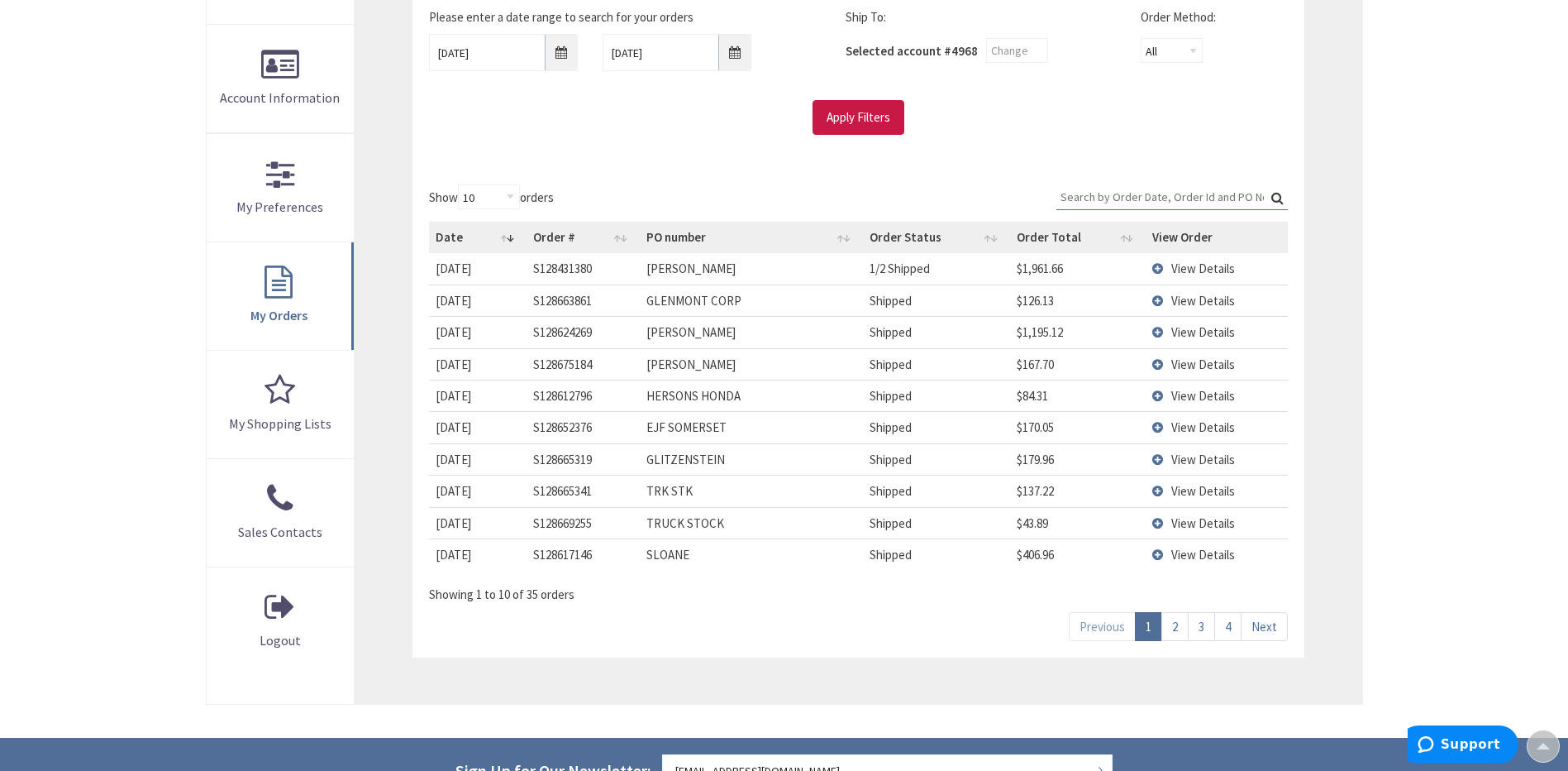
click at [1156, 365] on td "View Details" at bounding box center [1216, 363] width 142 height 31
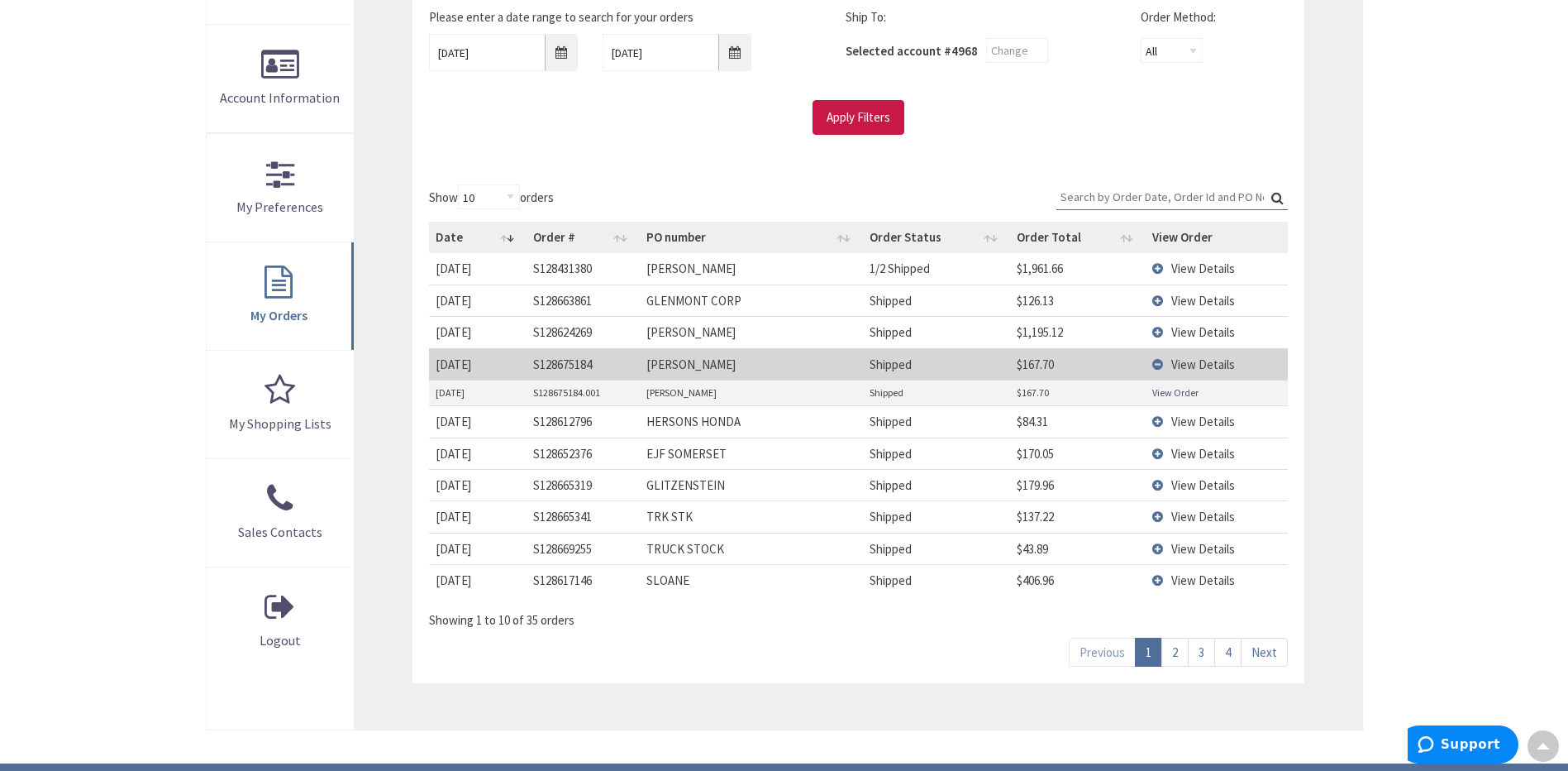
click at [1168, 395] on link "View Order" at bounding box center [1175, 392] width 46 height 14
click at [1160, 367] on td "View Details" at bounding box center [1216, 363] width 142 height 31
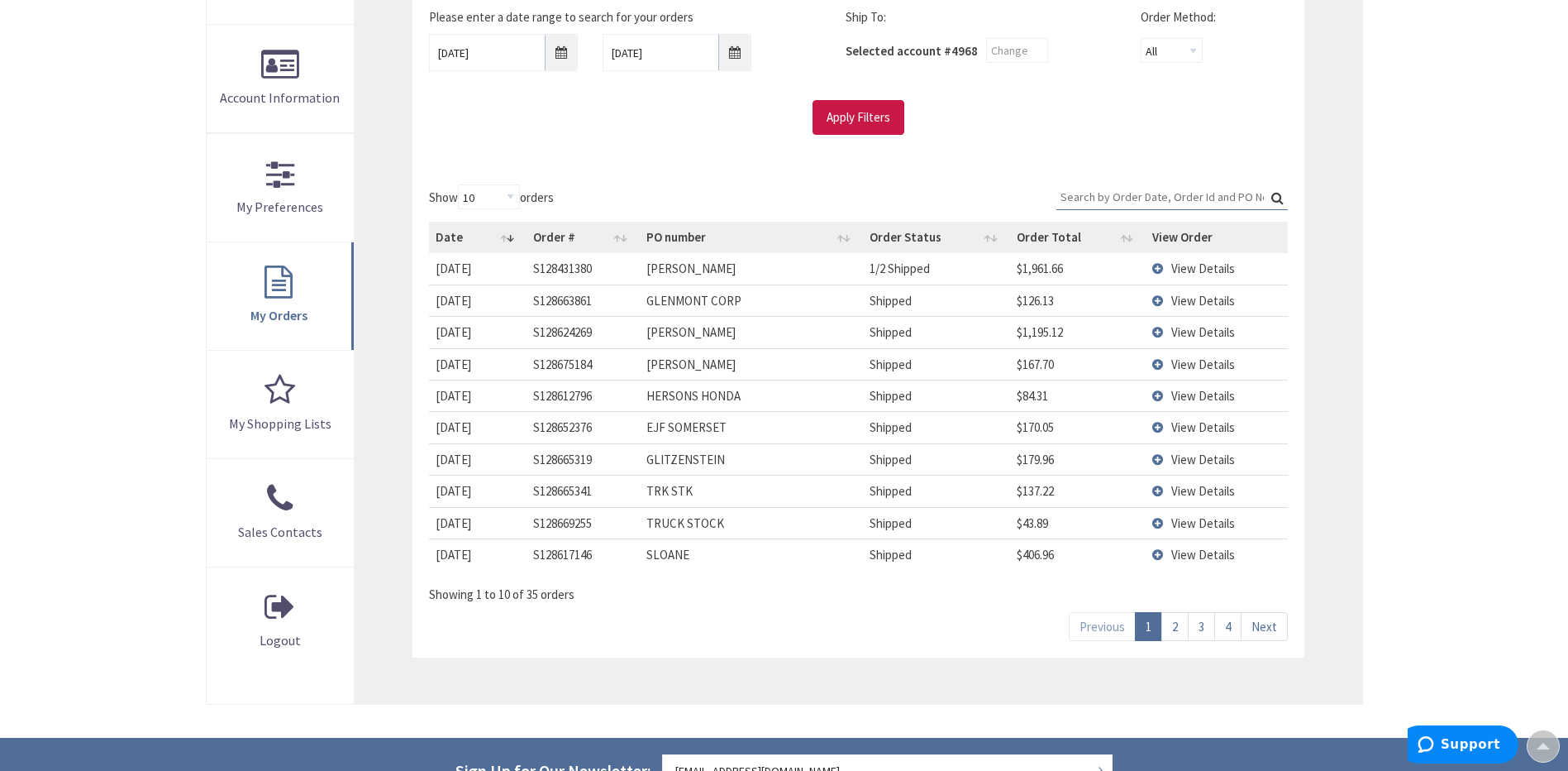
click at [1156, 330] on td "View Details" at bounding box center [1216, 331] width 142 height 31
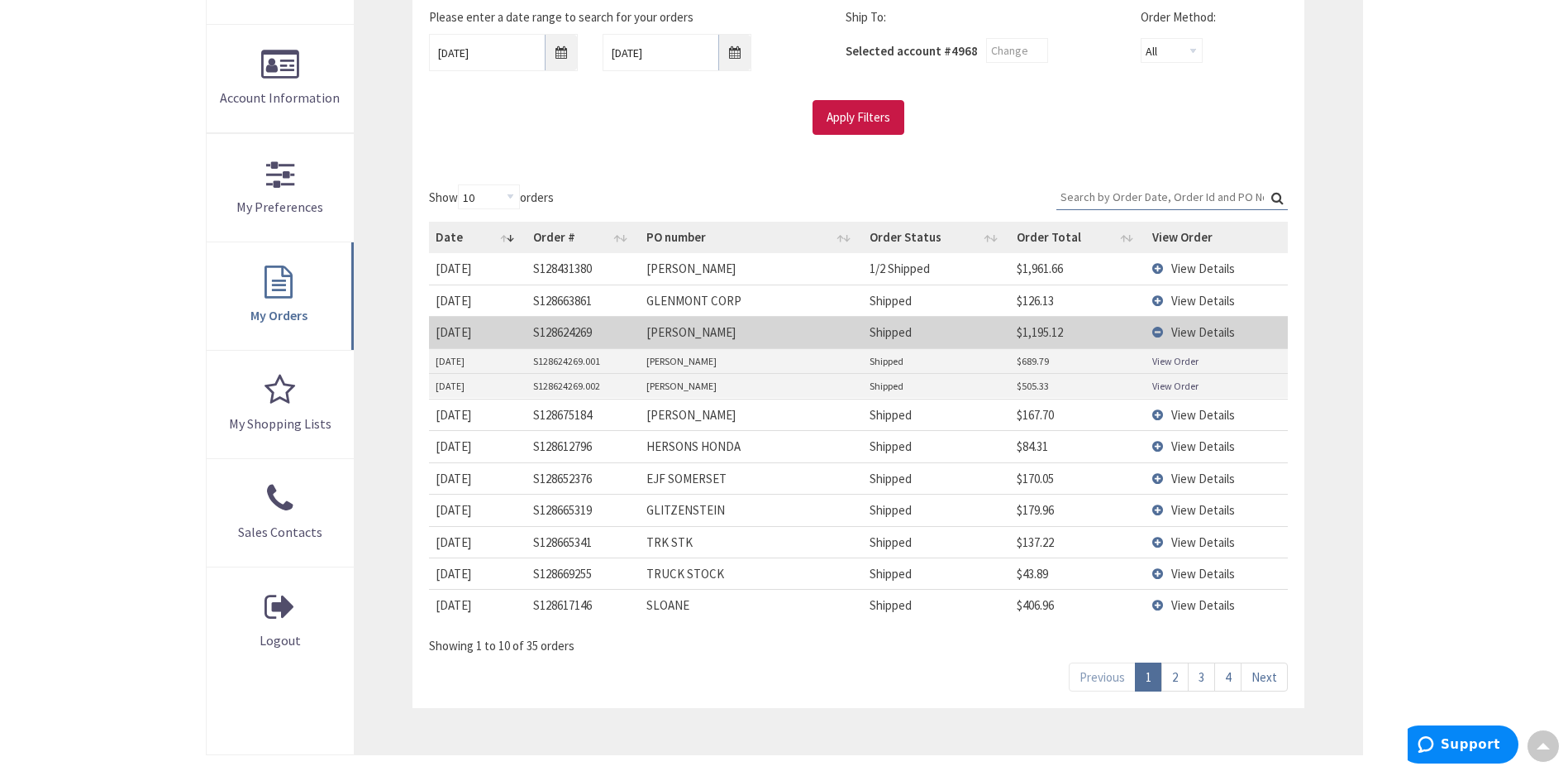
click at [1155, 332] on td "View Details" at bounding box center [1216, 331] width 142 height 31
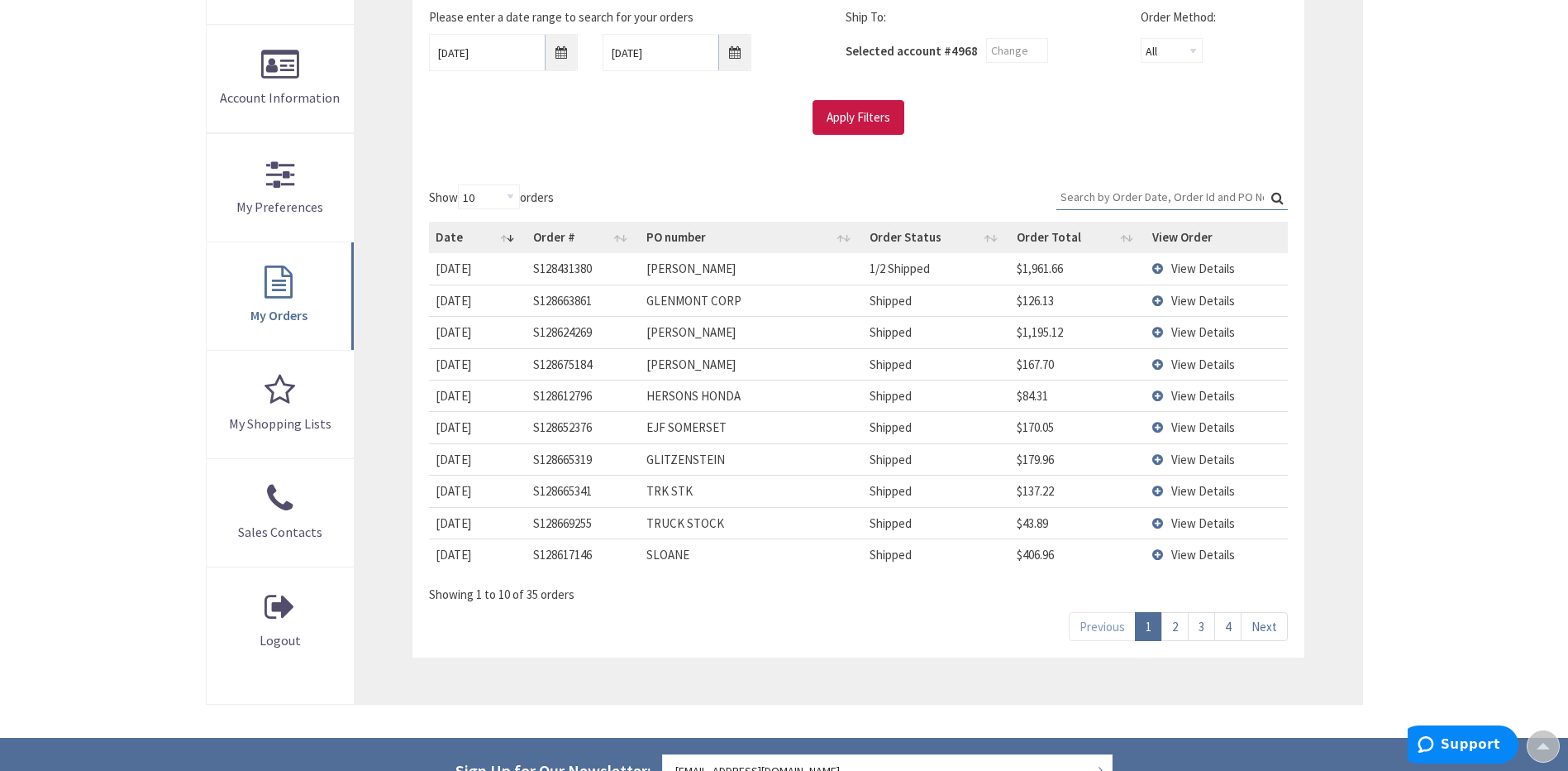
click at [1161, 298] on td "View Details" at bounding box center [1216, 300] width 142 height 31
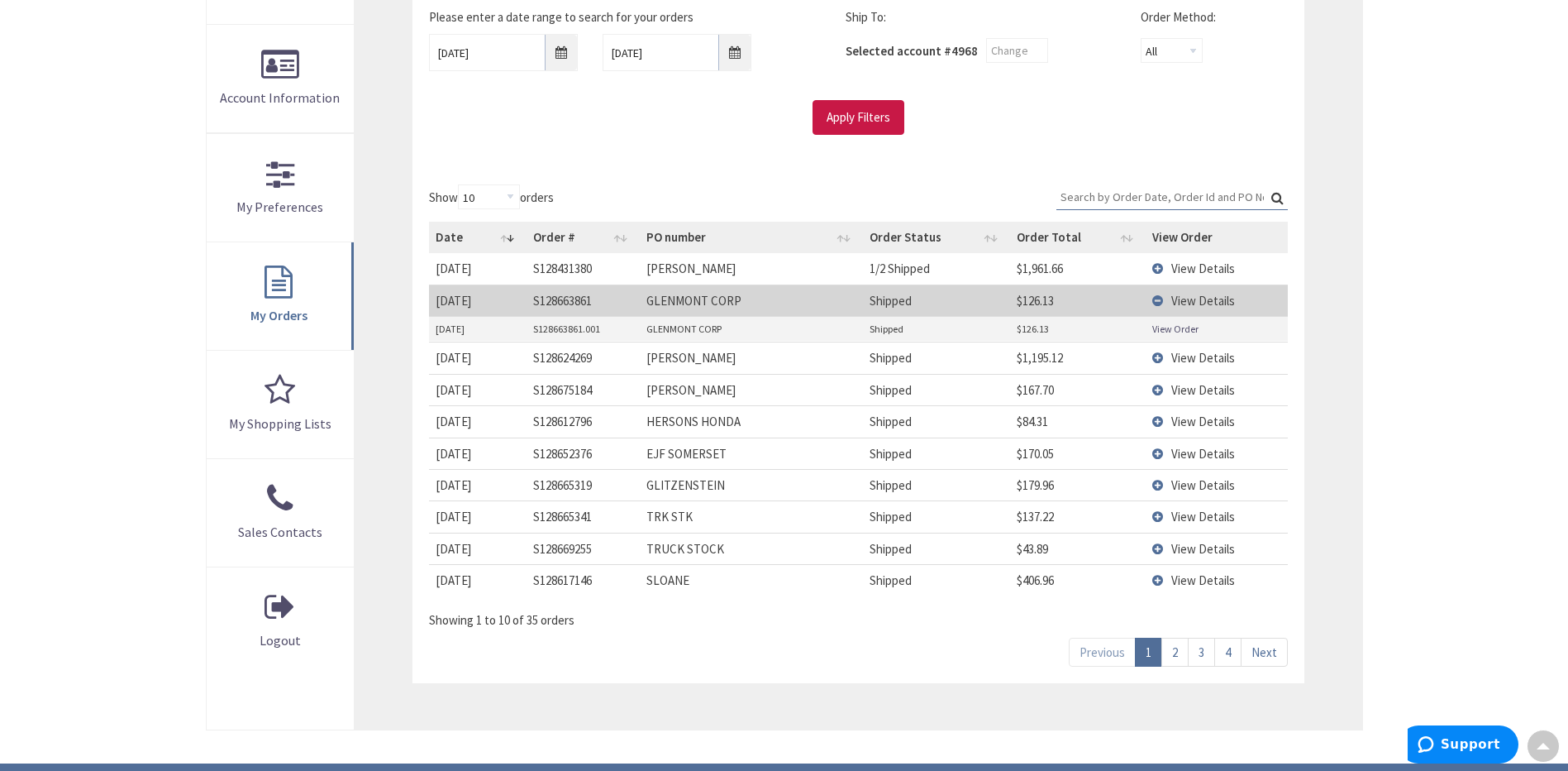
click at [1162, 329] on link "View Order" at bounding box center [1175, 328] width 46 height 14
click at [1158, 302] on td "View Details" at bounding box center [1216, 300] width 142 height 31
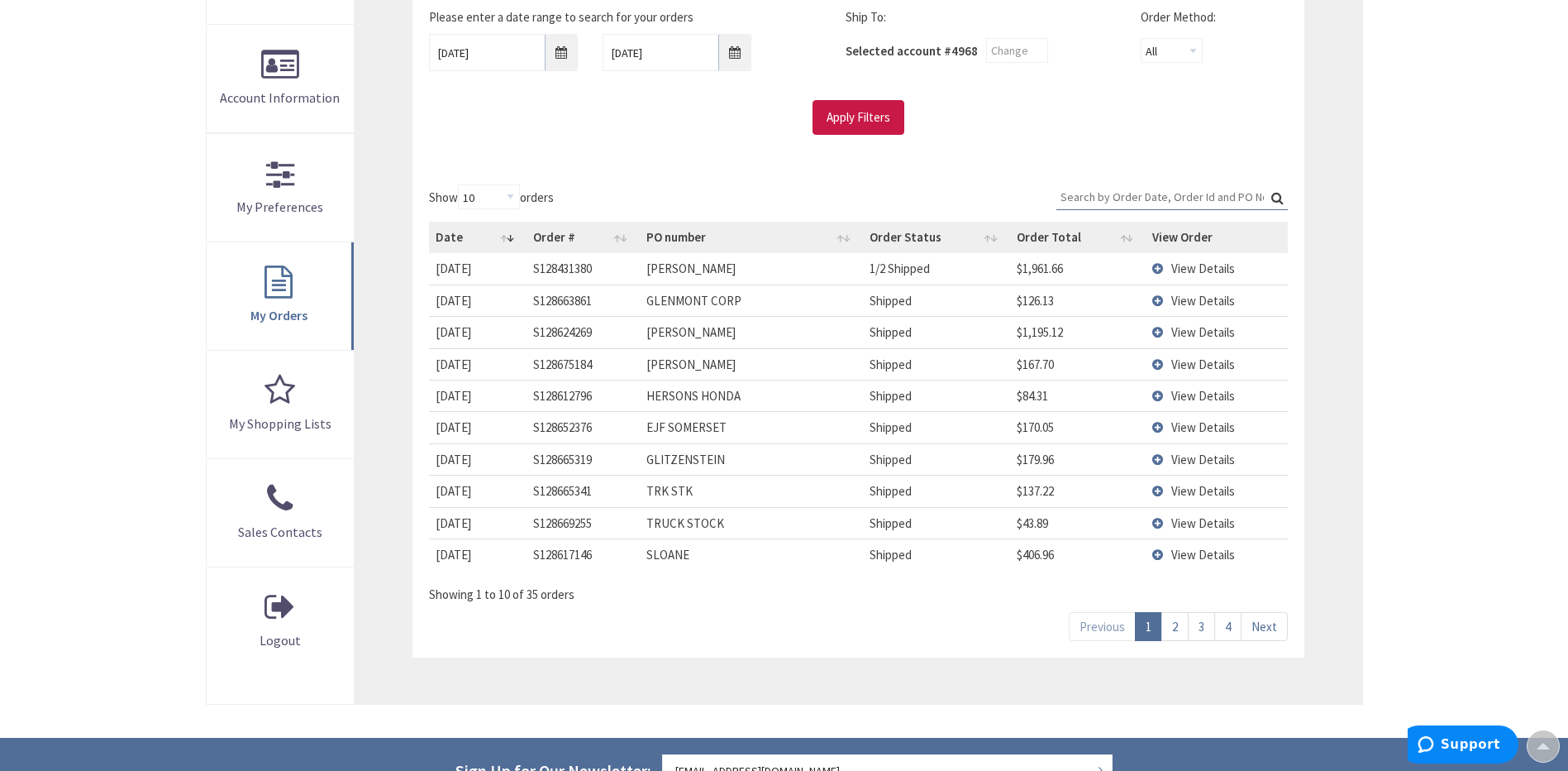
click at [1155, 268] on td "View Details" at bounding box center [1216, 268] width 142 height 31
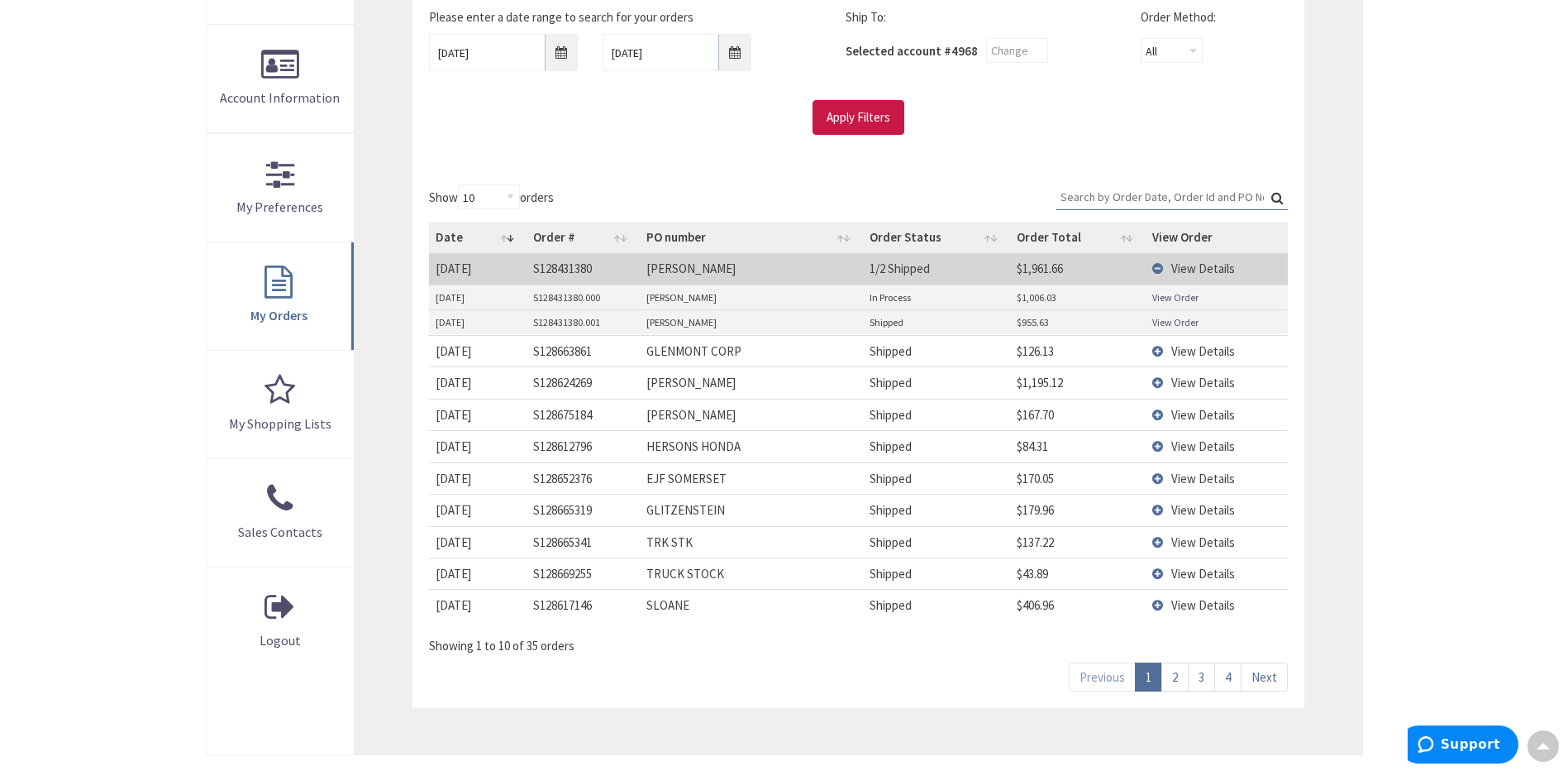
click at [1185, 323] on link "View Order" at bounding box center [1175, 322] width 46 height 14
click at [1179, 298] on link "View Order" at bounding box center [1175, 297] width 46 height 14
click at [1157, 270] on td "View Details" at bounding box center [1216, 268] width 142 height 31
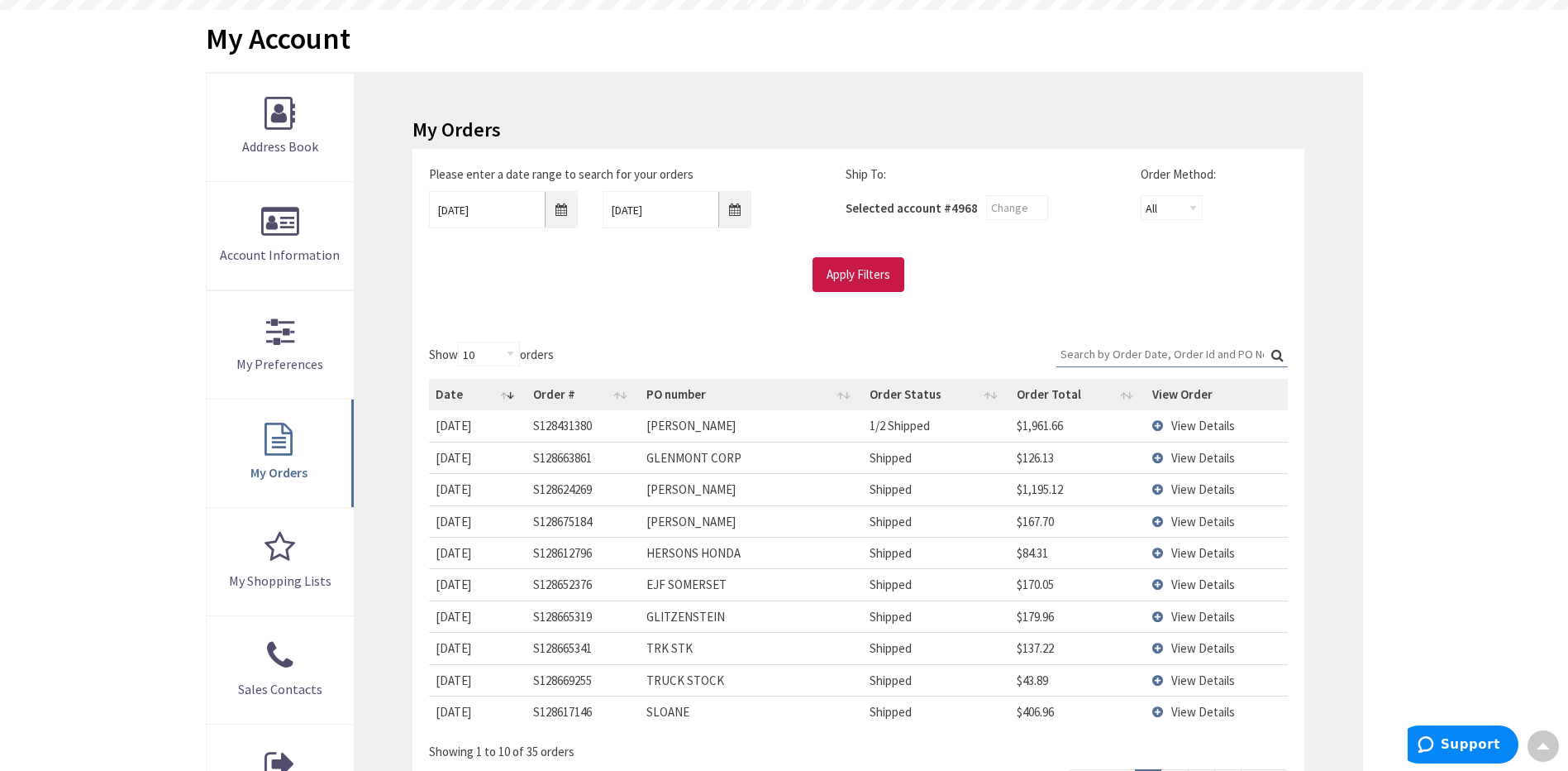
scroll to position [0, 0]
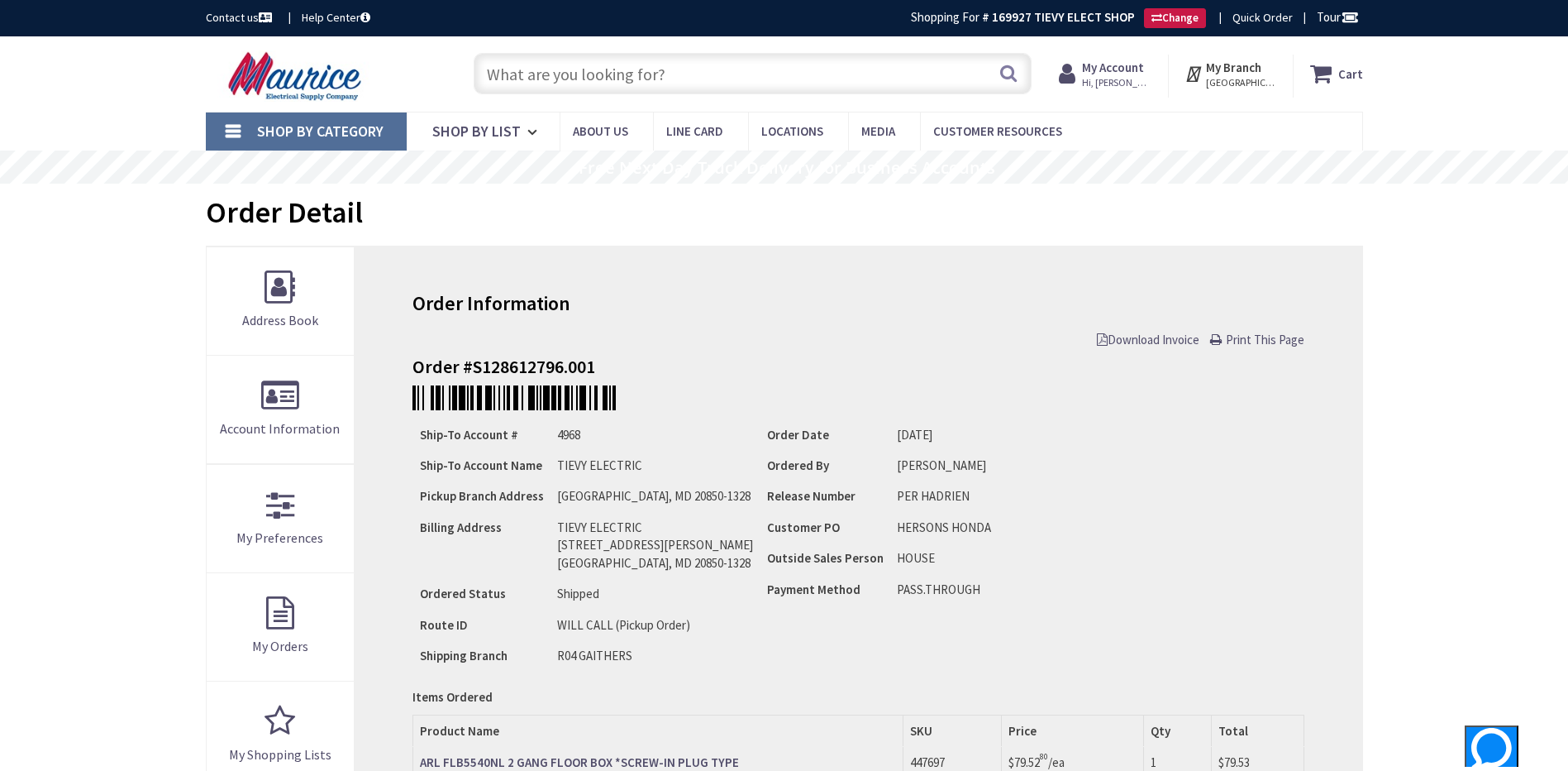
click at [1135, 339] on span "Download Invoice" at bounding box center [1148, 339] width 102 height 16
click at [1140, 339] on span "Download Invoice" at bounding box center [1148, 339] width 102 height 16
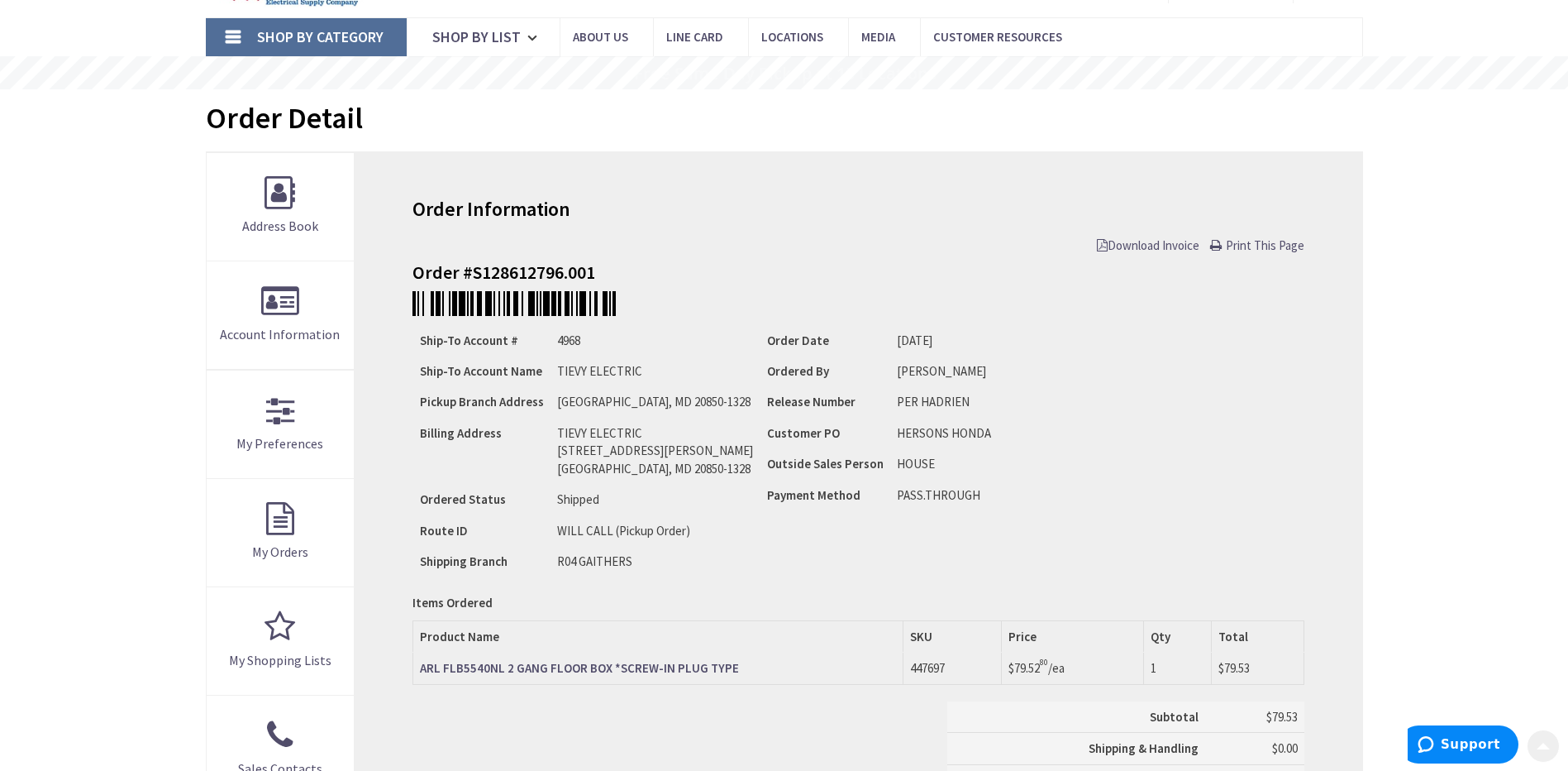
scroll to position [165, 0]
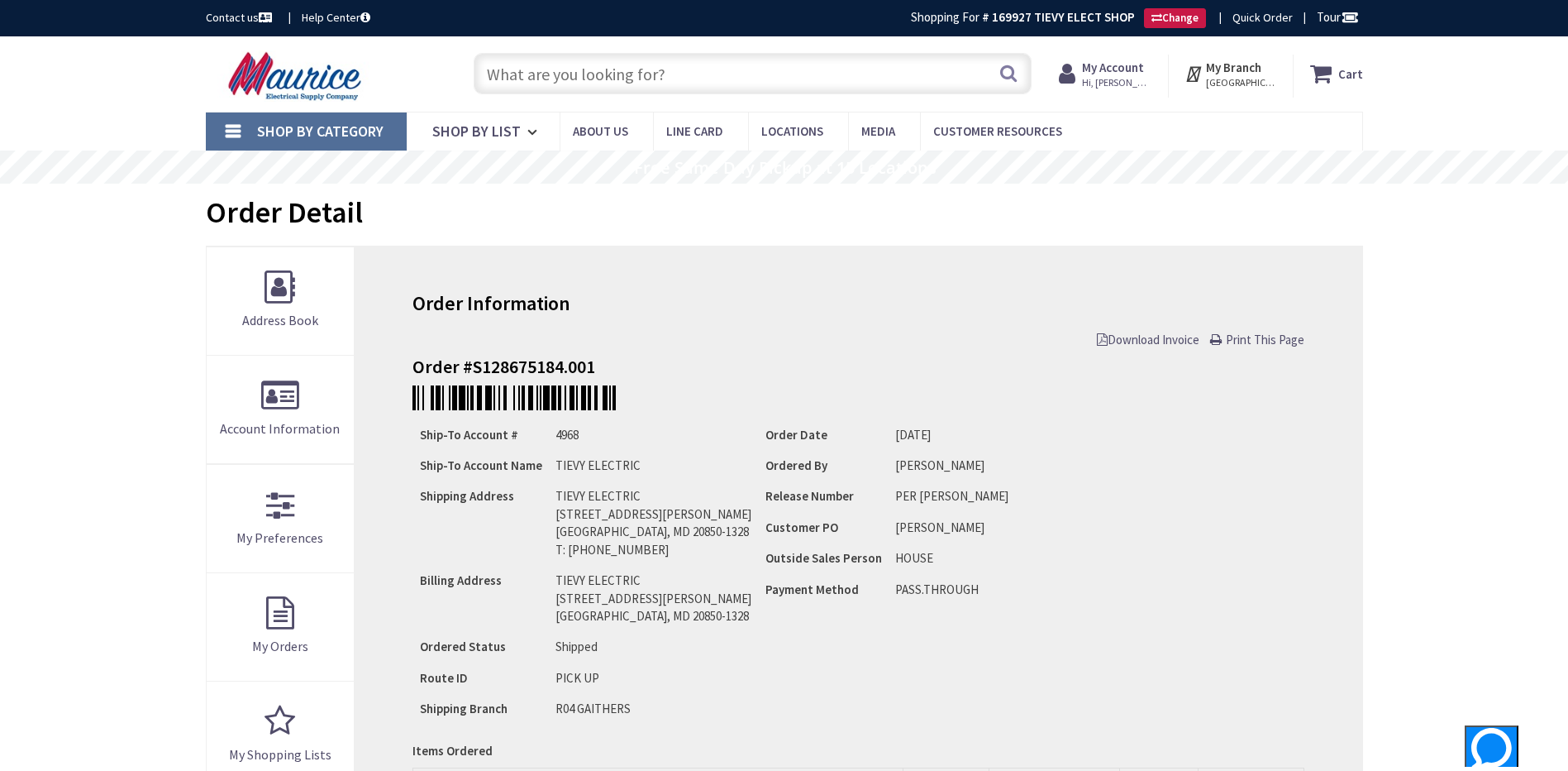
click at [1138, 341] on span "Download Invoice" at bounding box center [1148, 339] width 102 height 16
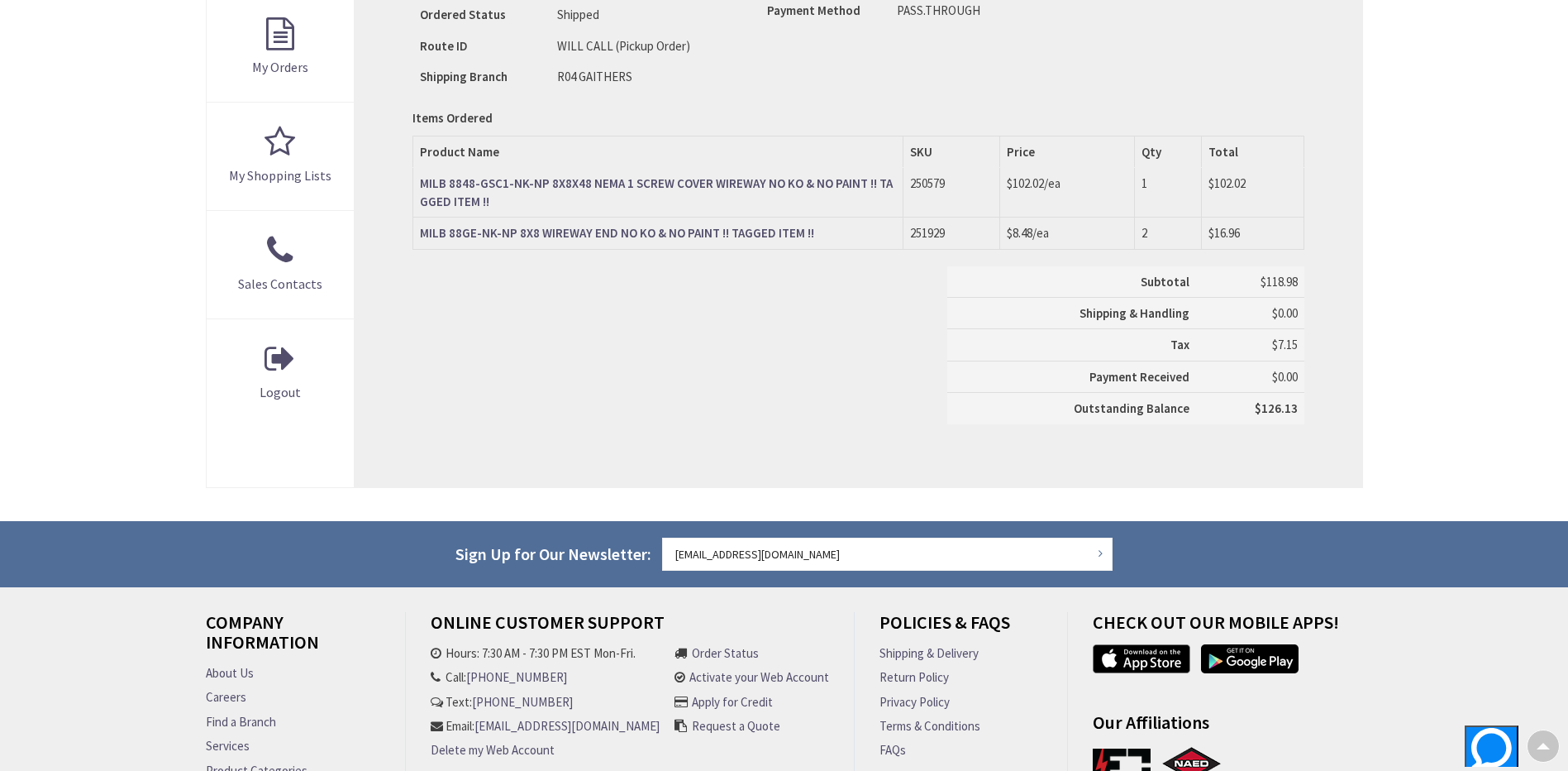
scroll to position [83, 0]
